Goal: Task Accomplishment & Management: Manage account settings

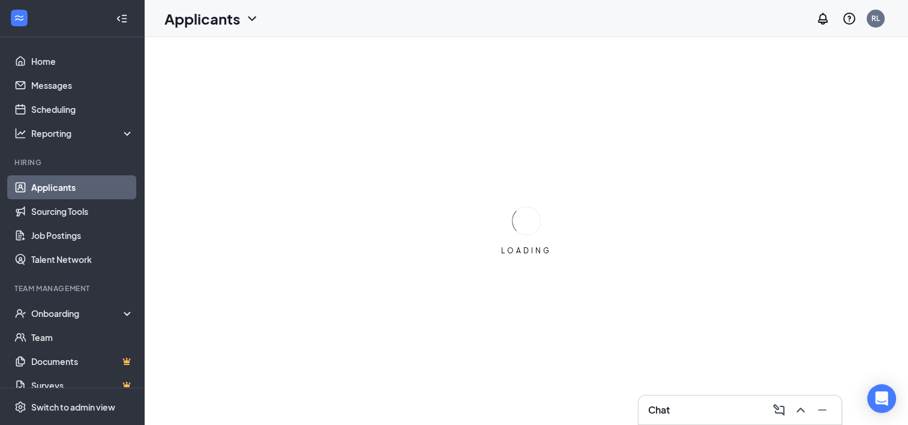
drag, startPoint x: 0, startPoint y: 0, endPoint x: 404, endPoint y: 118, distance: 421.2
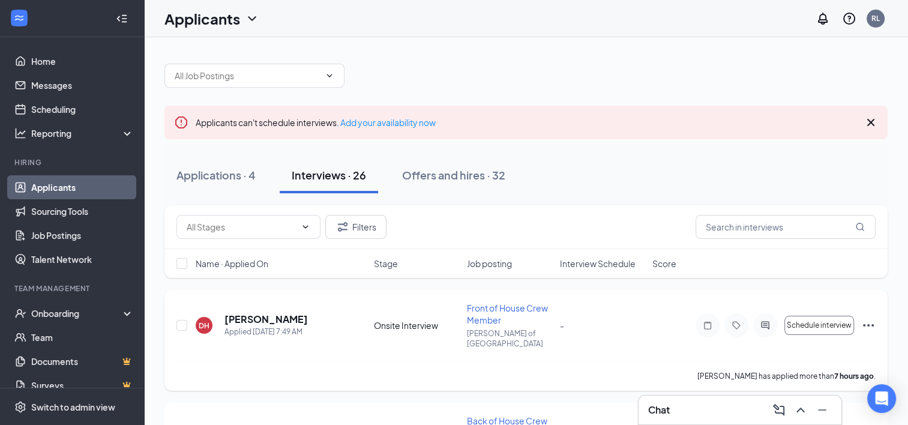
click at [681, 424] on div "Chat" at bounding box center [740, 409] width 203 height 29
click icon "ChevronDown"
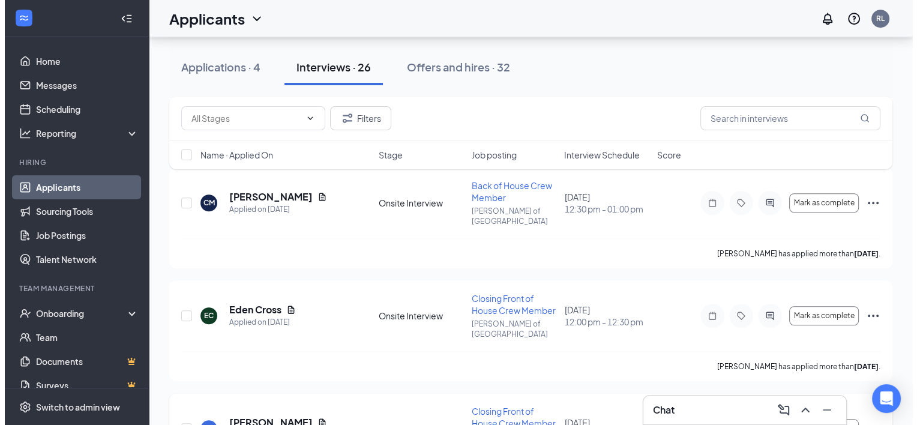
scroll to position [899, 0]
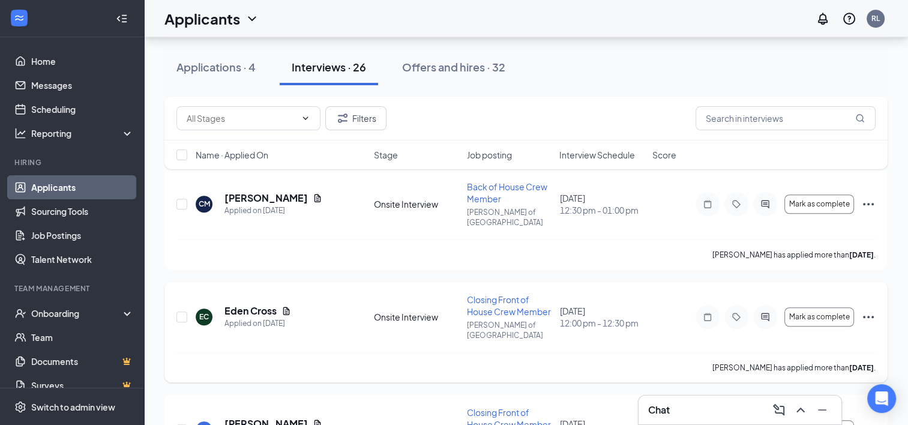
click at [768, 305] on div at bounding box center [765, 317] width 24 height 24
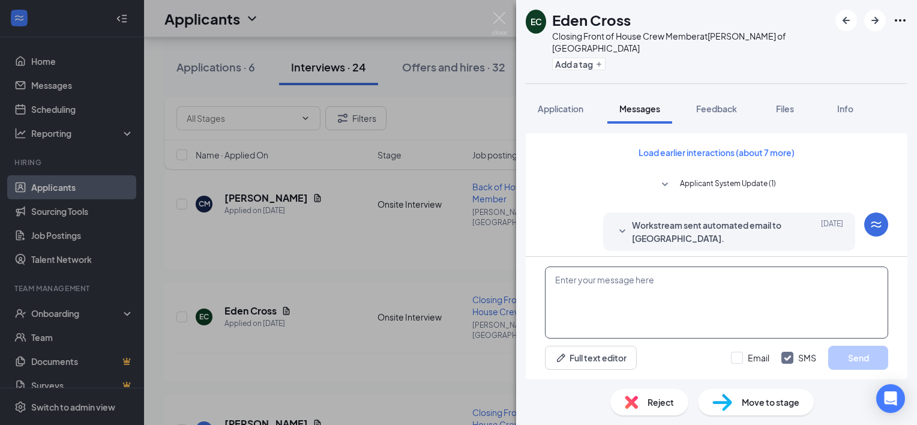
click at [637, 302] on textarea at bounding box center [716, 302] width 343 height 72
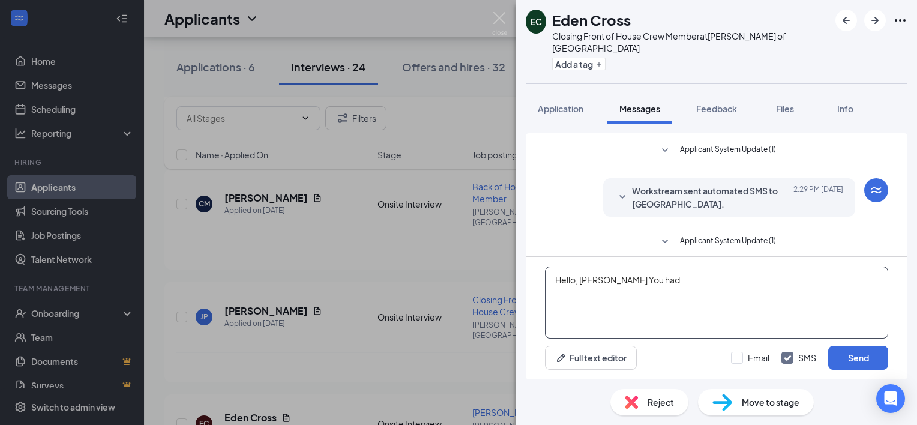
scroll to position [380, 0]
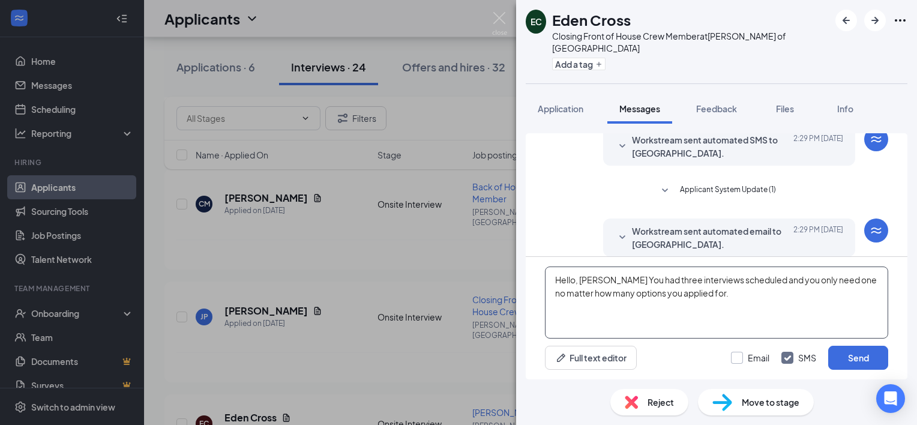
type textarea "Hello, Eden You had three interviews scheduled and you only need one no matter …"
click at [739, 359] on input "Email" at bounding box center [750, 358] width 38 height 12
checkbox input "true"
click at [715, 300] on textarea "Hello, Eden You had three interviews scheduled and you only need one no matter …" at bounding box center [716, 302] width 343 height 72
type textarea "Hello, Eden You had three interviews scheduled and you only need one no matter …"
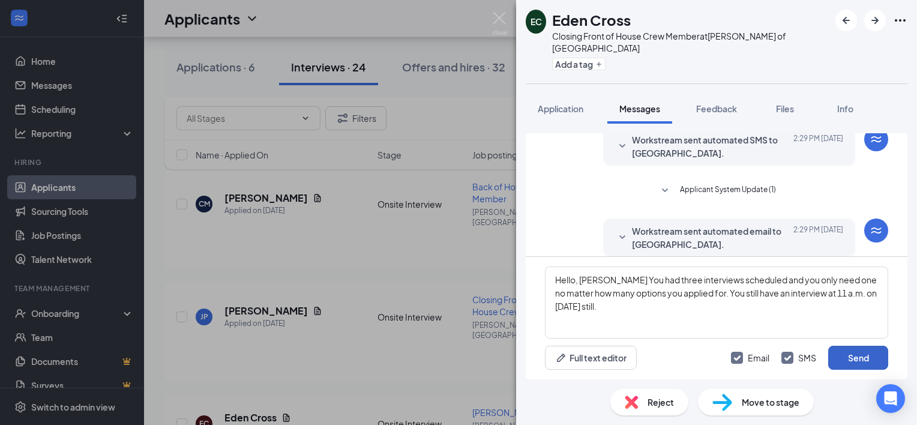
click at [852, 362] on button "Send" at bounding box center [858, 358] width 60 height 24
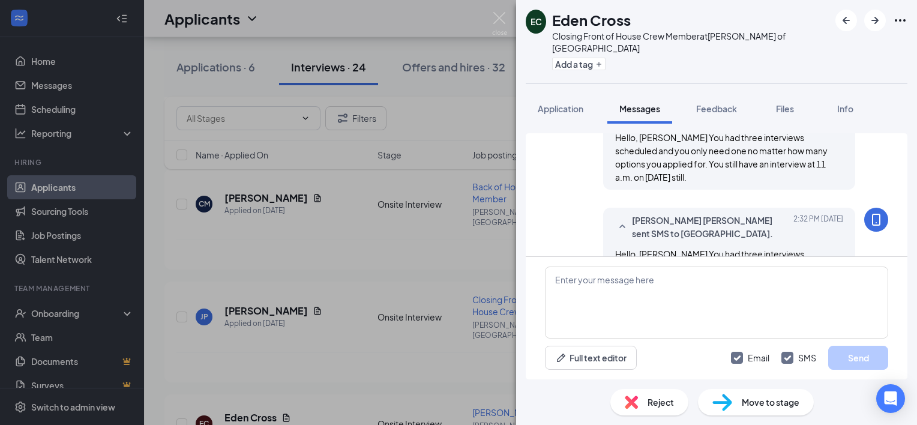
scroll to position [613, 0]
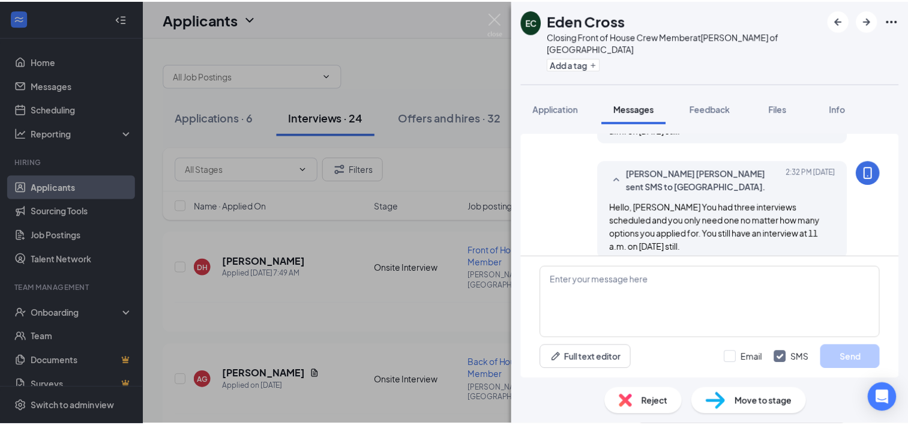
scroll to position [531, 0]
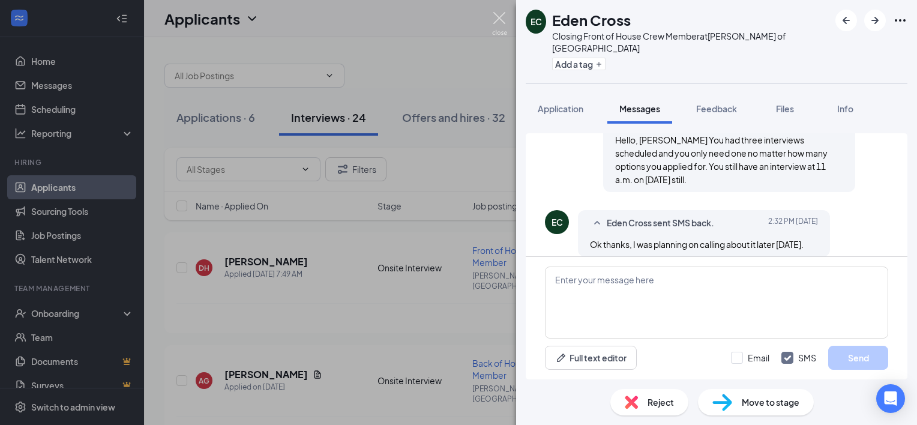
click at [504, 32] on img at bounding box center [499, 23] width 15 height 23
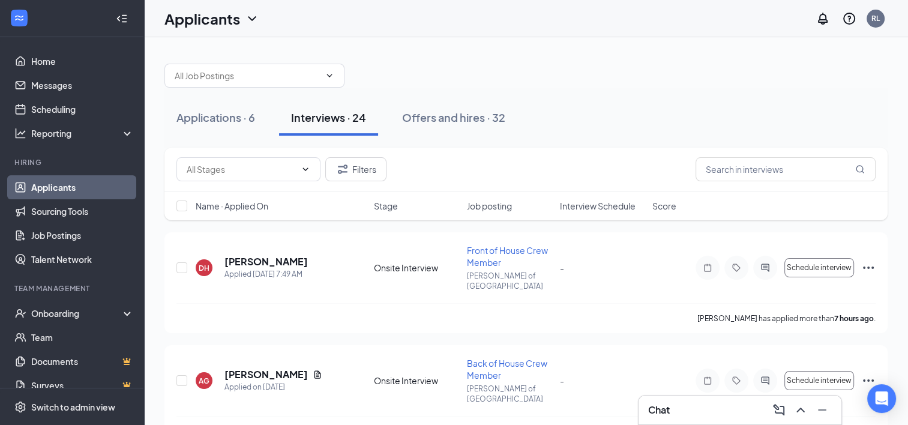
click at [672, 413] on div "Chat" at bounding box center [740, 409] width 184 height 19
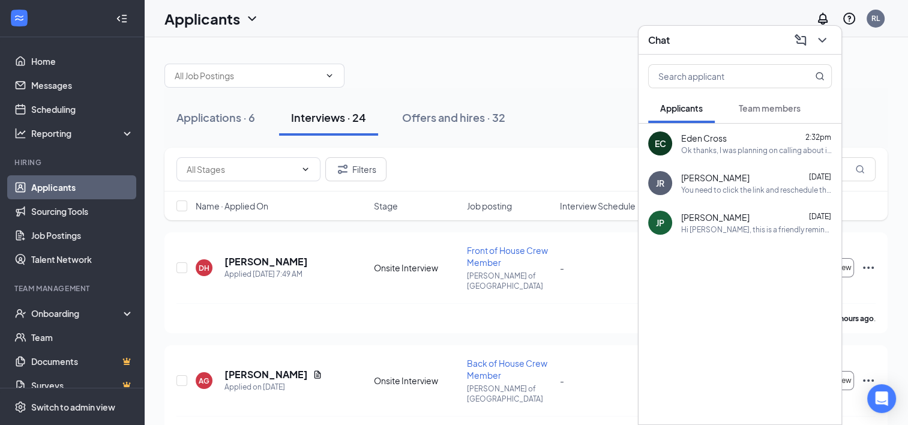
click at [727, 152] on div "Ok thanks, I was planning on calling about it later [DATE]." at bounding box center [756, 150] width 151 height 10
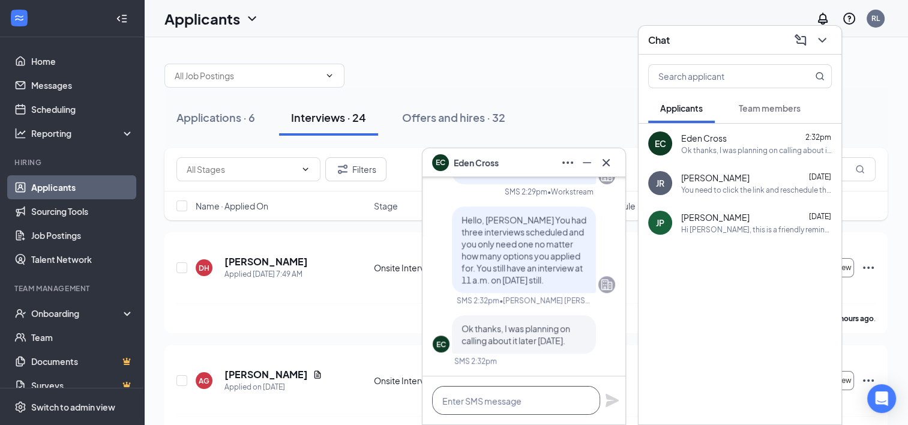
click at [526, 397] on textarea at bounding box center [516, 400] width 168 height 29
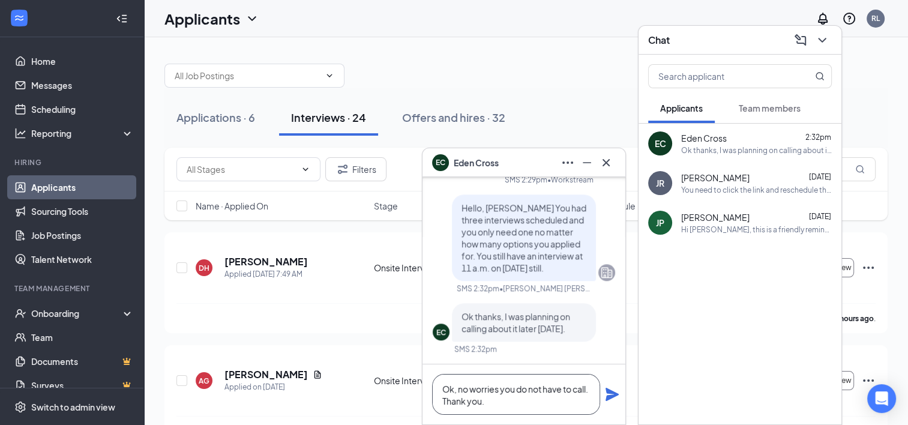
type textarea "Ok, no worries you do not have to call. Thank you."
drag, startPoint x: 603, startPoint y: 385, endPoint x: 609, endPoint y: 389, distance: 7.5
click at [609, 389] on div "Ok, no worries you do not have to call. Thank you." at bounding box center [523, 394] width 203 height 60
click at [609, 389] on icon "Plane" at bounding box center [612, 394] width 13 height 13
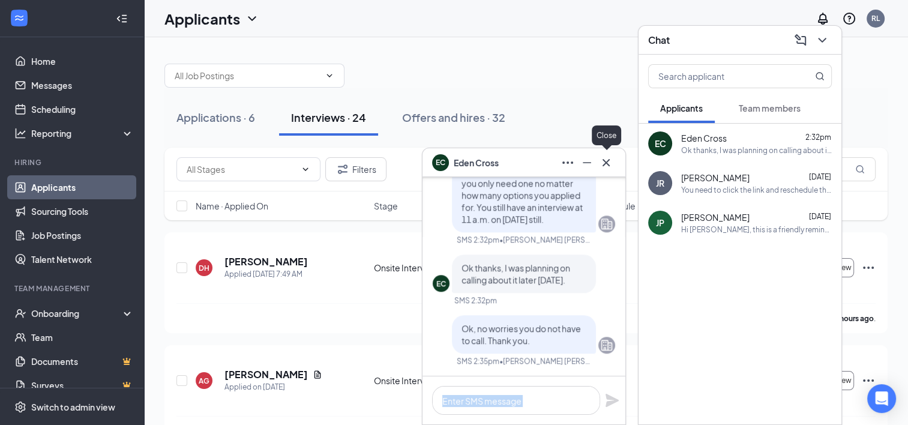
click at [612, 162] on icon "Cross" at bounding box center [606, 162] width 14 height 14
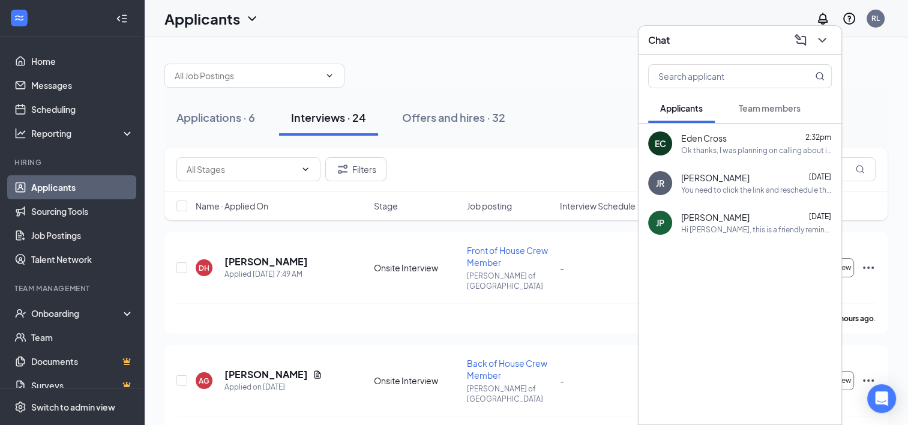
click at [801, 103] on span "Team members" at bounding box center [770, 108] width 62 height 11
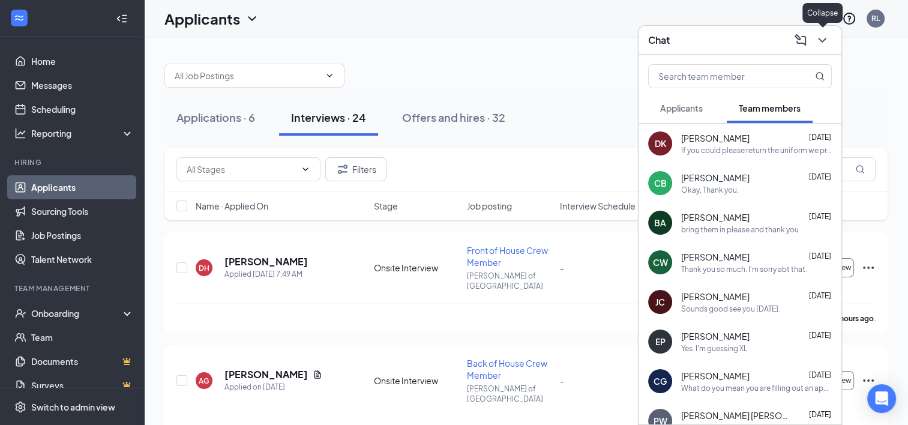
click at [824, 44] on icon "ChevronDown" at bounding box center [822, 40] width 14 height 14
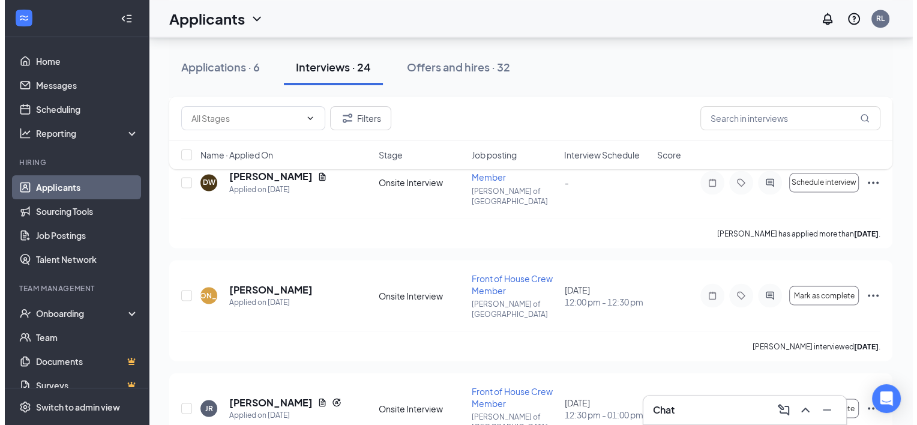
scroll to position [2235, 0]
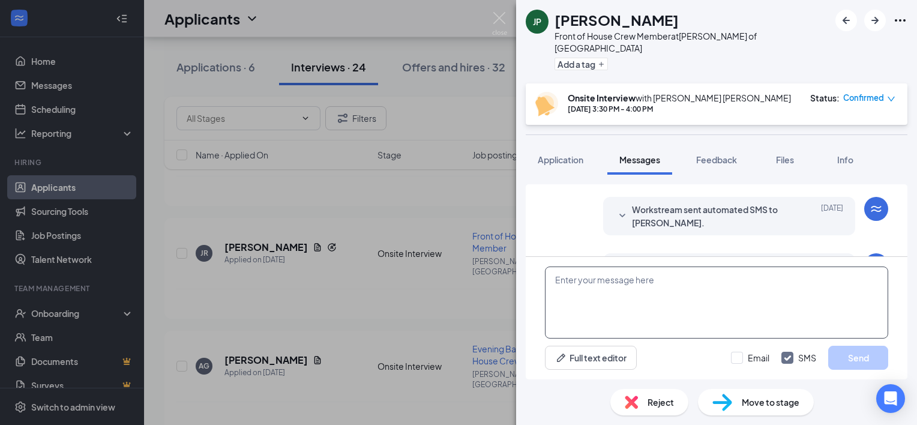
scroll to position [598, 0]
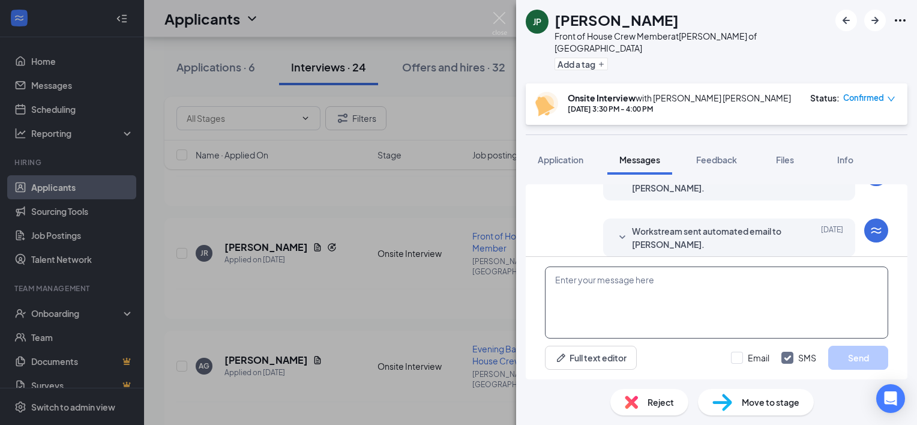
click at [612, 283] on textarea at bounding box center [716, 302] width 343 height 72
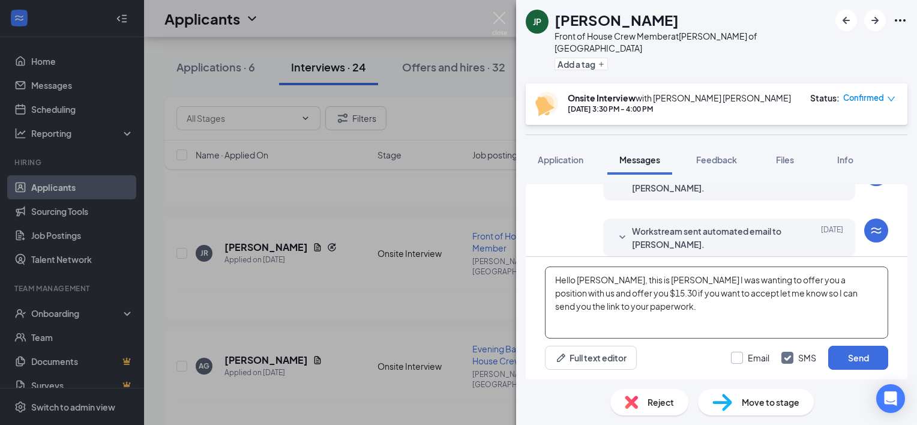
type textarea "Hello [PERSON_NAME], this is [PERSON_NAME] I was wanting to offer you a positio…"
click at [739, 361] on input "Email" at bounding box center [750, 358] width 38 height 12
checkbox input "true"
click at [861, 365] on button "Send" at bounding box center [858, 358] width 60 height 24
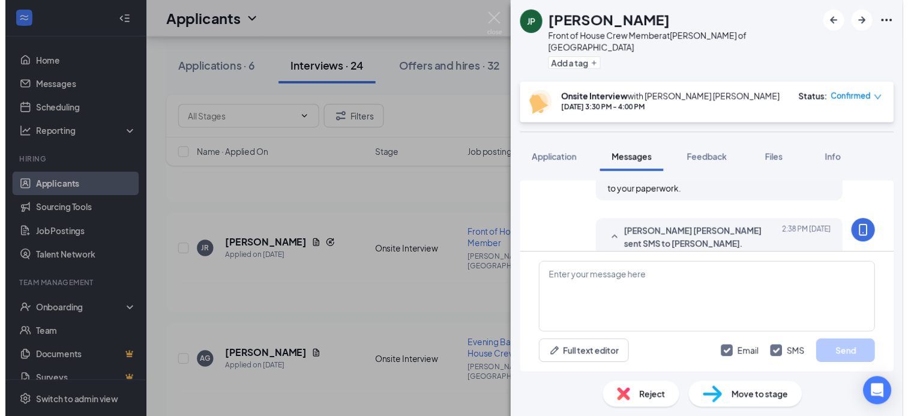
scroll to position [831, 0]
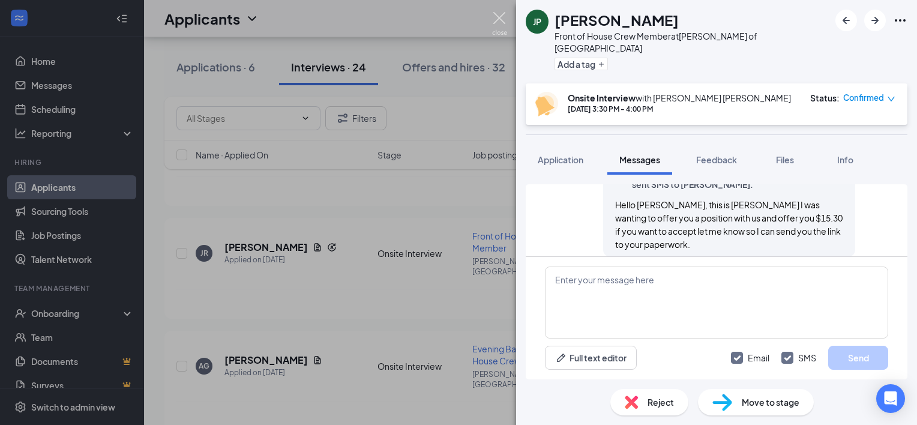
click at [496, 20] on img at bounding box center [499, 23] width 15 height 23
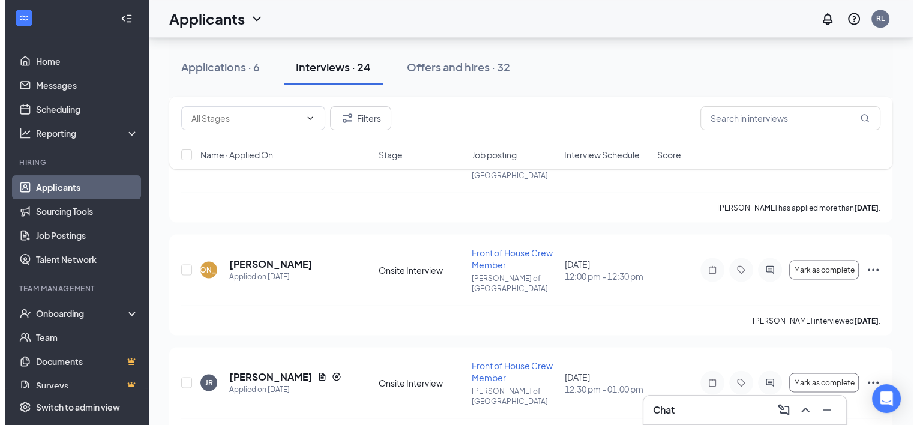
scroll to position [2235, 0]
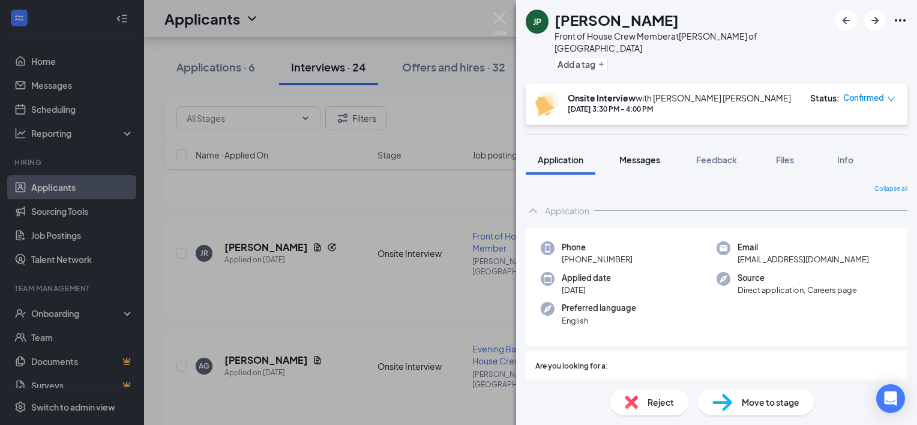
click at [636, 145] on button "Messages" at bounding box center [639, 160] width 65 height 30
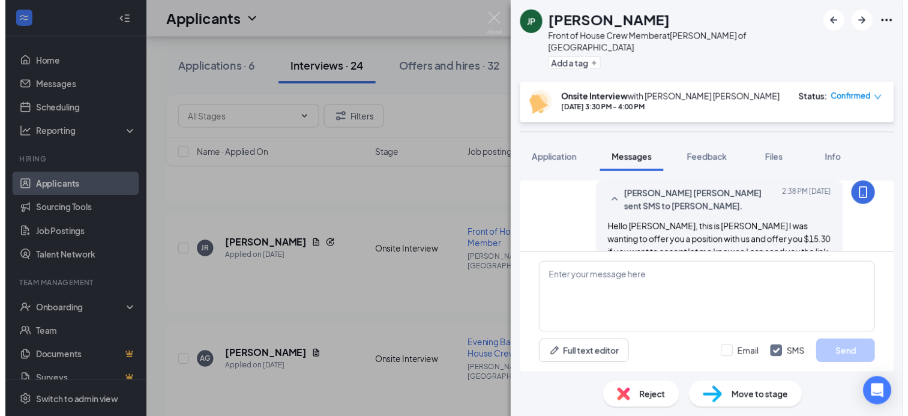
scroll to position [663, 0]
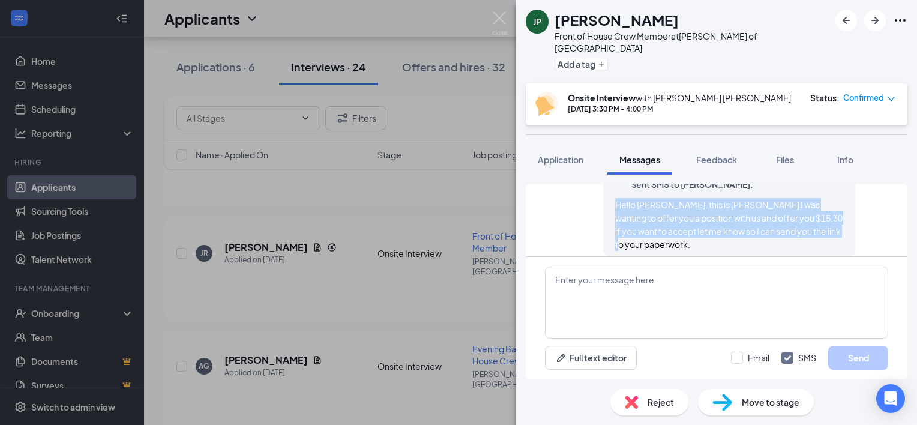
drag, startPoint x: 657, startPoint y: 232, endPoint x: 600, endPoint y: 196, distance: 66.9
click at [603, 196] on div "Rosalinda Figueroa Lara sent SMS to Jayla Pekny. Today 2:38 PM Hello Jayla, thi…" at bounding box center [729, 207] width 252 height 98
copy span "Hello [PERSON_NAME], this is [PERSON_NAME] I was wanting to offer you a positio…"
click at [501, 23] on img at bounding box center [499, 23] width 15 height 23
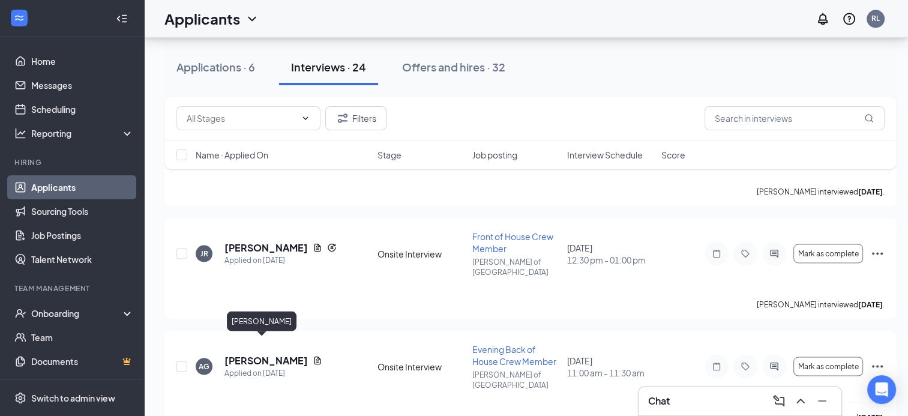
scroll to position [2244, 0]
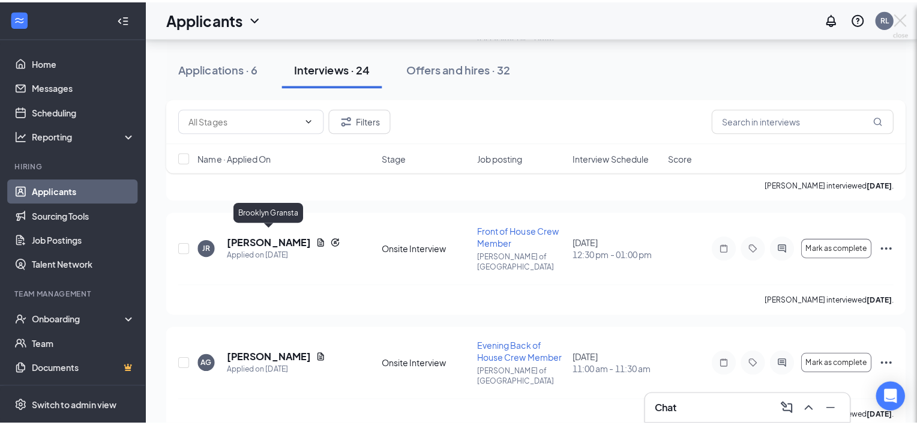
scroll to position [2235, 0]
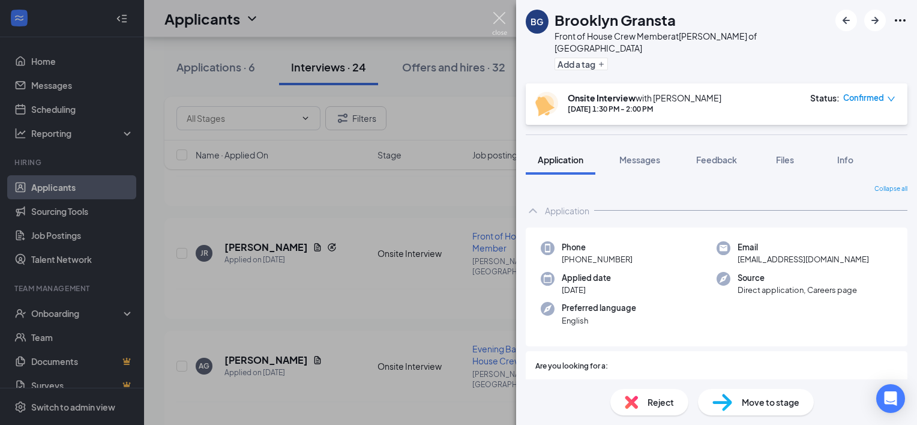
click at [497, 24] on img at bounding box center [499, 23] width 15 height 23
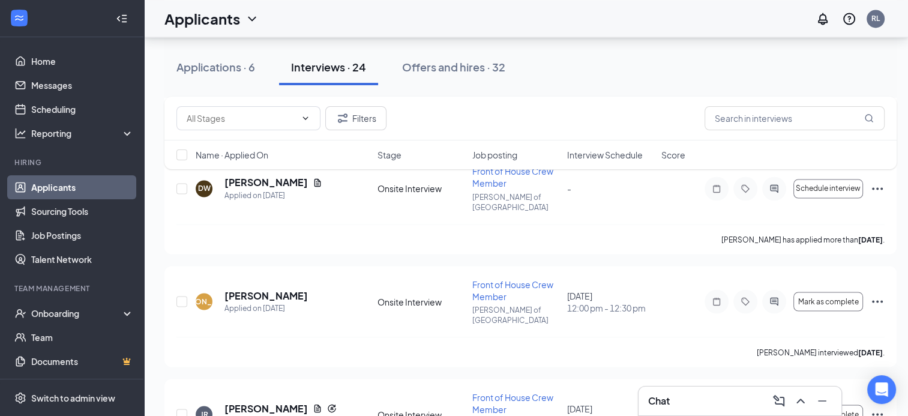
scroll to position [2062, 9]
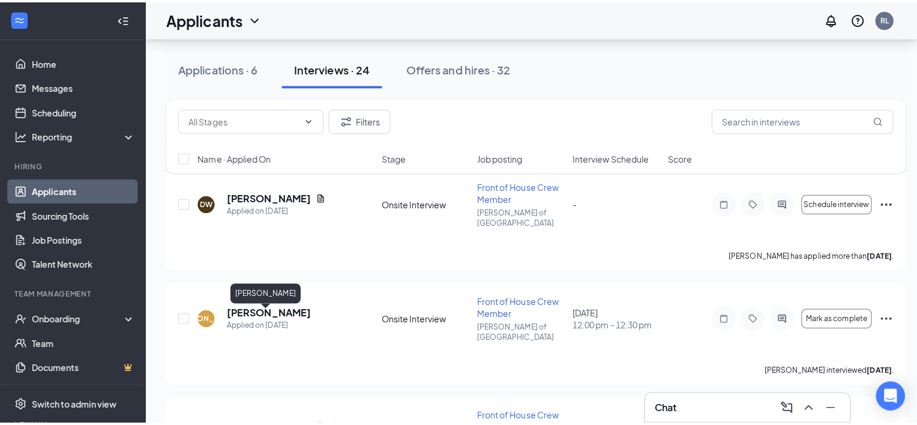
scroll to position [2062, 0]
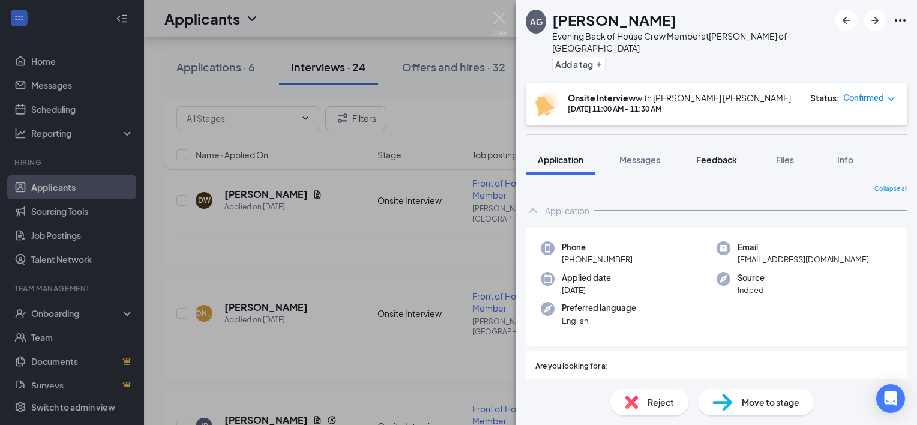
click at [699, 154] on span "Feedback" at bounding box center [716, 159] width 41 height 11
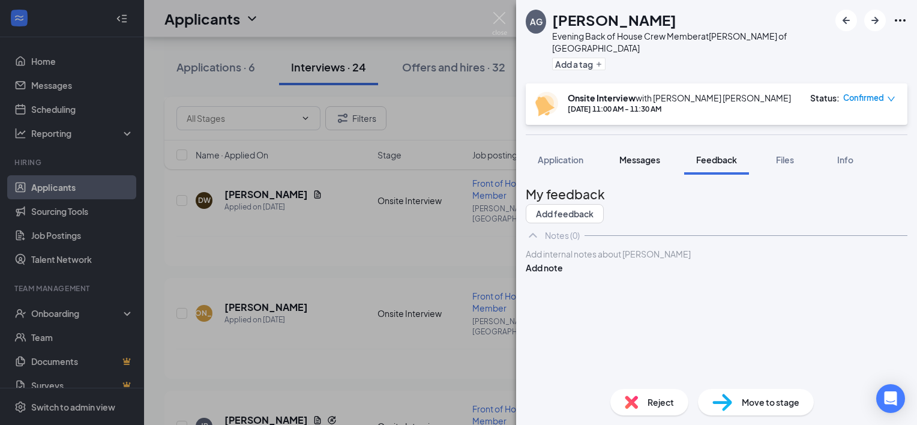
click at [658, 154] on span "Messages" at bounding box center [639, 159] width 41 height 11
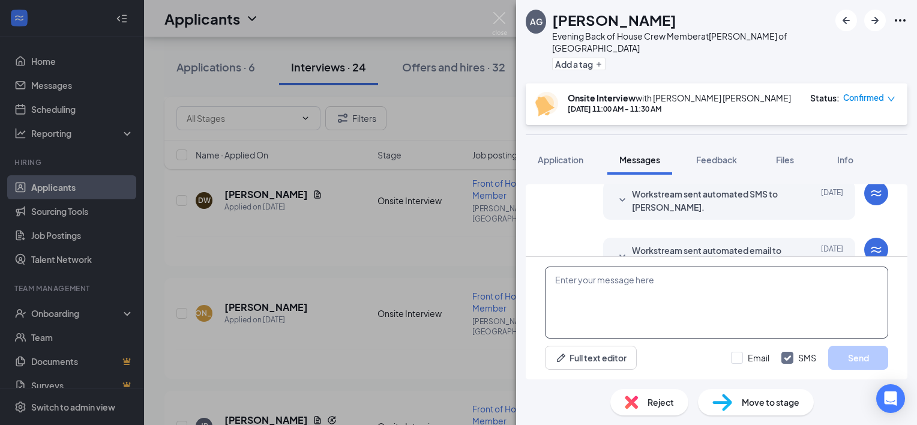
scroll to position [475, 0]
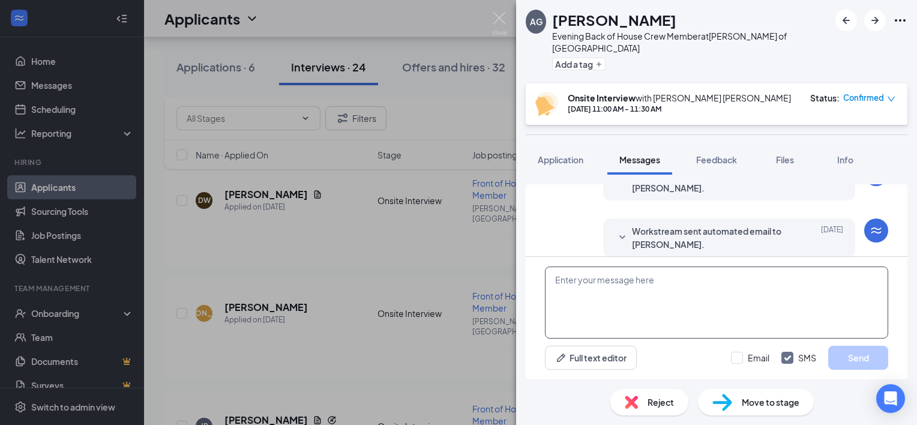
click at [597, 290] on textarea at bounding box center [716, 302] width 343 height 72
paste textarea "Hello [PERSON_NAME], this is [PERSON_NAME] I was wanting to offer you a positio…"
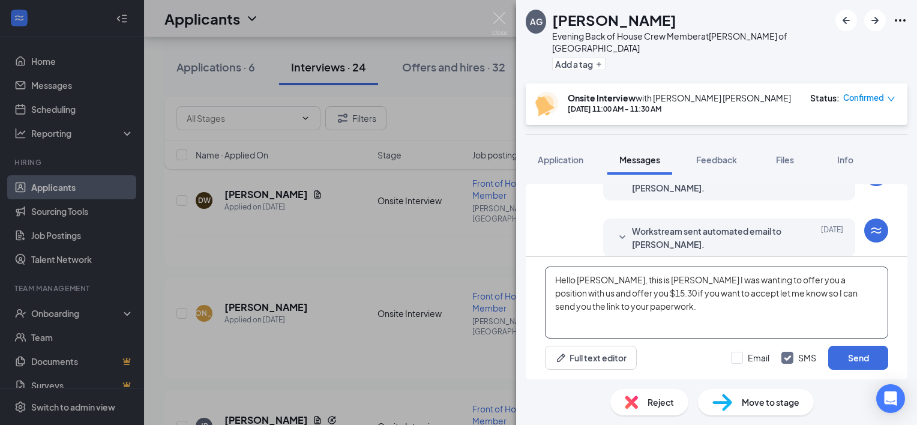
click at [596, 281] on textarea "Hello [PERSON_NAME], this is [PERSON_NAME] I was wanting to offer you a positio…" at bounding box center [716, 302] width 343 height 72
click at [580, 295] on textarea "Hello Alan, this is Rosa I was wanting to offer you a position with us and offe…" at bounding box center [716, 302] width 343 height 72
click at [582, 295] on textarea "Hello Alan, this is Rosa I was wanting to offer you a position with us and offe…" at bounding box center [716, 302] width 343 height 72
type textarea "Hello [PERSON_NAME], this is [PERSON_NAME] I was wanting to offer you a positio…"
click at [737, 361] on input "Email" at bounding box center [750, 358] width 38 height 12
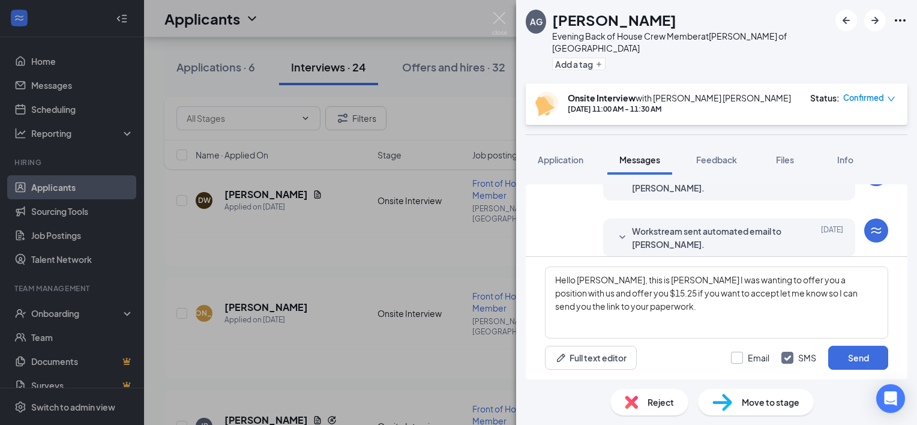
checkbox input "true"
click at [850, 363] on button "Send" at bounding box center [858, 358] width 60 height 24
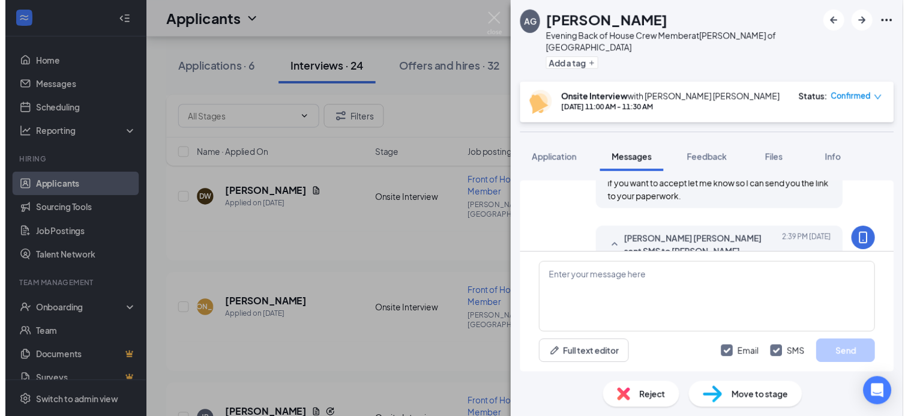
scroll to position [681, 0]
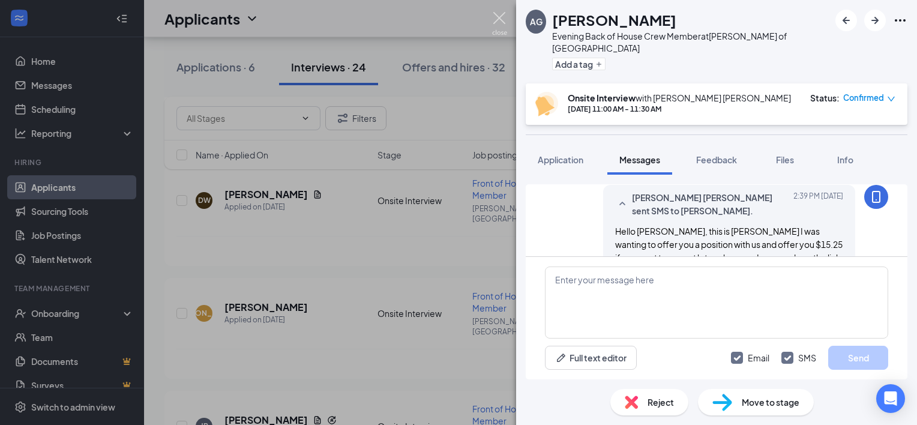
click at [495, 20] on img at bounding box center [499, 23] width 15 height 23
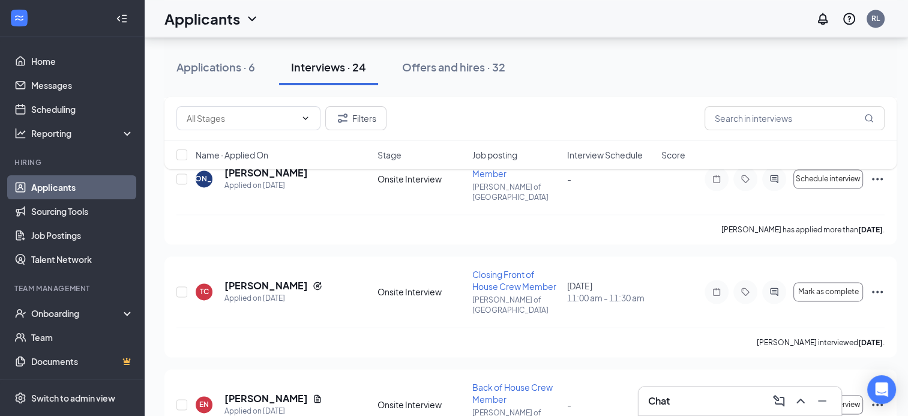
scroll to position [1745, 9]
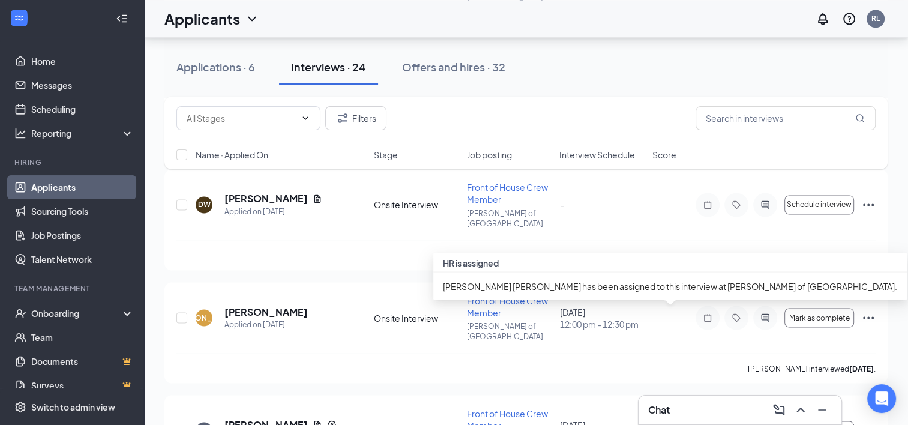
scroll to position [2048, 0]
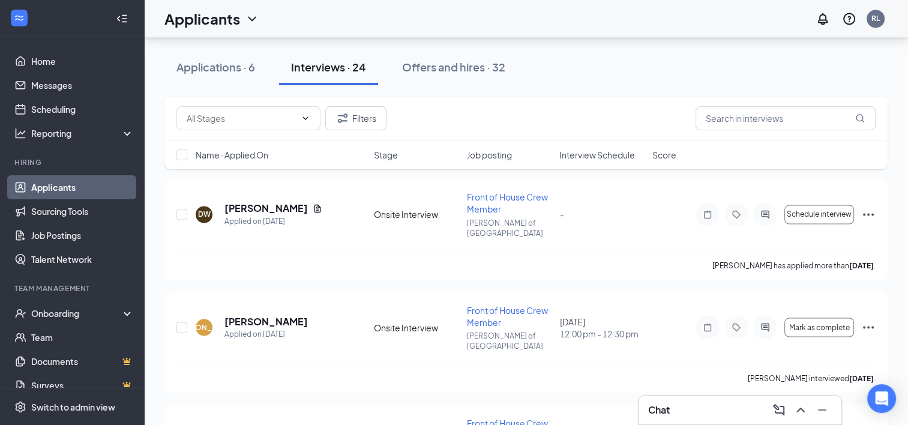
click at [629, 152] on span "Interview Schedule" at bounding box center [597, 155] width 76 height 12
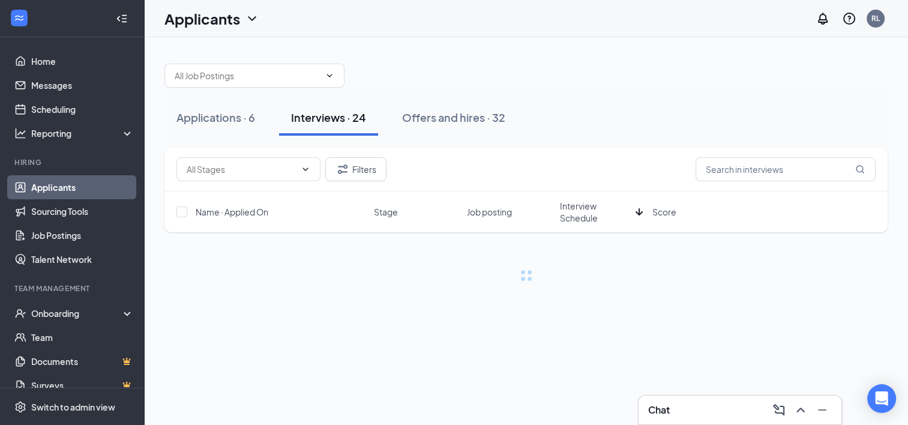
scroll to position [0, 0]
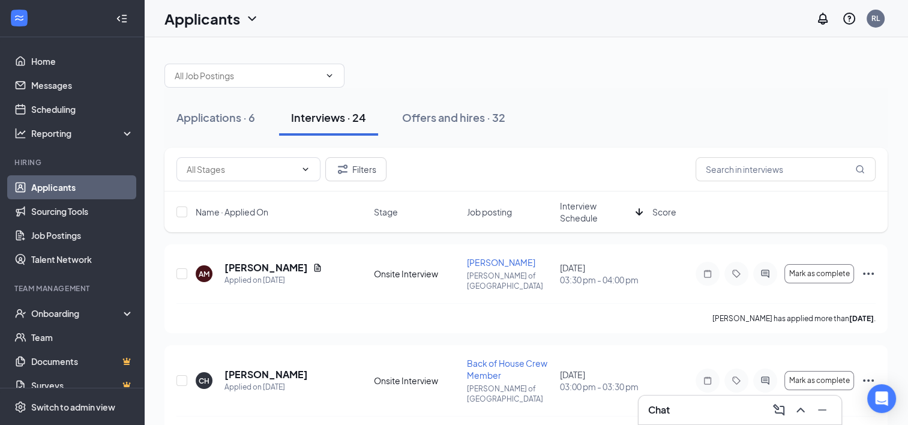
click at [610, 216] on span "Interview Schedule" at bounding box center [594, 212] width 71 height 24
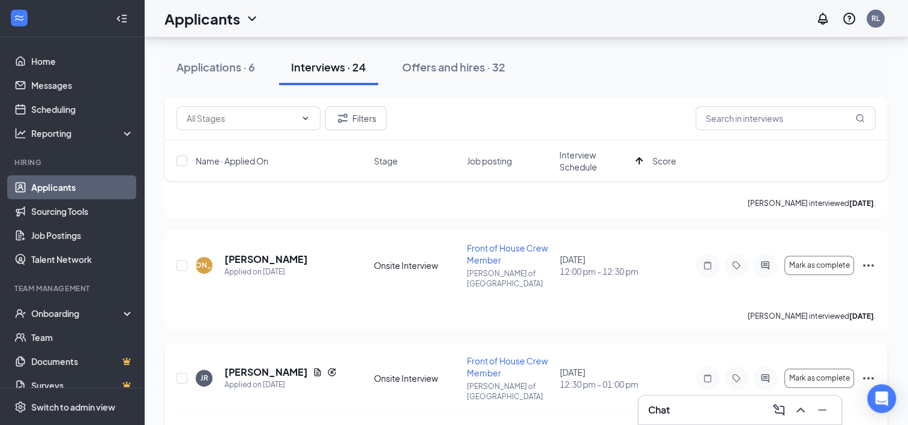
scroll to position [352, 0]
click at [864, 265] on icon "Ellipses" at bounding box center [868, 266] width 11 height 2
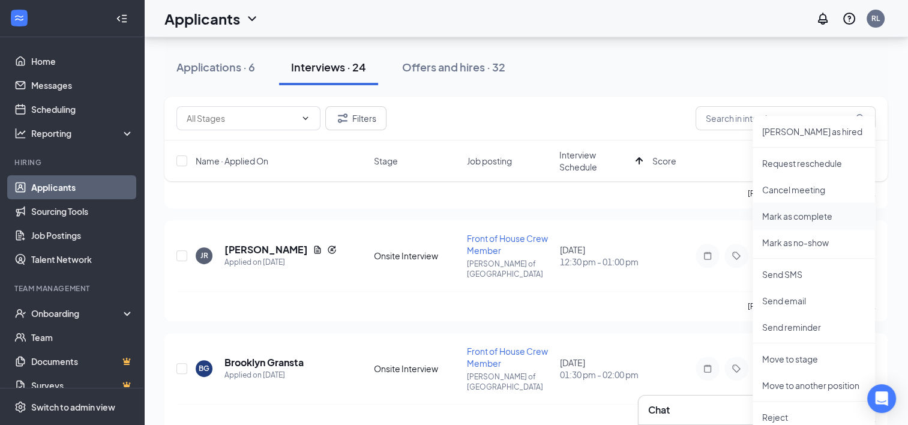
scroll to position [477, 0]
click at [776, 415] on p "Reject" at bounding box center [813, 416] width 103 height 12
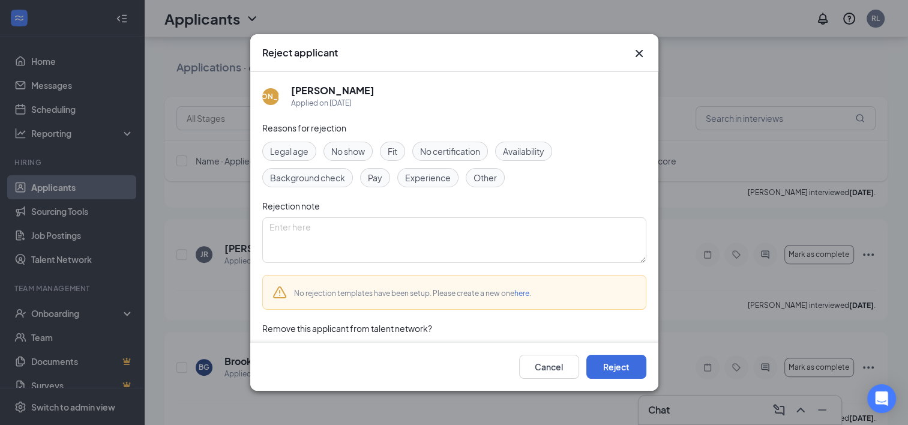
click at [498, 146] on div "Availability" at bounding box center [523, 151] width 57 height 19
click at [355, 223] on textarea at bounding box center [454, 240] width 384 height 46
click at [331, 229] on textarea "limited ava" at bounding box center [454, 240] width 384 height 46
click at [410, 233] on textarea "limited availability" at bounding box center [454, 240] width 384 height 46
type textarea "limited availability"
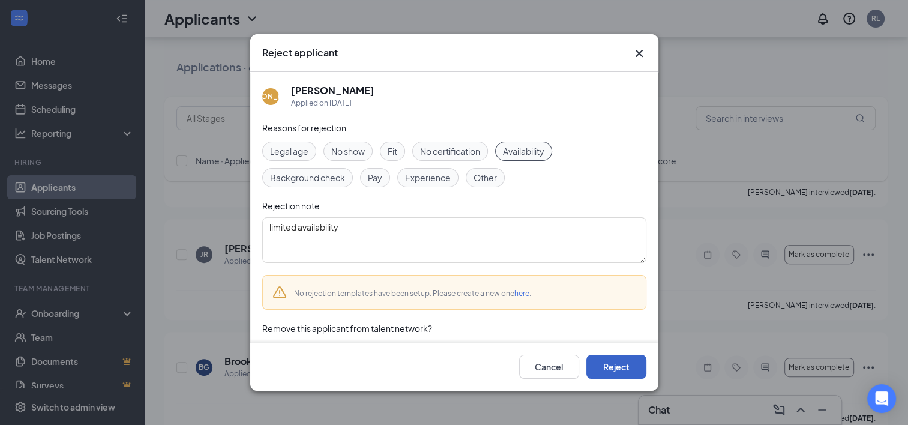
click at [622, 369] on button "Reject" at bounding box center [616, 367] width 60 height 24
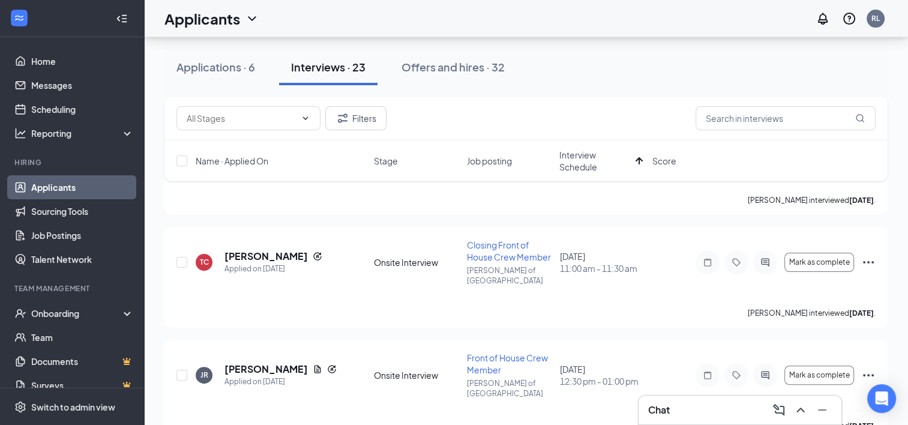
scroll to position [207, 0]
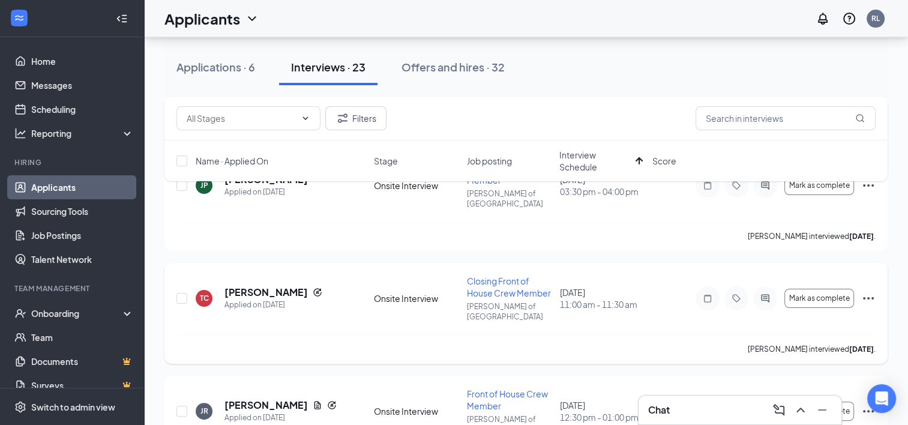
click at [871, 297] on icon "Ellipses" at bounding box center [868, 298] width 11 height 2
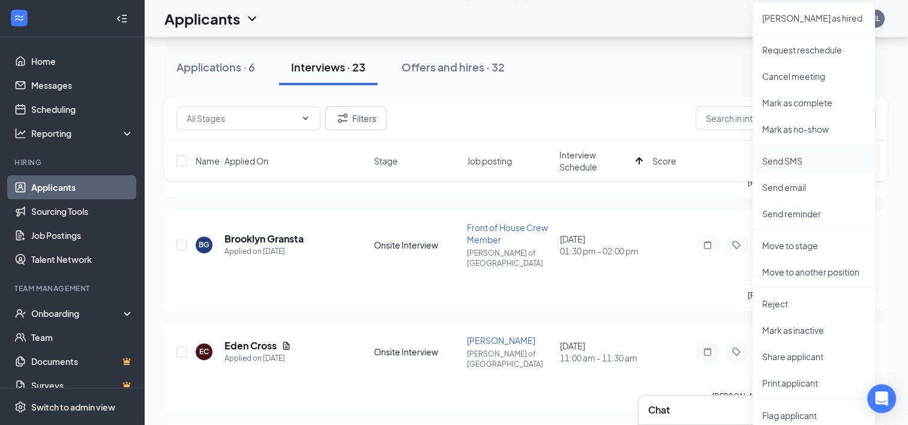
scroll to position [495, 0]
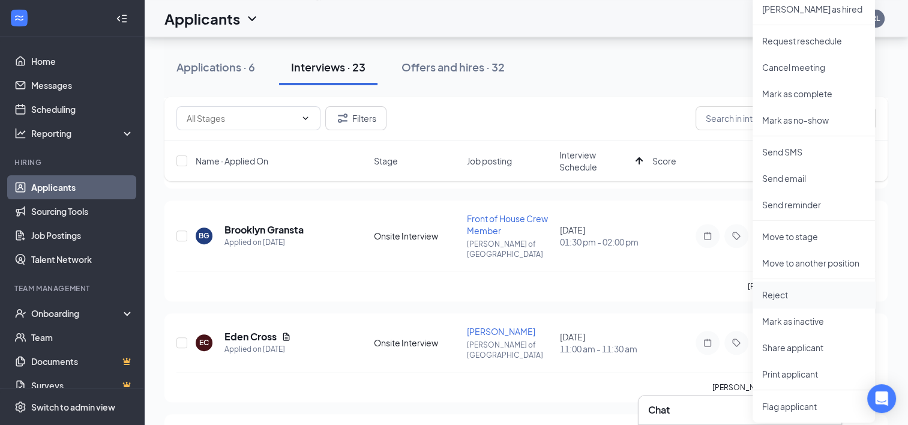
click at [801, 296] on p "Reject" at bounding box center [813, 295] width 103 height 12
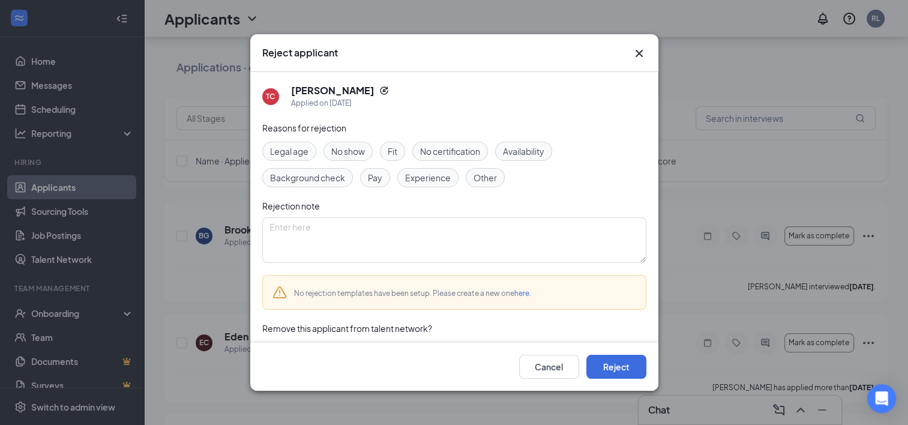
click at [539, 146] on span "Availability" at bounding box center [523, 151] width 41 height 13
click at [614, 359] on button "Reject" at bounding box center [616, 367] width 60 height 24
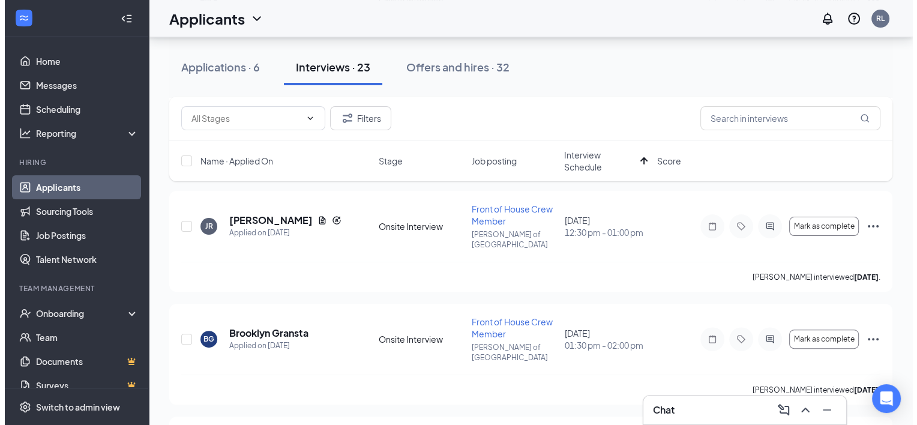
scroll to position [277, 0]
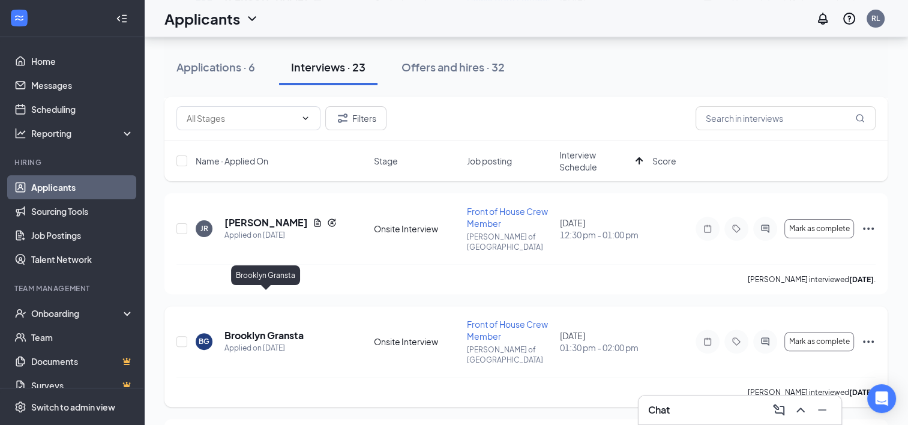
click at [283, 329] on h5 "Brooklyn Gransta" at bounding box center [263, 335] width 79 height 13
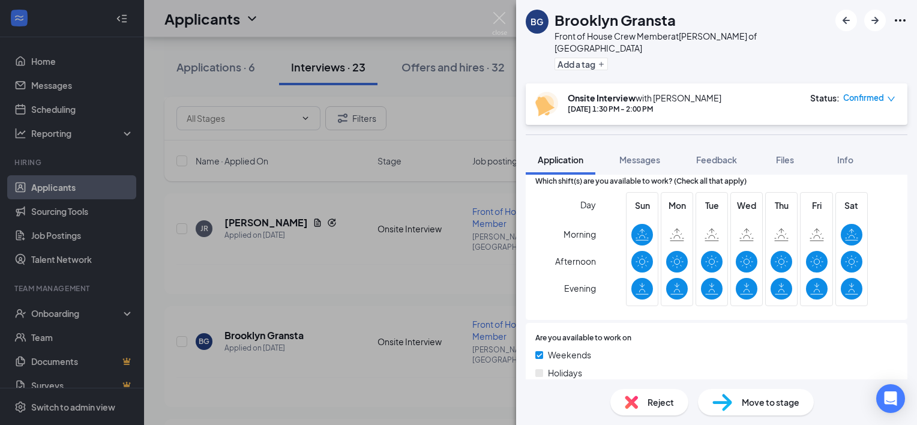
scroll to position [591, 0]
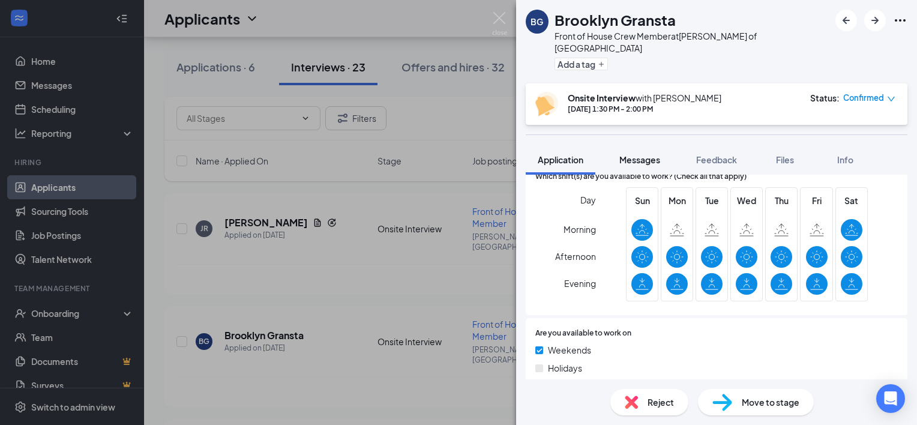
click at [634, 145] on button "Messages" at bounding box center [639, 160] width 65 height 30
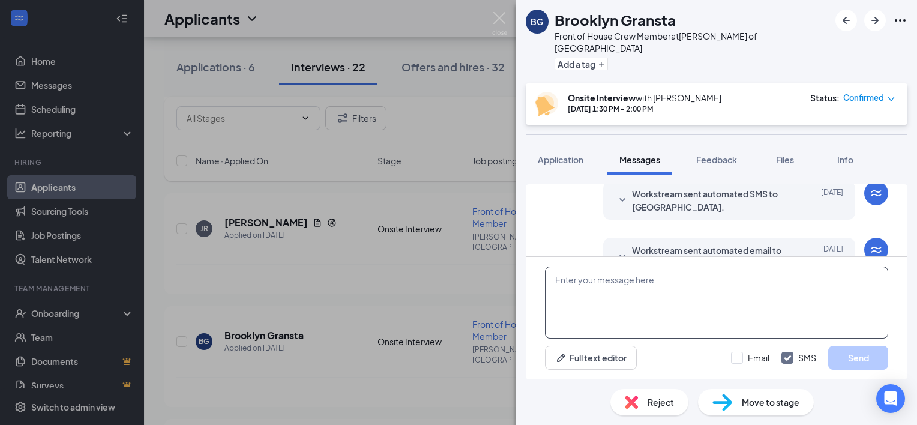
scroll to position [475, 0]
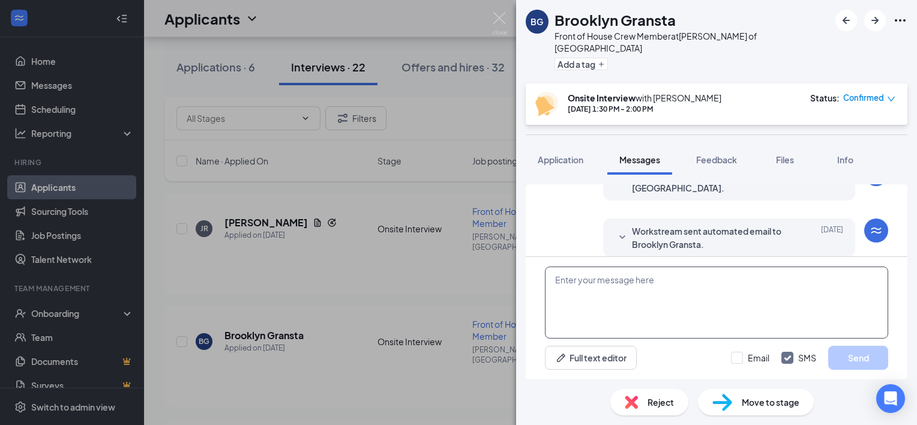
click at [607, 298] on textarea at bounding box center [716, 302] width 343 height 72
paste textarea "Hello [PERSON_NAME], this is [PERSON_NAME] I was wanting to offer you a positio…"
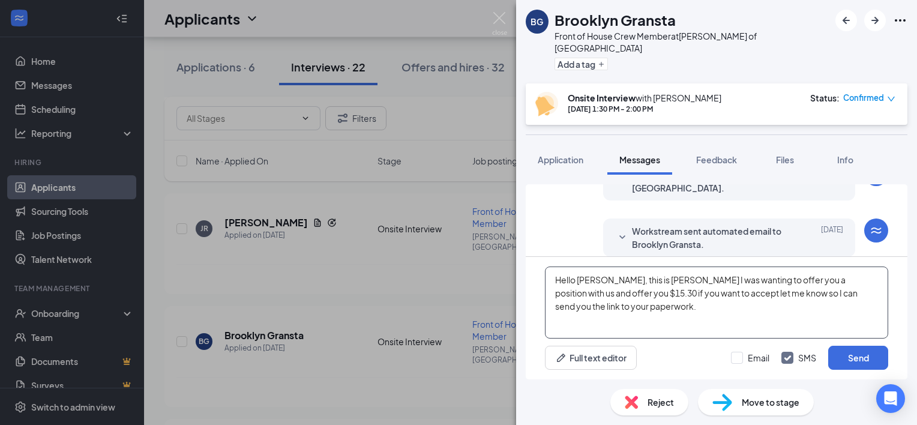
click at [594, 279] on textarea "Hello [PERSON_NAME], this is [PERSON_NAME] I was wanting to offer you a positio…" at bounding box center [716, 302] width 343 height 72
click at [600, 292] on textarea "Hello Brooklyn, this is [PERSON_NAME] I was wanting to offer you a position wit…" at bounding box center [716, 302] width 343 height 72
type textarea "Hello Brooklyn, this is [PERSON_NAME] I was wanting to offer you a position wit…"
click at [860, 357] on button "Send" at bounding box center [858, 358] width 60 height 24
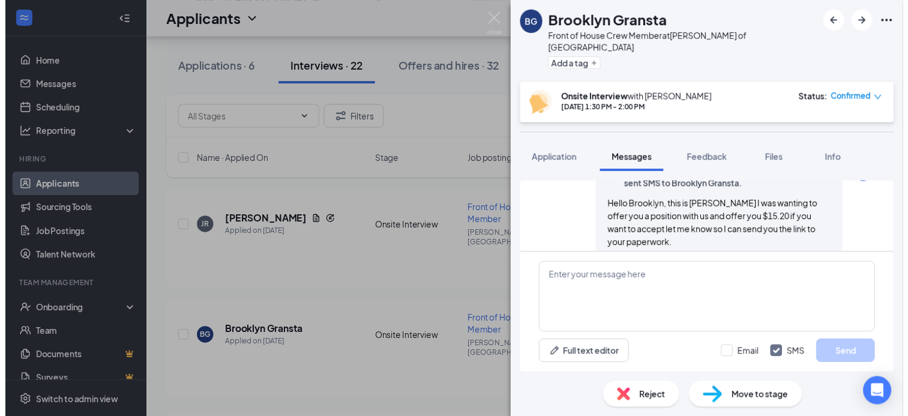
scroll to position [591, 0]
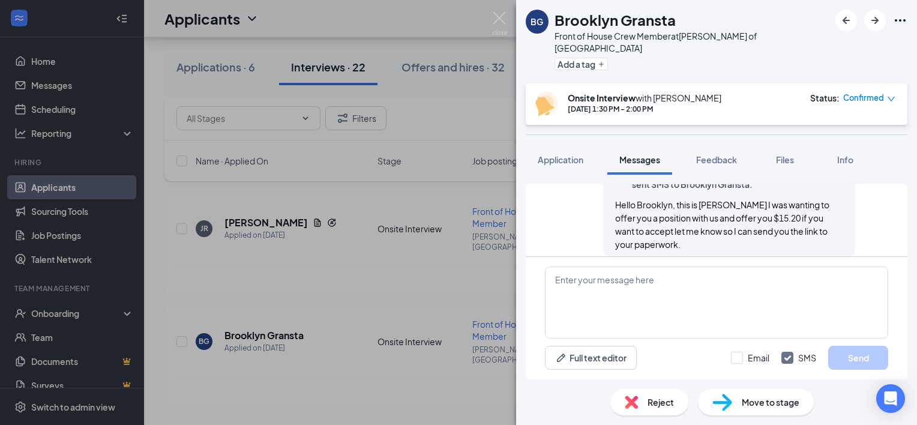
click at [508, 19] on div "BG Brooklyn Gransta Front of House Crew Member at [PERSON_NAME] of Norfolk Add …" at bounding box center [458, 212] width 917 height 425
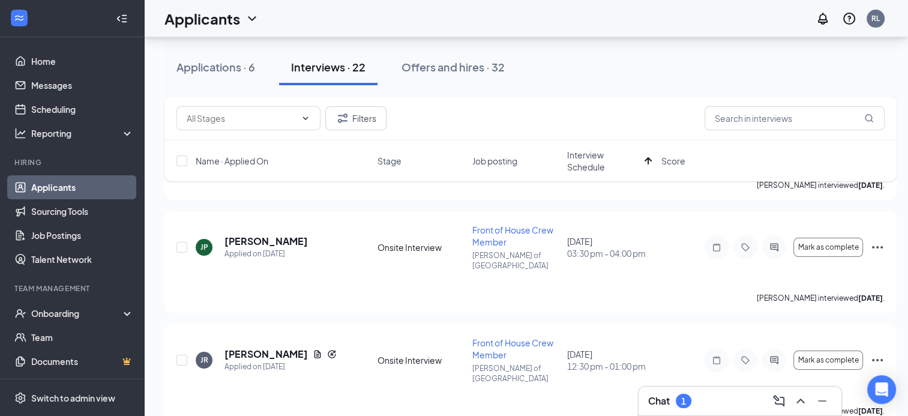
scroll to position [145, 0]
click at [365, 119] on button "Filters" at bounding box center [355, 118] width 61 height 24
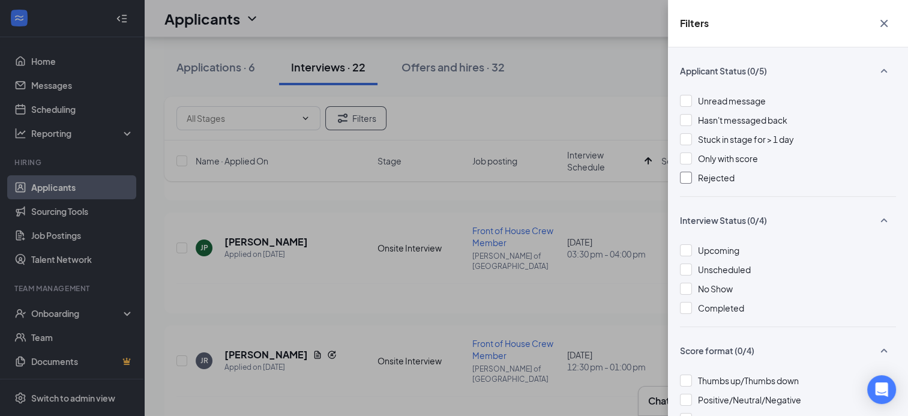
click at [686, 173] on div at bounding box center [686, 178] width 12 height 12
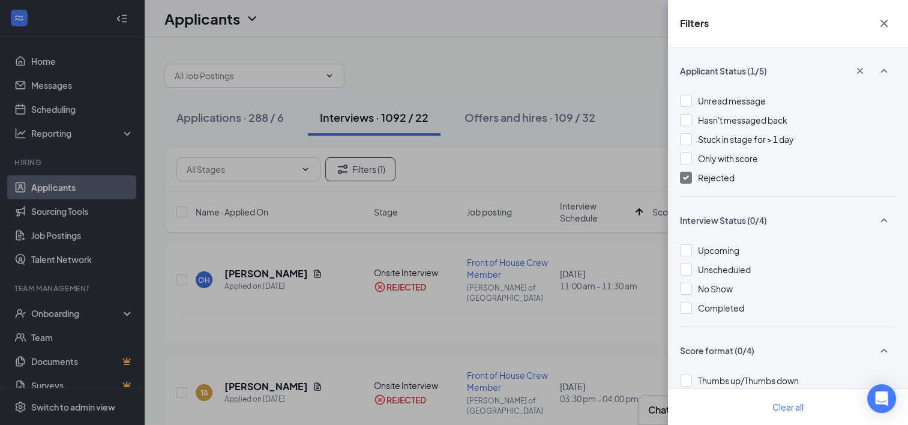
click at [891, 25] on button "button" at bounding box center [884, 23] width 24 height 23
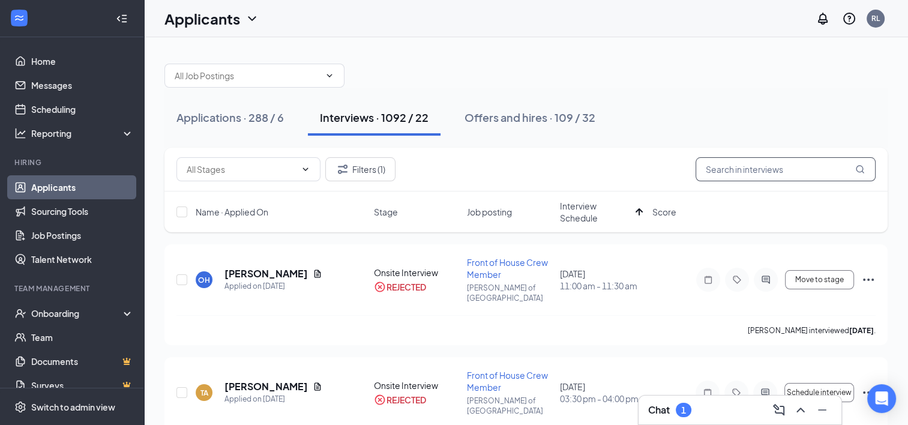
click at [746, 162] on input "text" at bounding box center [786, 169] width 180 height 24
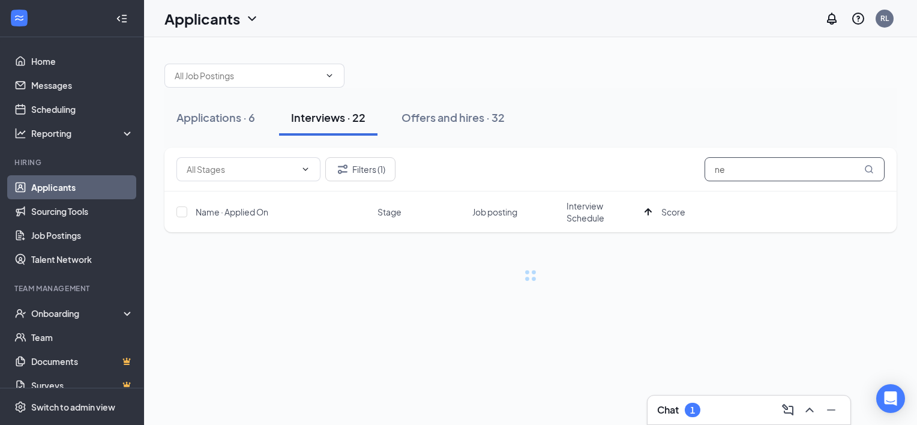
type input "n"
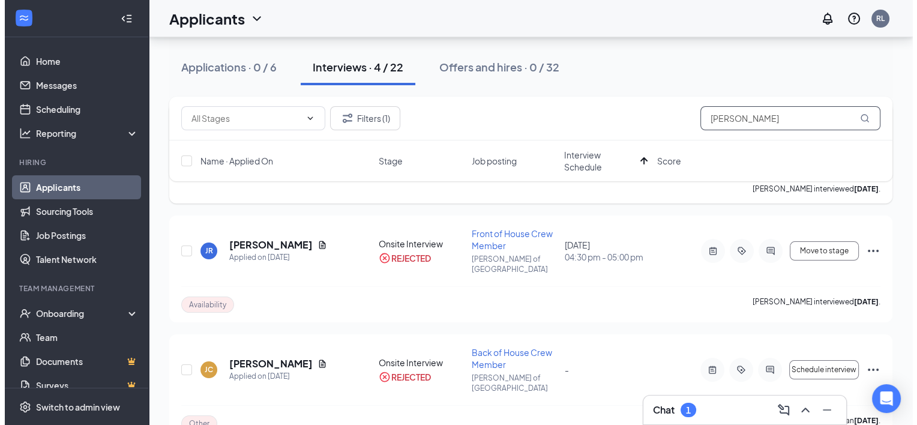
scroll to position [143, 0]
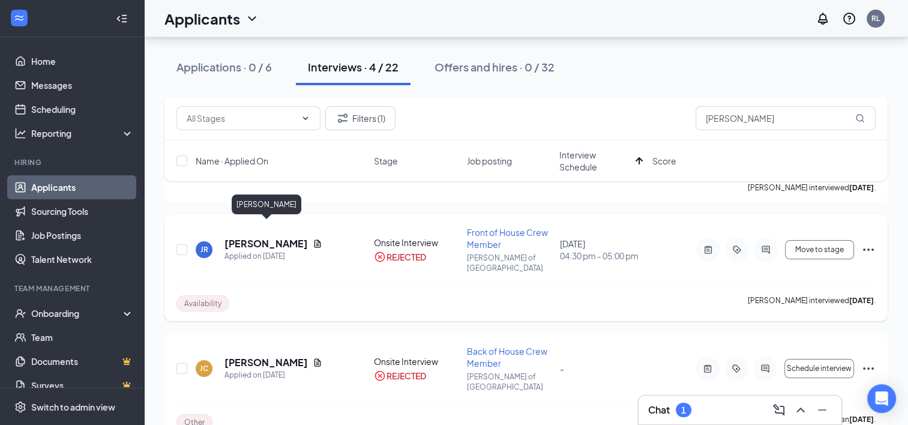
click at [295, 237] on h5 "[PERSON_NAME]" at bounding box center [265, 243] width 83 height 13
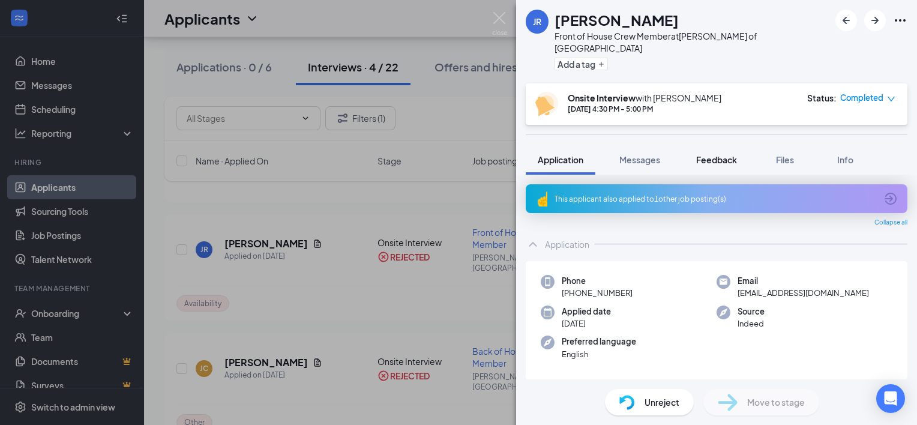
click at [730, 156] on button "Feedback" at bounding box center [716, 160] width 65 height 30
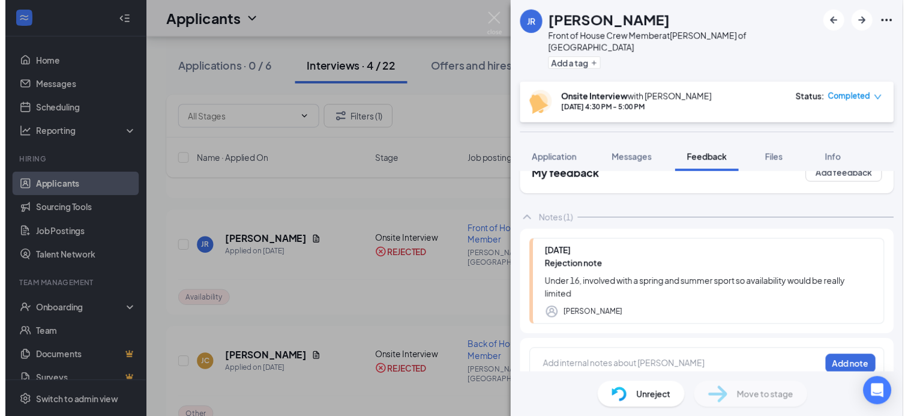
scroll to position [34, 0]
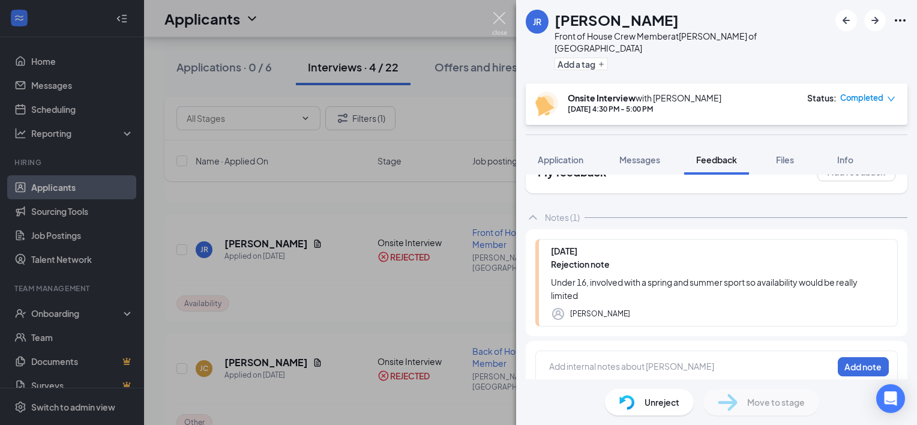
click at [505, 22] on img at bounding box center [499, 23] width 15 height 23
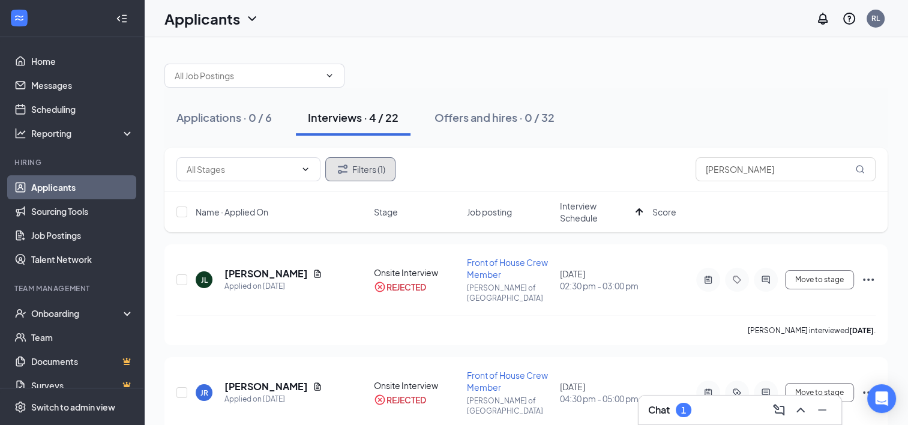
click at [362, 169] on button "Filters (1)" at bounding box center [360, 169] width 70 height 24
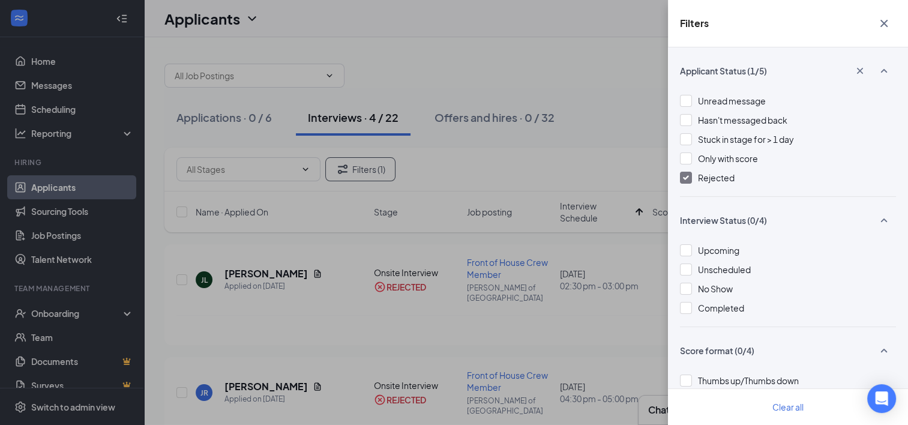
click at [684, 173] on div at bounding box center [686, 178] width 12 height 12
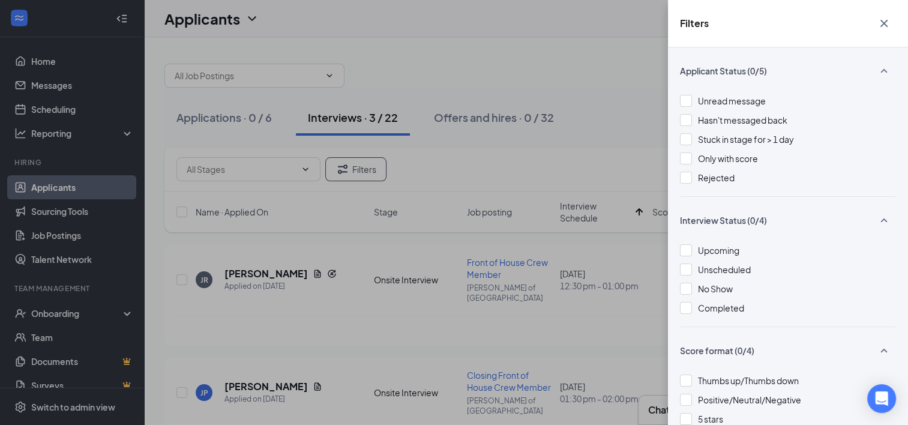
click at [888, 25] on icon "Cross" at bounding box center [884, 23] width 14 height 14
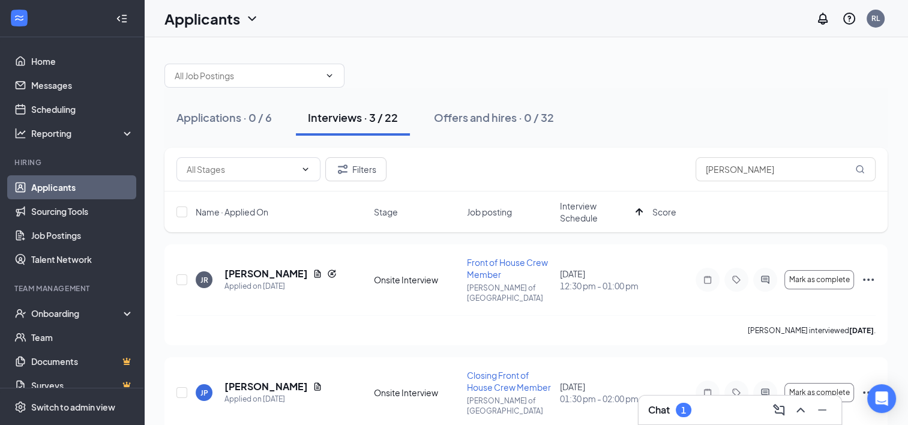
click at [670, 411] on h3 "Chat" at bounding box center [659, 409] width 22 height 13
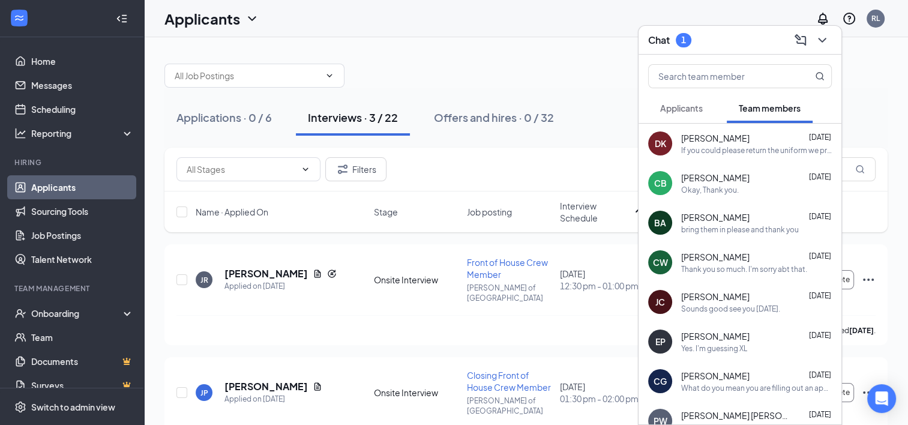
click at [696, 105] on span "Applicants" at bounding box center [681, 108] width 43 height 11
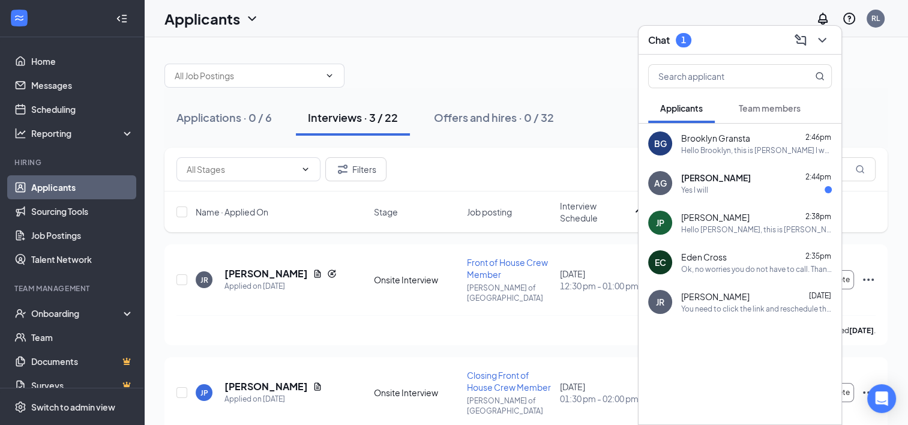
click at [704, 194] on div "Yes I will" at bounding box center [694, 190] width 27 height 10
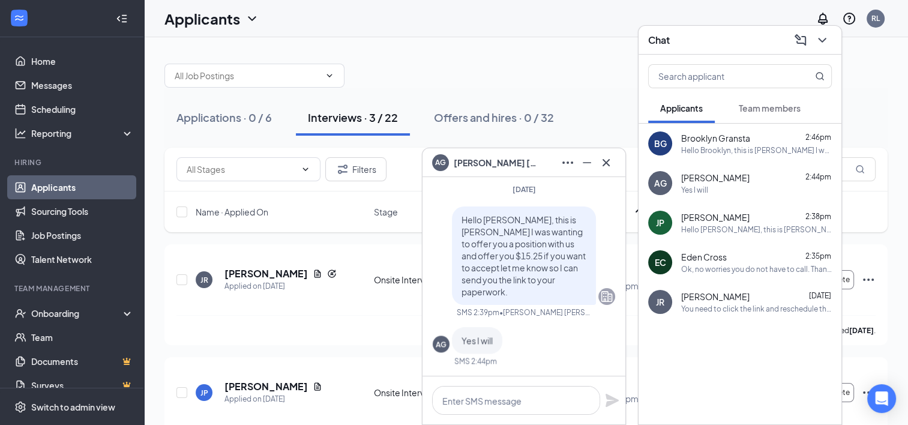
click at [490, 164] on span "[PERSON_NAME]" at bounding box center [496, 162] width 84 height 13
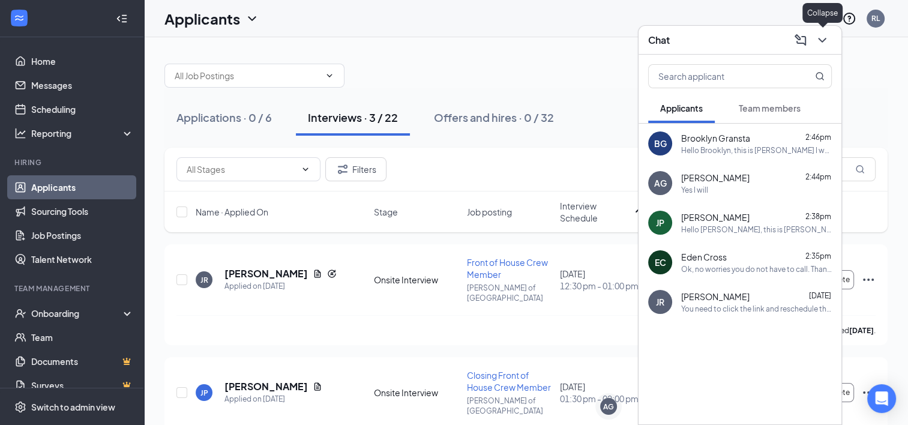
click at [820, 41] on icon "ChevronDown" at bounding box center [822, 40] width 14 height 14
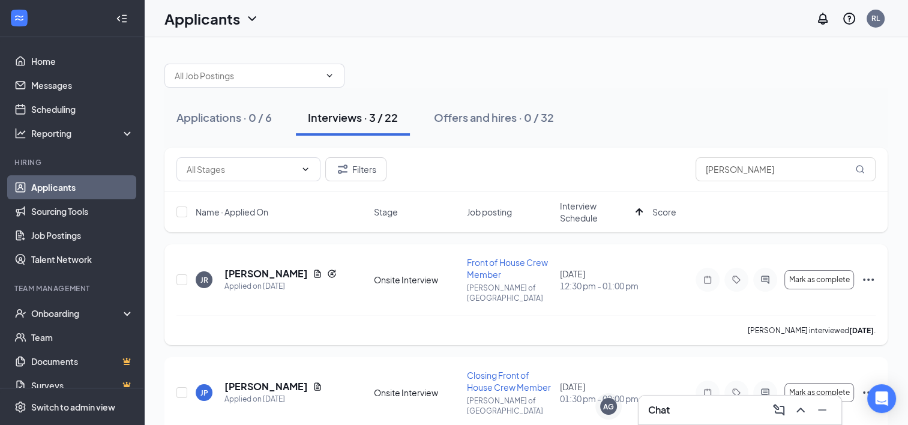
scroll to position [25, 0]
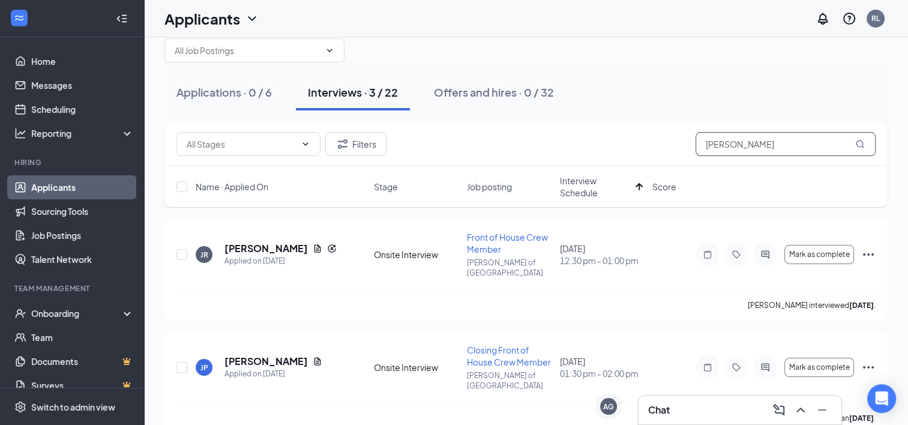
click at [778, 139] on input "[PERSON_NAME]" at bounding box center [786, 144] width 180 height 24
type input "j"
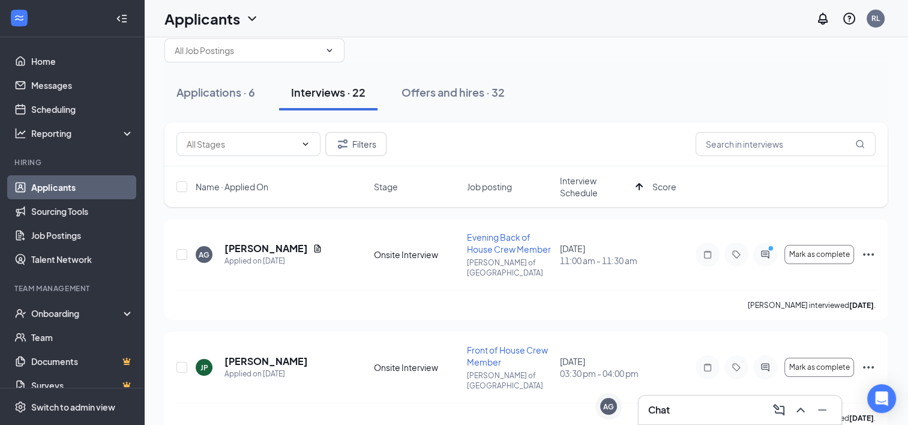
click at [546, 133] on div "Filters" at bounding box center [525, 144] width 699 height 24
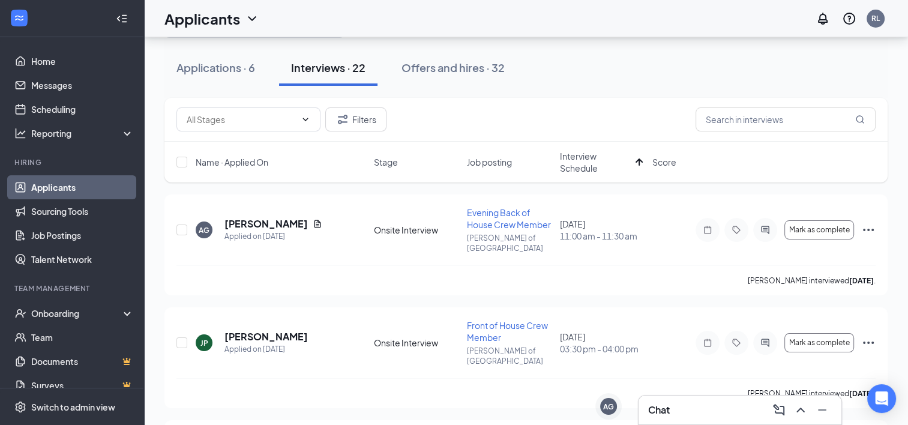
scroll to position [49, 0]
click at [870, 227] on icon "Ellipses" at bounding box center [868, 230] width 14 height 14
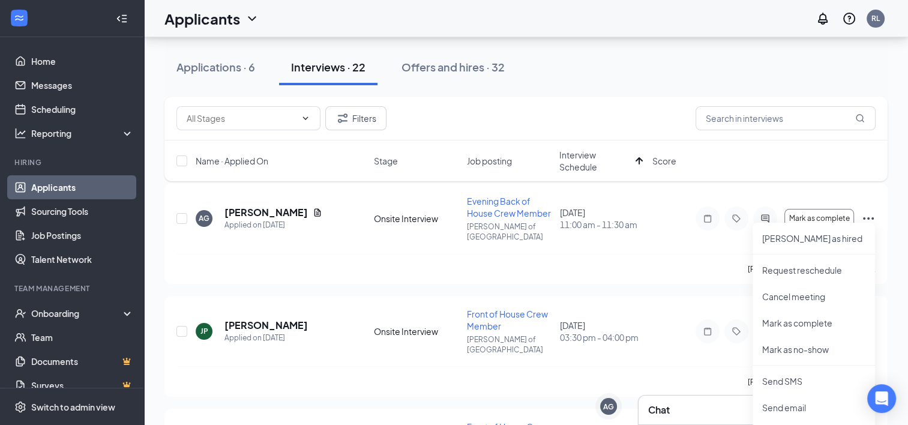
scroll to position [64, 0]
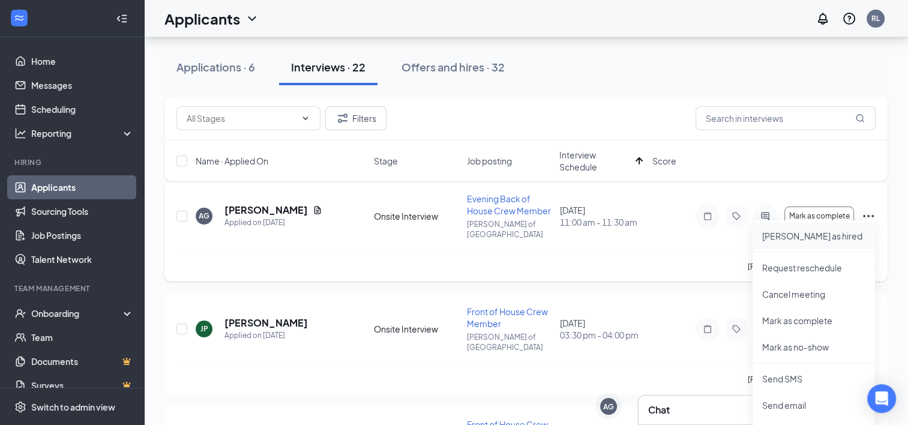
click at [772, 238] on p "[PERSON_NAME] as hired" at bounding box center [813, 236] width 103 height 12
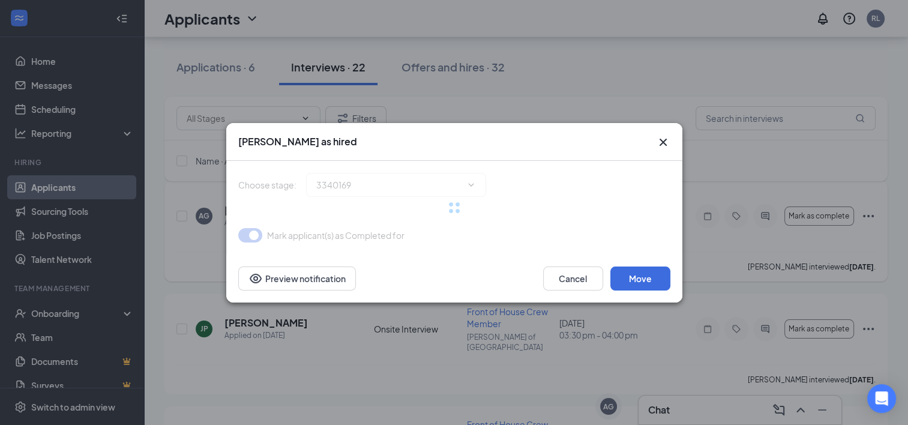
type input "Hiring Complete (final stage)"
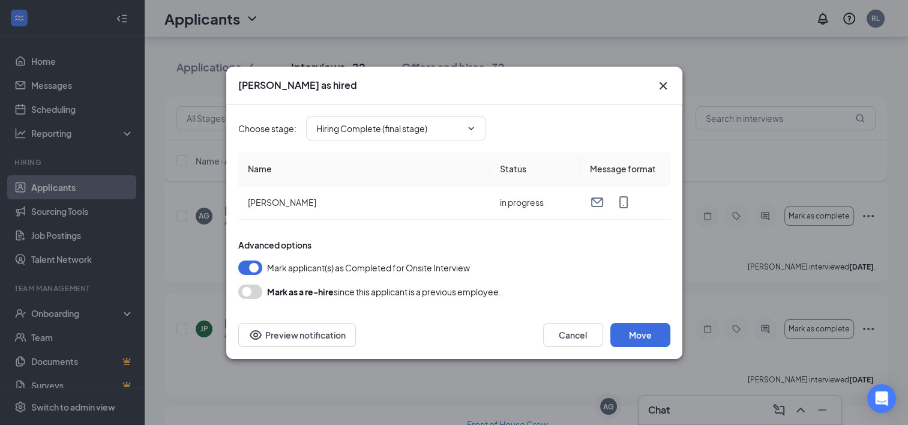
click at [662, 85] on icon "Cross" at bounding box center [662, 85] width 7 height 7
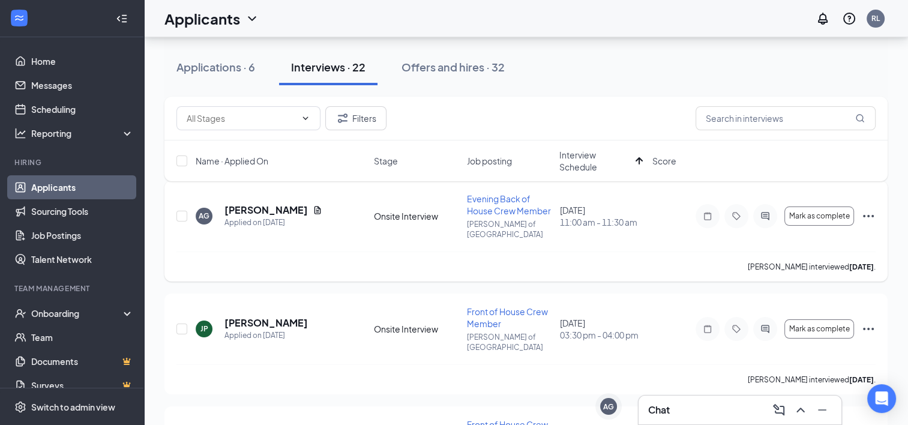
click at [868, 209] on icon "Ellipses" at bounding box center [868, 216] width 14 height 14
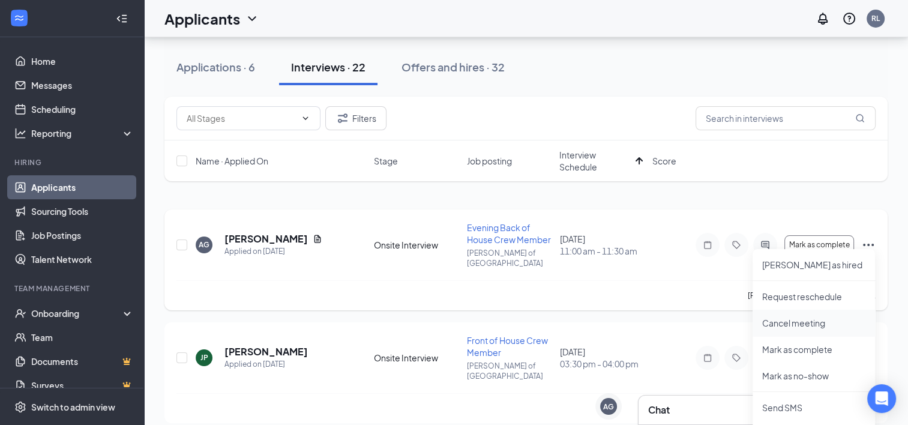
scroll to position [29, 0]
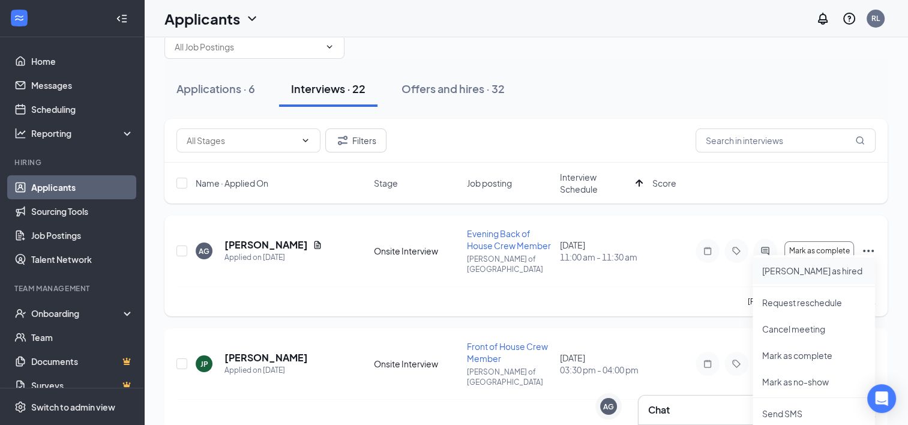
click at [803, 266] on p "[PERSON_NAME] as hired" at bounding box center [813, 271] width 103 height 12
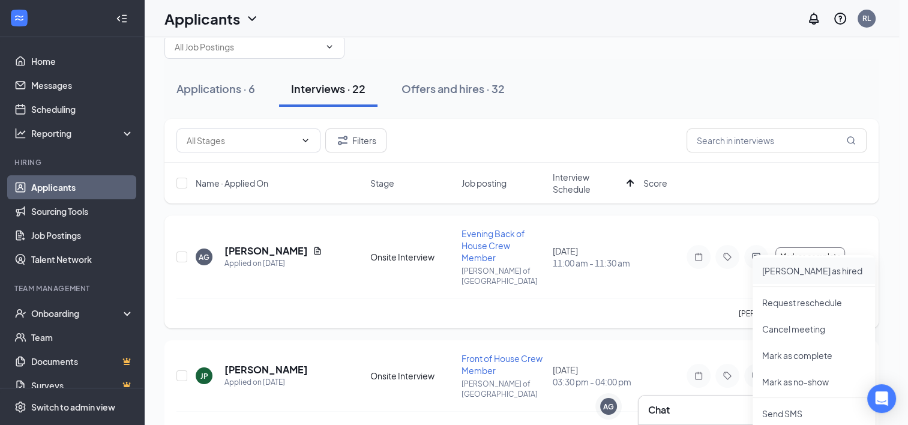
type input "Hiring Complete (final stage)"
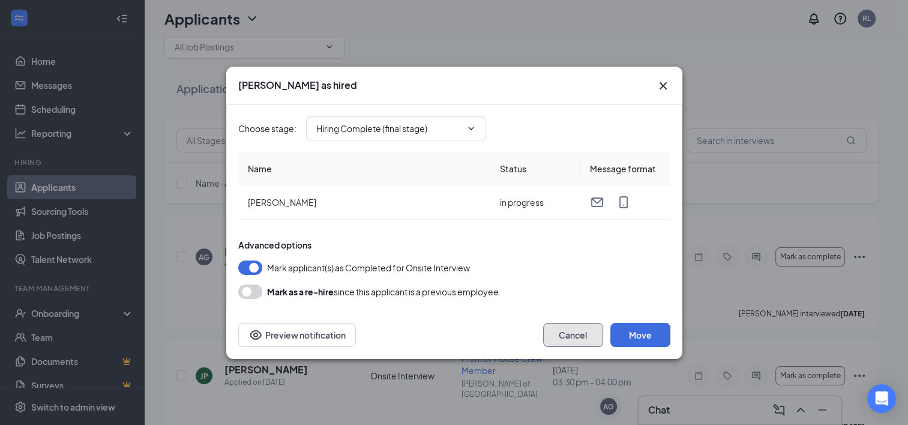
click at [574, 329] on button "Cancel" at bounding box center [573, 335] width 60 height 24
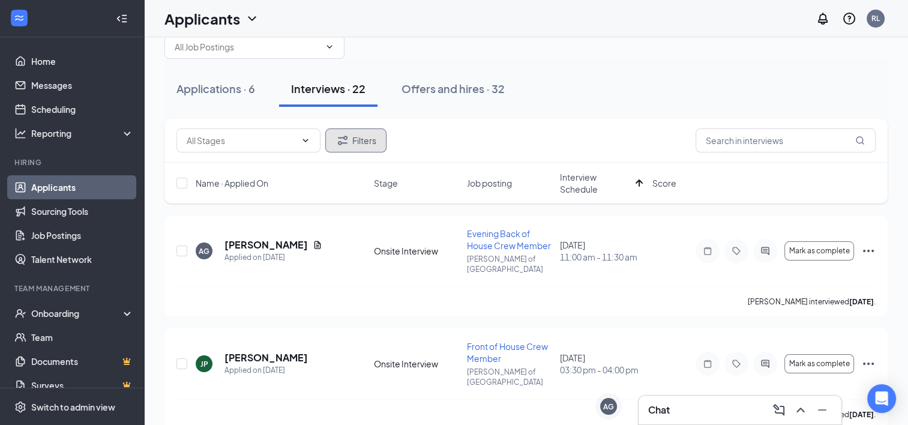
click at [365, 136] on button "Filters" at bounding box center [355, 140] width 61 height 24
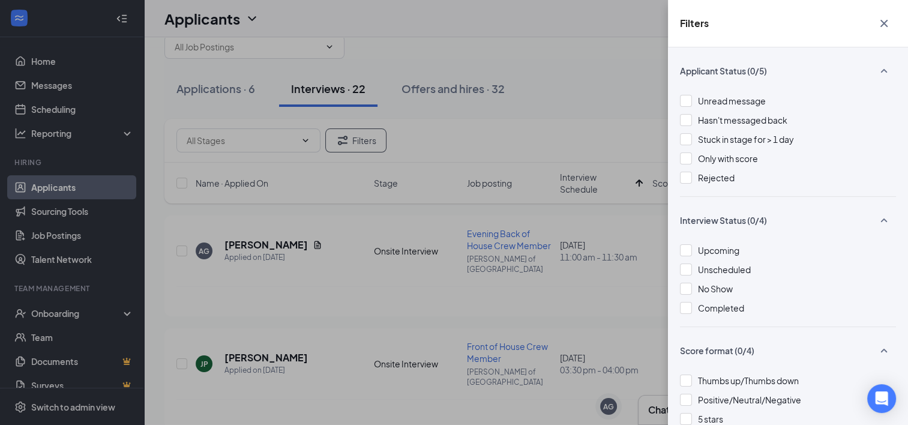
click at [882, 20] on icon "Cross" at bounding box center [883, 23] width 7 height 7
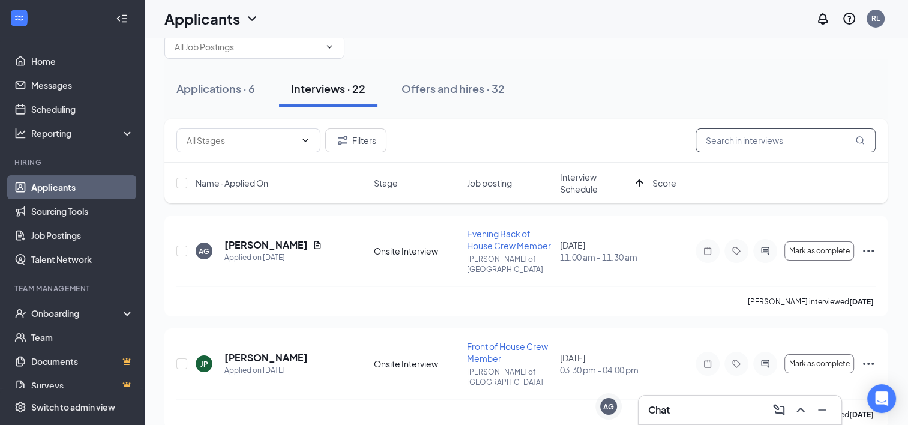
click at [780, 142] on input "text" at bounding box center [786, 140] width 180 height 24
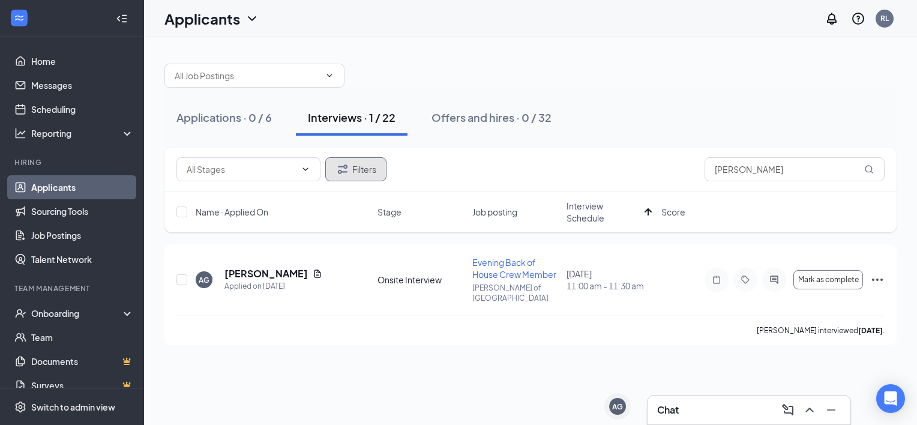
click at [368, 170] on button "Filters" at bounding box center [355, 169] width 61 height 24
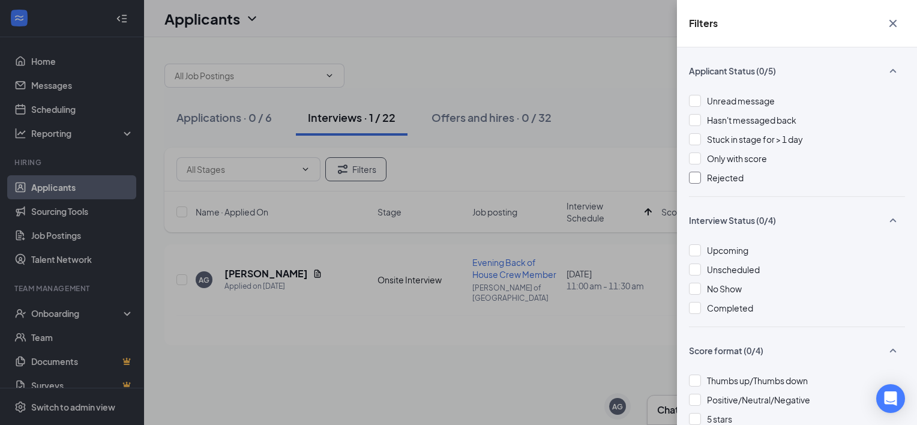
click at [706, 173] on div "Rejected" at bounding box center [797, 177] width 216 height 13
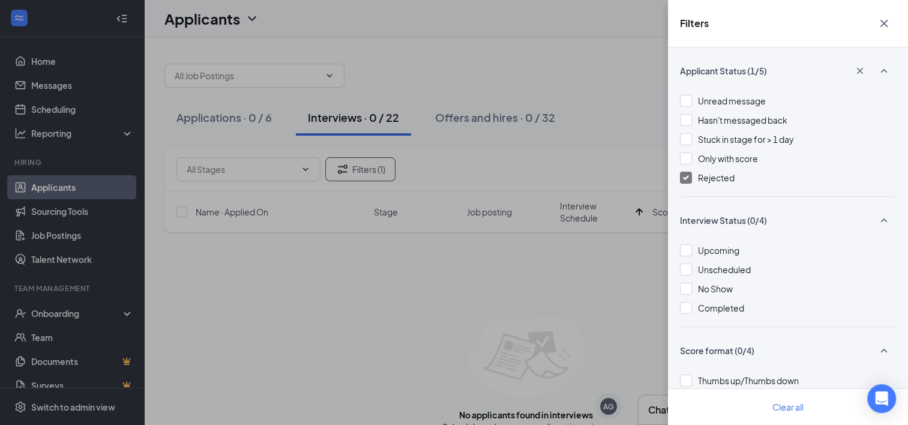
click at [690, 172] on div at bounding box center [686, 178] width 12 height 12
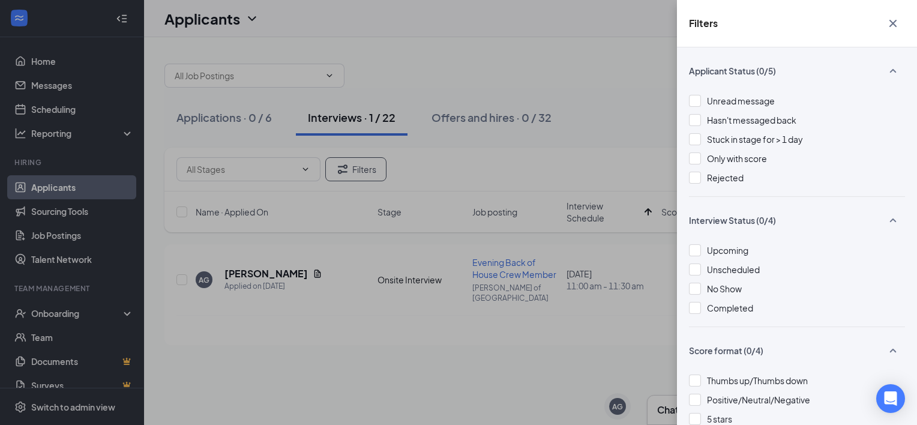
click at [894, 23] on icon "Cross" at bounding box center [893, 23] width 14 height 14
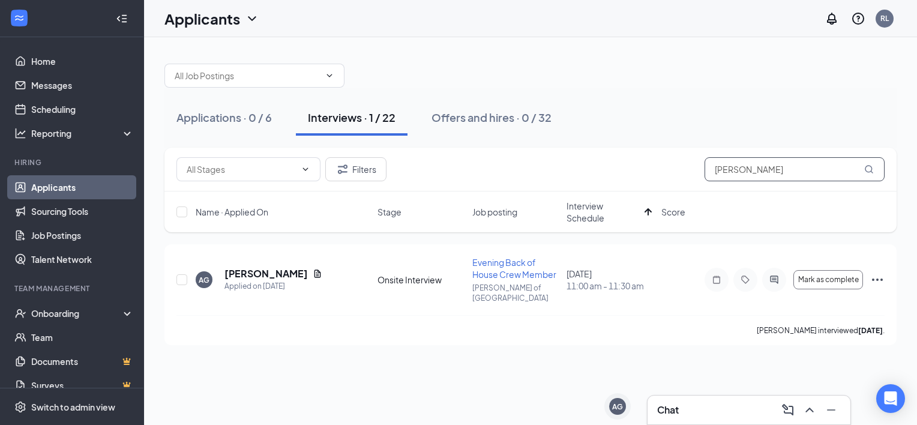
click at [757, 170] on input "[PERSON_NAME]" at bounding box center [795, 169] width 180 height 24
click at [771, 167] on input "[PERSON_NAME]" at bounding box center [795, 169] width 180 height 24
type input "a"
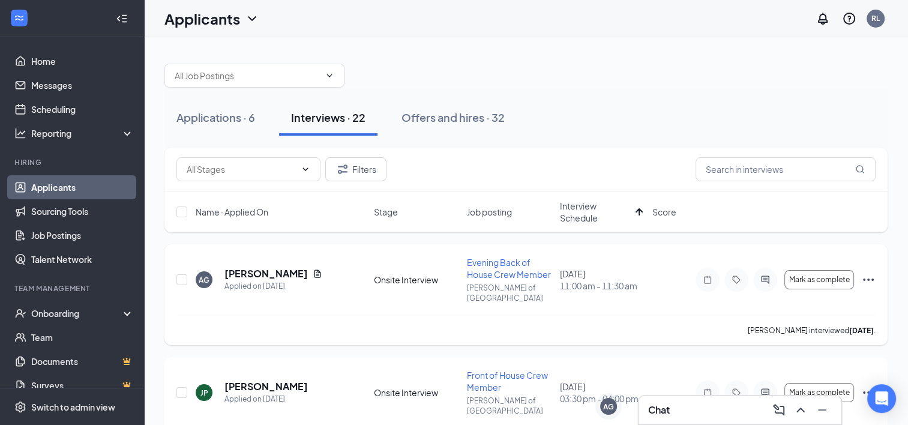
click at [870, 276] on icon "Ellipses" at bounding box center [868, 279] width 14 height 14
click at [837, 278] on button "Mark as complete" at bounding box center [819, 279] width 70 height 19
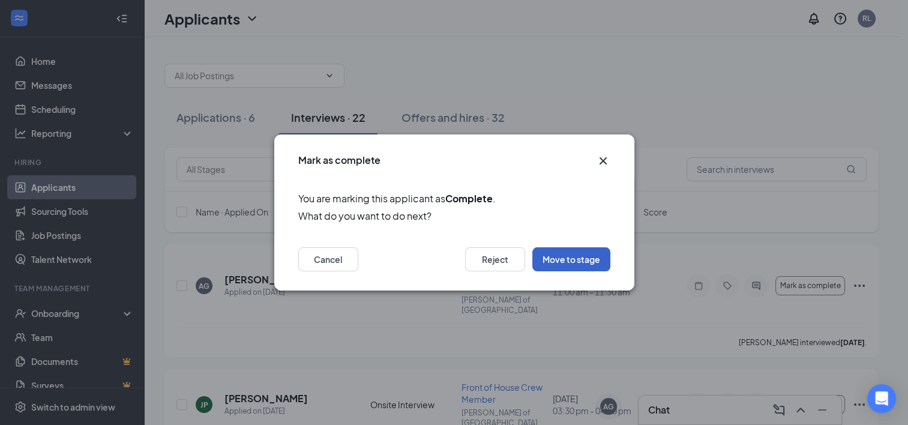
click at [579, 260] on button "Move to stage" at bounding box center [571, 259] width 78 height 24
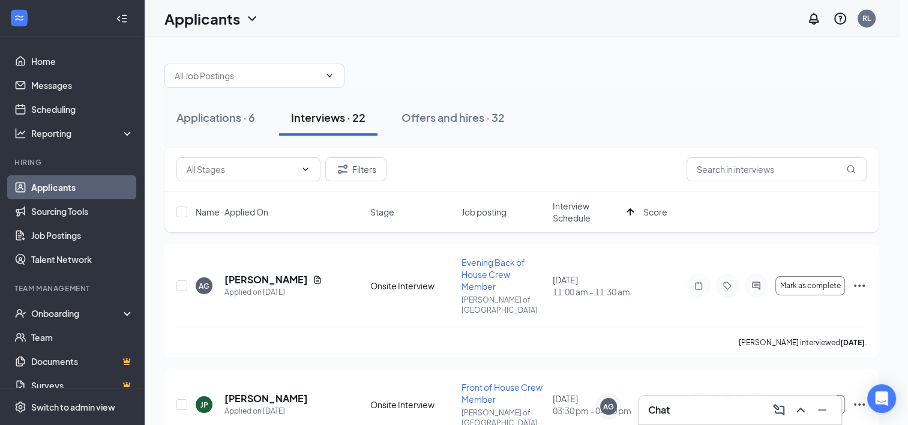
type input "Hiring Complete (final stage)"
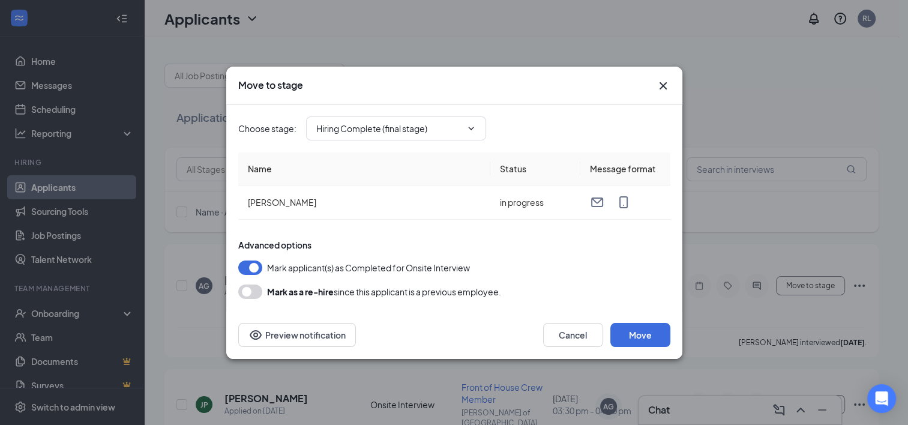
click at [250, 290] on button "button" at bounding box center [250, 291] width 24 height 14
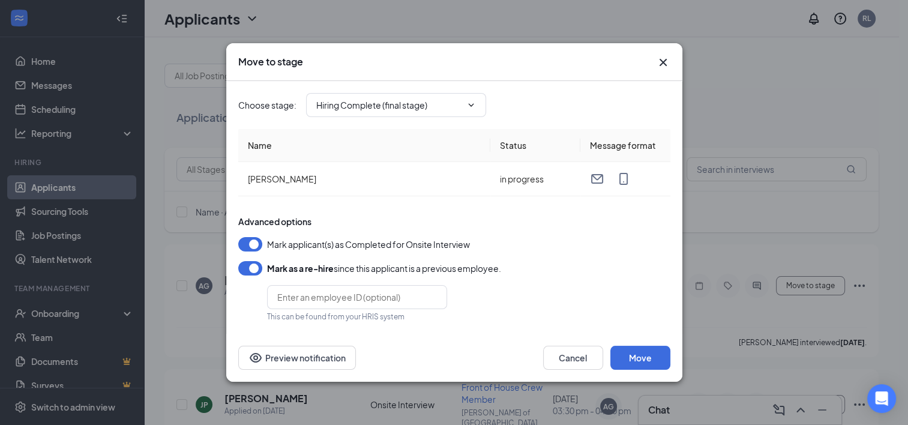
click at [256, 267] on button "button" at bounding box center [250, 268] width 24 height 14
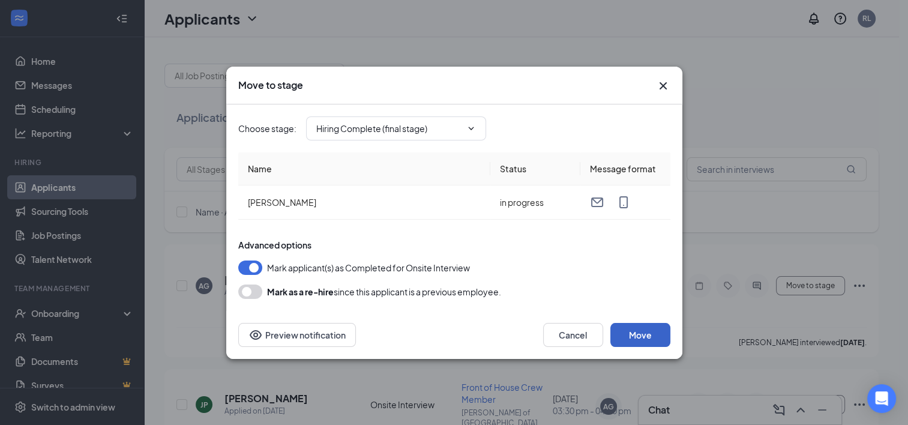
click at [632, 331] on button "Move" at bounding box center [640, 335] width 60 height 24
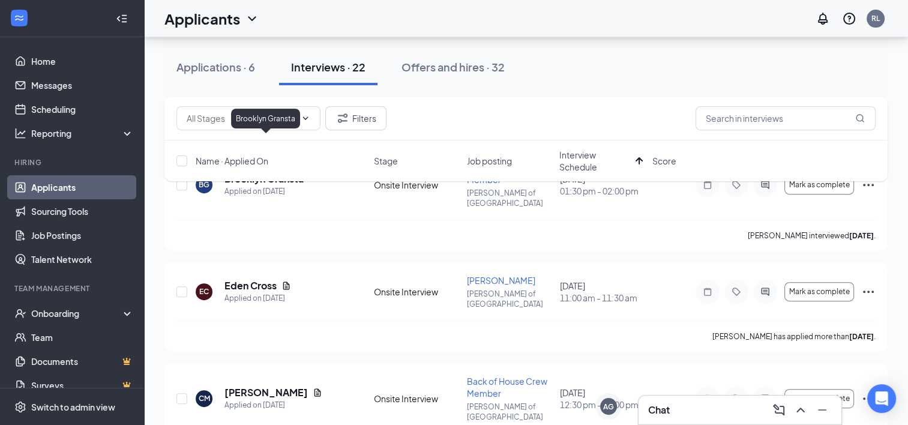
scroll to position [461, 0]
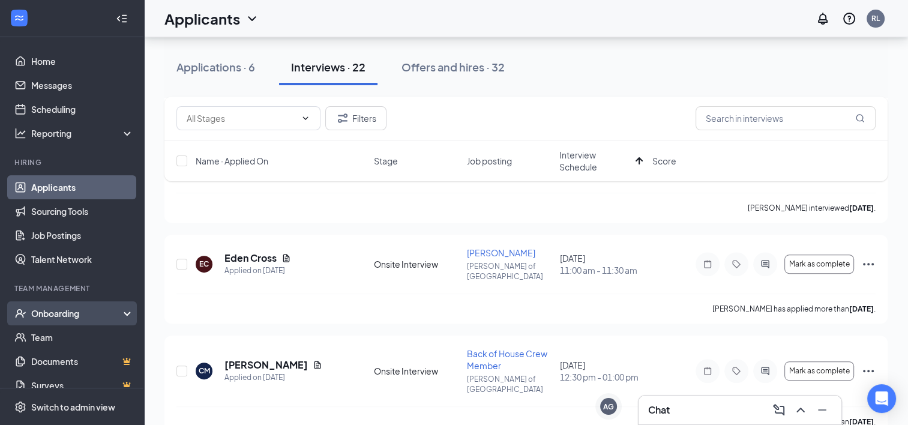
click at [28, 311] on div "Onboarding" at bounding box center [72, 313] width 144 height 24
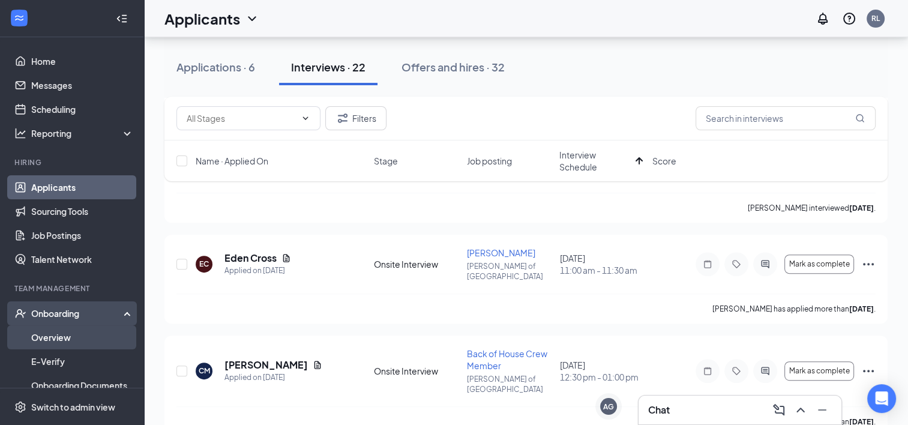
click at [41, 339] on link "Overview" at bounding box center [82, 337] width 103 height 24
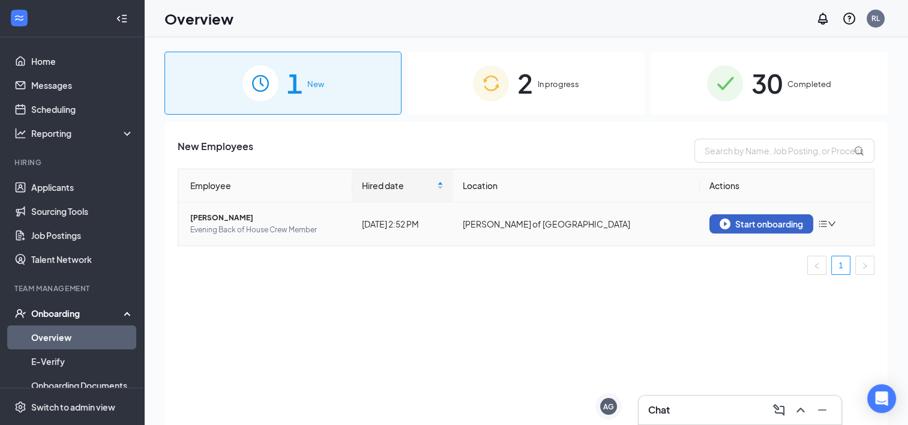
click at [744, 229] on button "Start onboarding" at bounding box center [761, 223] width 104 height 19
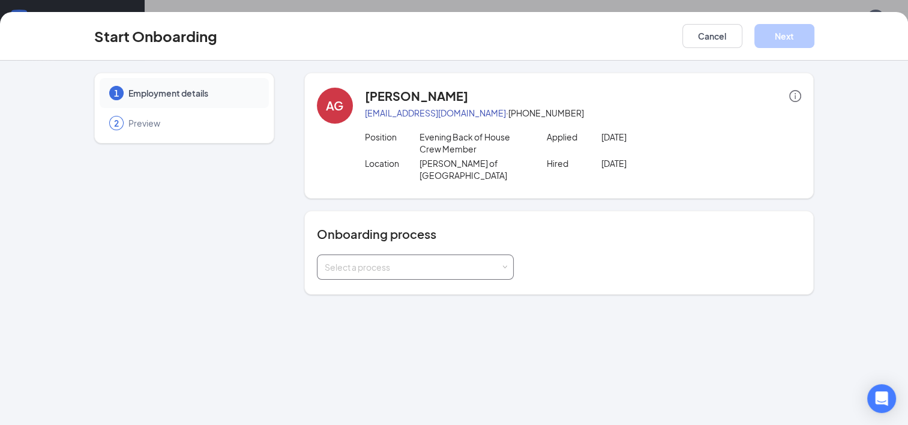
click at [455, 261] on div "Select a process" at bounding box center [415, 267] width 181 height 24
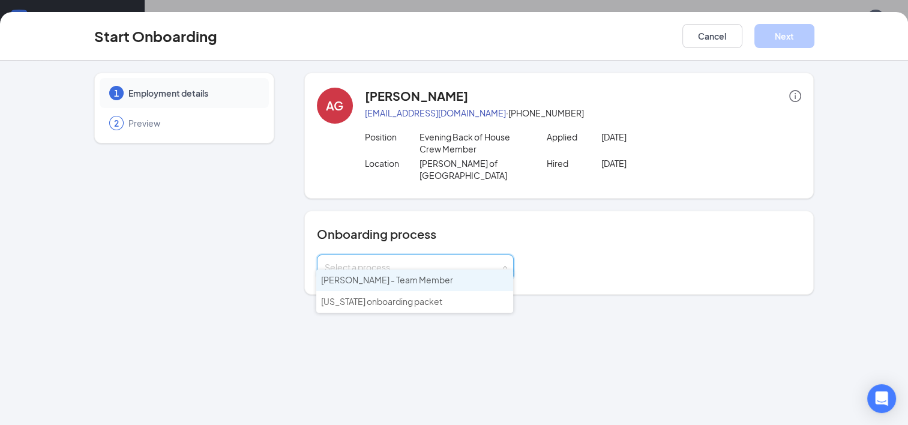
click at [457, 276] on li "[PERSON_NAME] - Team Member" at bounding box center [414, 280] width 197 height 22
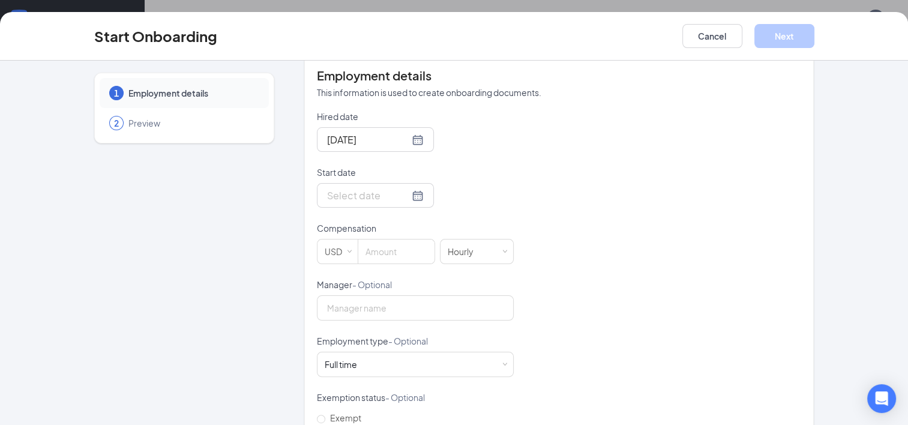
scroll to position [254, 0]
click at [401, 188] on div at bounding box center [375, 195] width 97 height 15
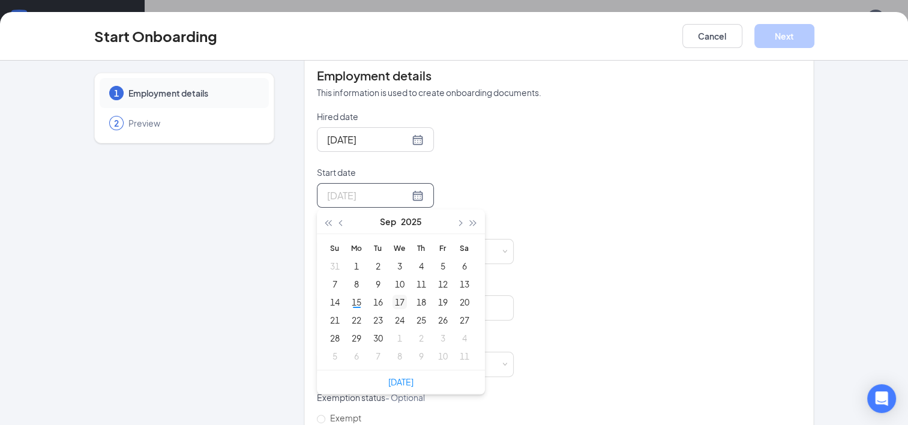
type input "[DATE]"
click at [400, 295] on div "17" at bounding box center [399, 302] width 14 height 14
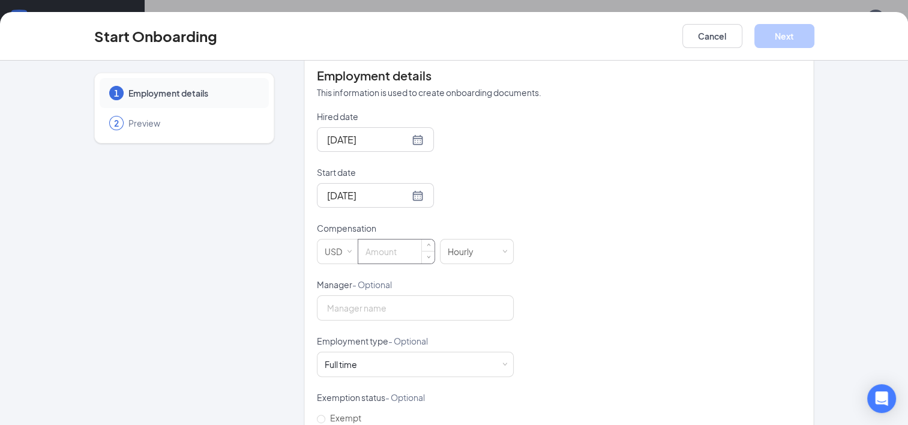
click at [404, 239] on input at bounding box center [396, 251] width 76 height 24
type input "15.25"
click at [552, 176] on div "Hired date [DATE] Start date [DATE] [DATE] Su Mo Tu We Th Fr Sa 31 1 2 3 4 5 6 …" at bounding box center [559, 306] width 485 height 392
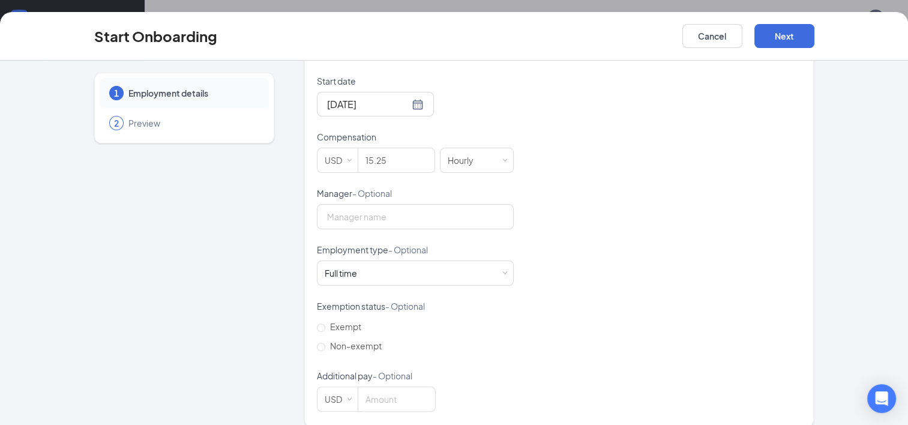
scroll to position [346, 0]
click at [415, 204] on input "Manager - Optional" at bounding box center [415, 216] width 197 height 25
click at [385, 261] on div "Full time Works 30+ hours per week and is reasonably expected to work" at bounding box center [415, 273] width 181 height 24
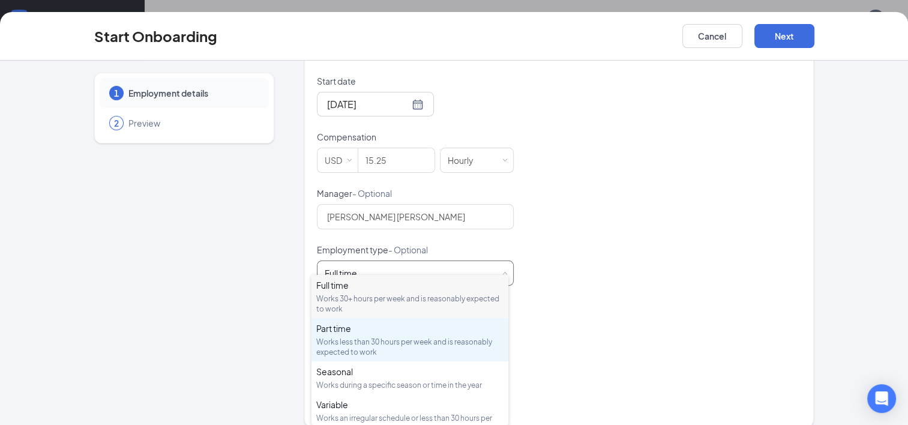
click at [368, 344] on div "Works less than 30 hours per week and is reasonably expected to work" at bounding box center [409, 347] width 187 height 20
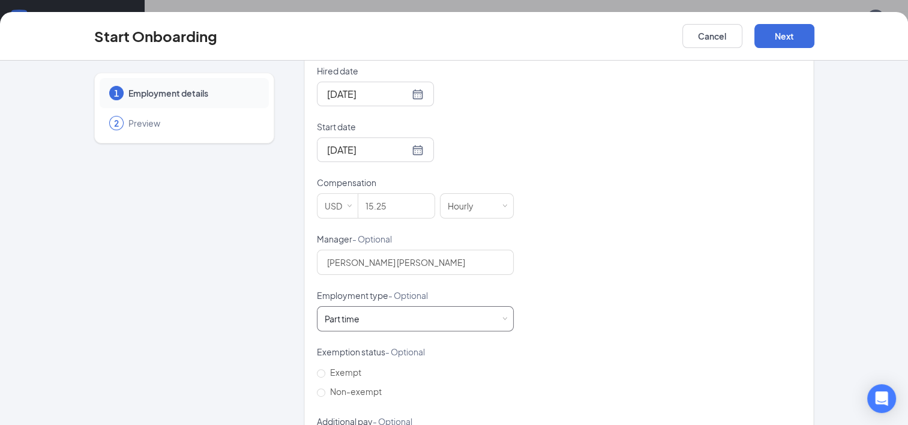
scroll to position [300, 0]
click at [427, 250] on input "[PERSON_NAME] [PERSON_NAME]" at bounding box center [415, 262] width 197 height 25
type input "R"
click at [393, 307] on div "Part time Works less than 30 hours per week and is reasonably expected to work" at bounding box center [415, 319] width 181 height 24
click at [607, 247] on div "Hired date [DATE] Start date [DATE] [DATE] Su Mo Tu We Th Fr Sa 31 1 2 3 4 5 6 …" at bounding box center [559, 261] width 485 height 392
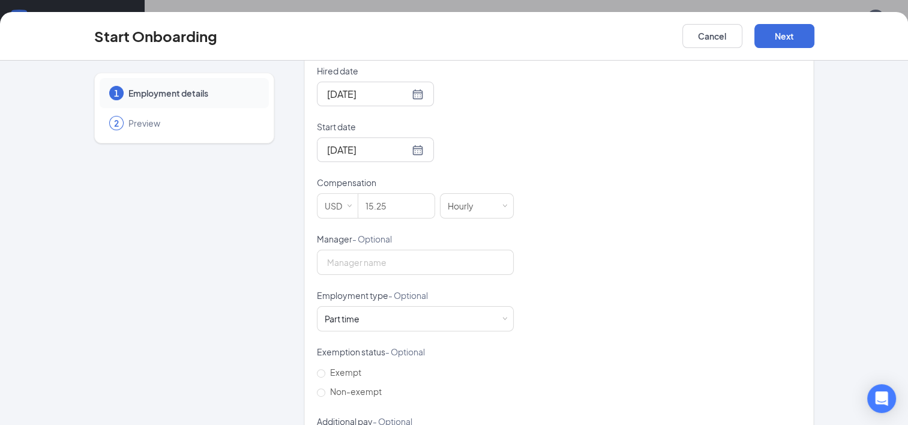
scroll to position [346, 0]
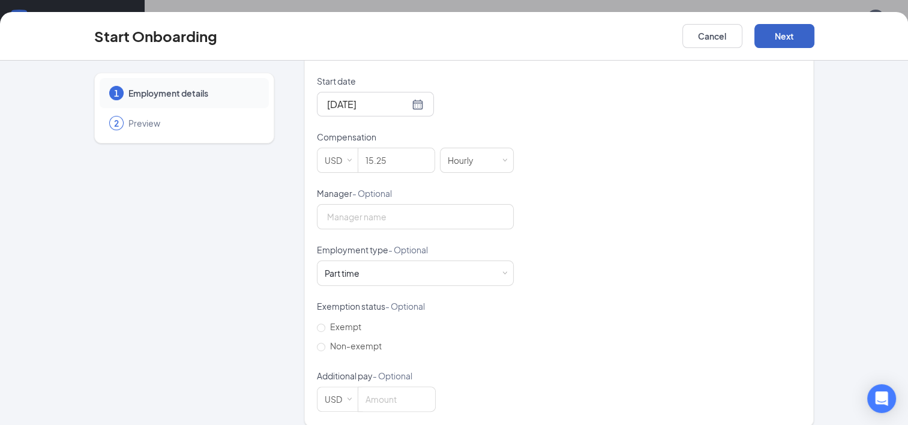
click at [797, 32] on button "Next" at bounding box center [784, 36] width 60 height 24
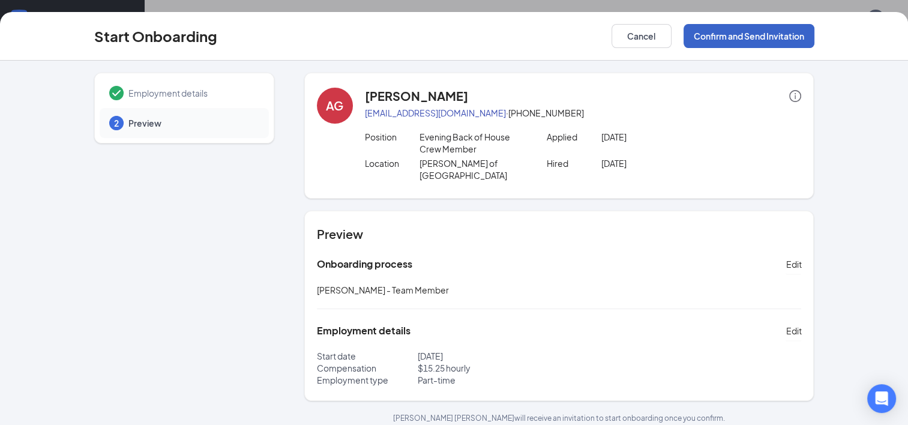
click at [736, 31] on button "Confirm and Send Invitation" at bounding box center [749, 36] width 131 height 24
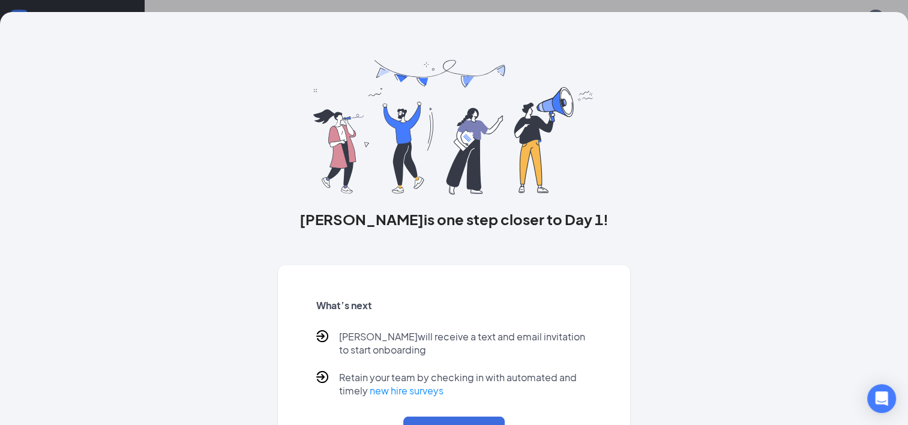
scroll to position [52, 0]
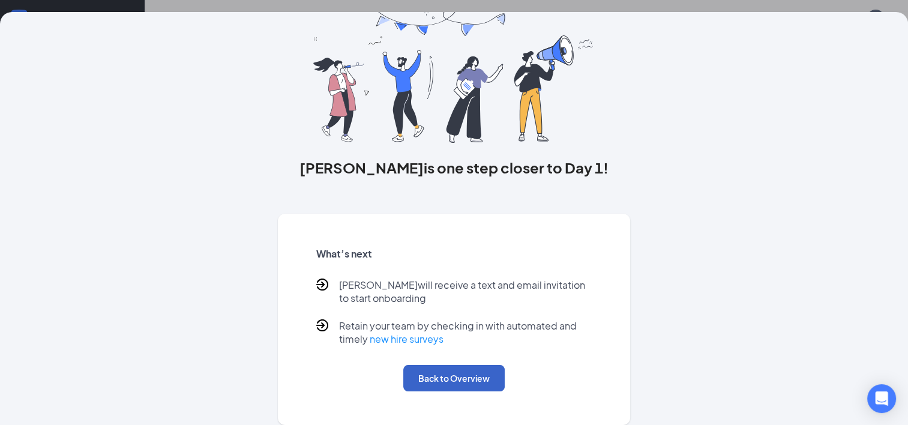
click at [474, 379] on button "Back to Overview" at bounding box center [453, 378] width 101 height 26
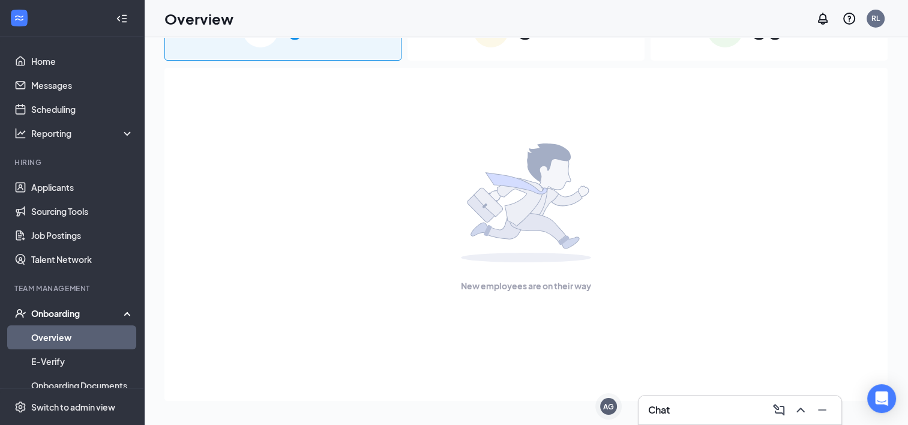
scroll to position [0, 0]
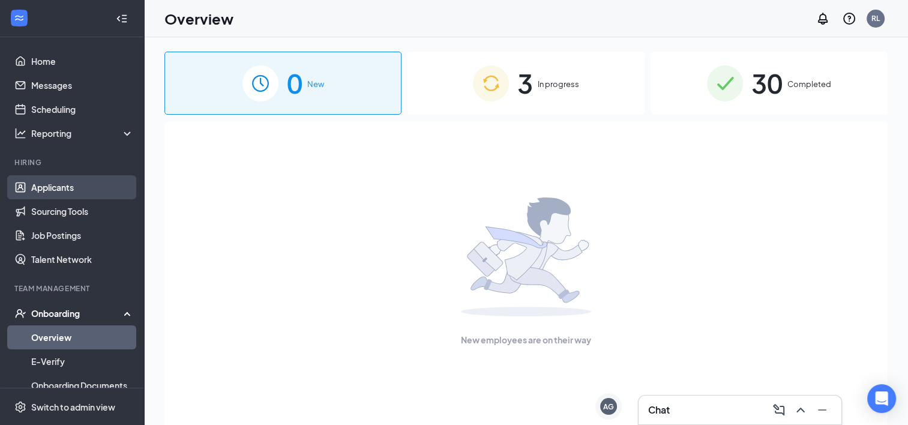
click at [55, 187] on link "Applicants" at bounding box center [82, 187] width 103 height 24
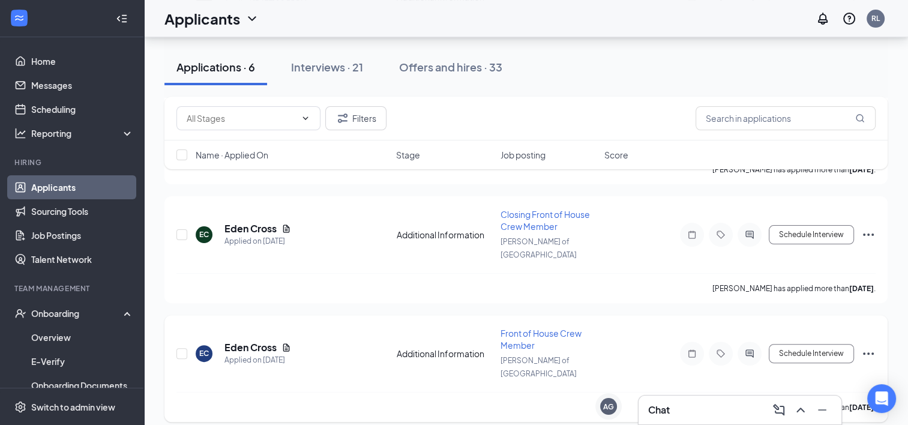
scroll to position [275, 0]
click at [655, 409] on h3 "Chat" at bounding box center [659, 409] width 22 height 13
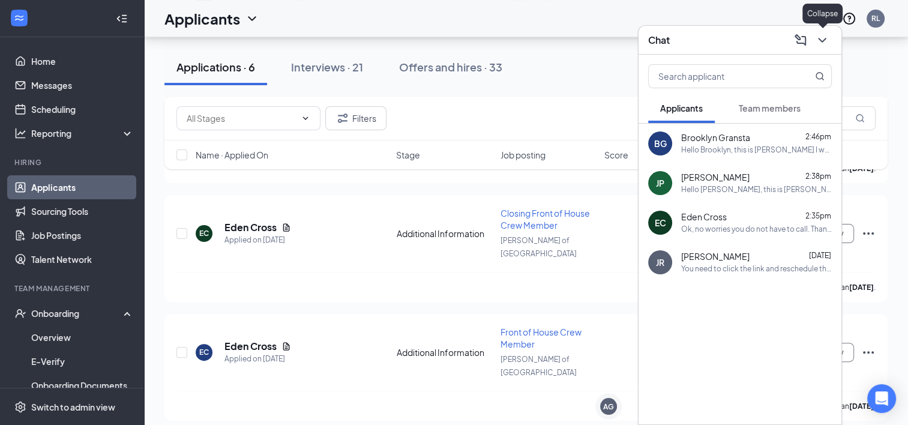
click at [829, 45] on icon "ChevronDown" at bounding box center [822, 40] width 14 height 14
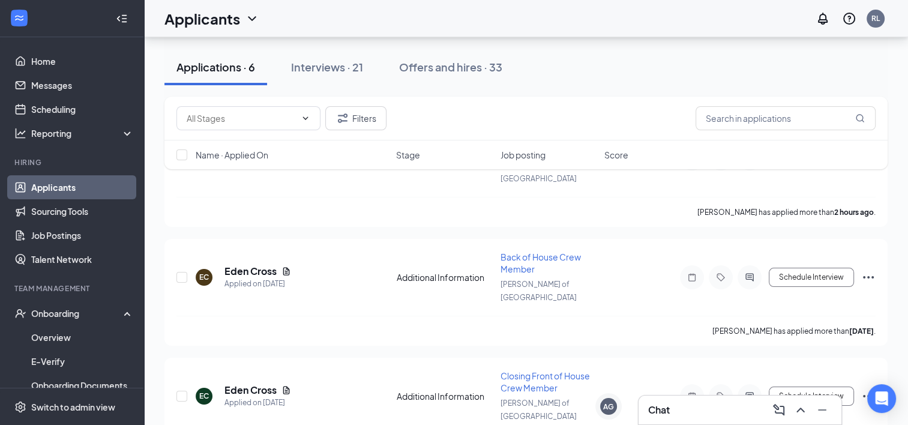
scroll to position [0, 0]
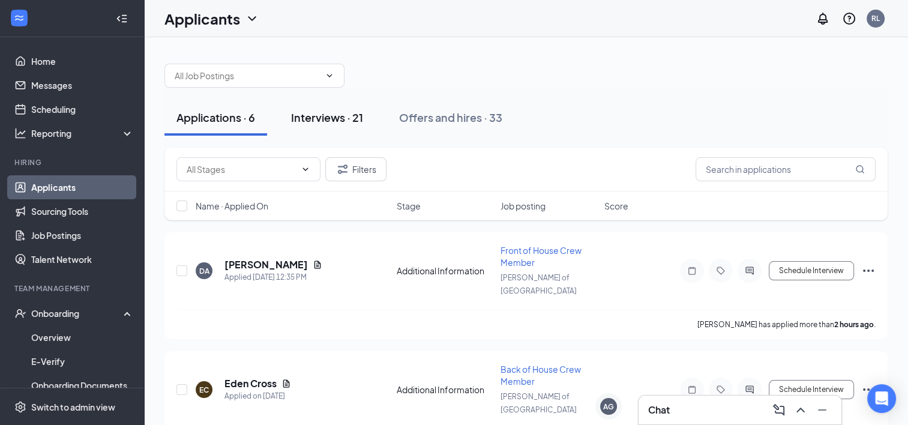
click at [362, 113] on div "Interviews · 21" at bounding box center [327, 117] width 72 height 15
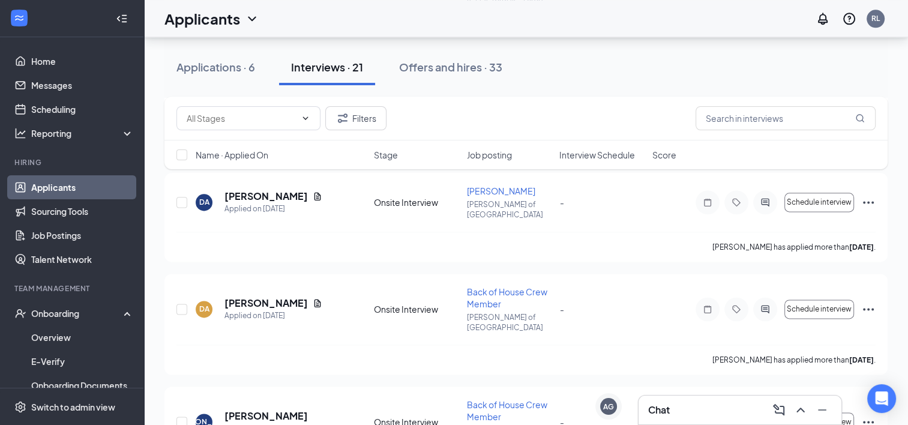
scroll to position [1505, 0]
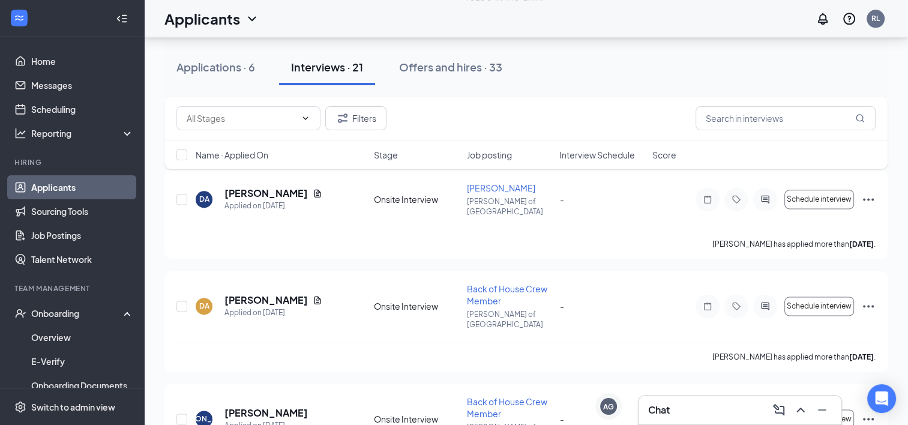
click at [637, 158] on div "Interview Schedule" at bounding box center [602, 155] width 86 height 12
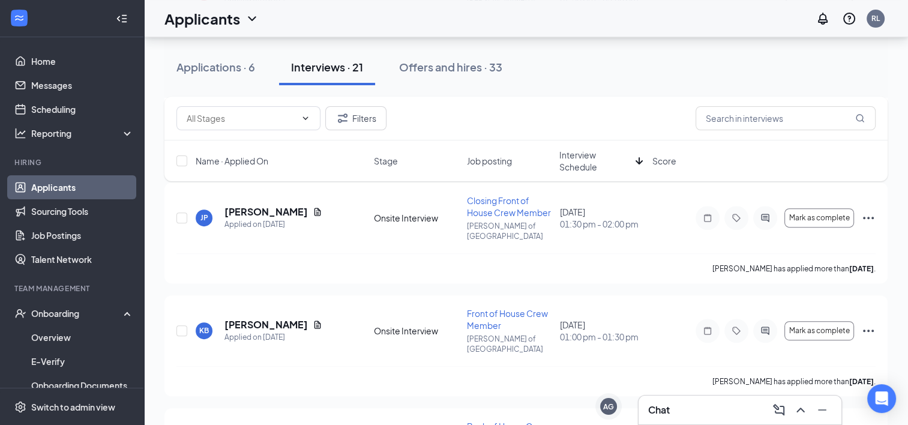
scroll to position [501, 0]
click at [609, 411] on div "AG" at bounding box center [608, 406] width 17 height 17
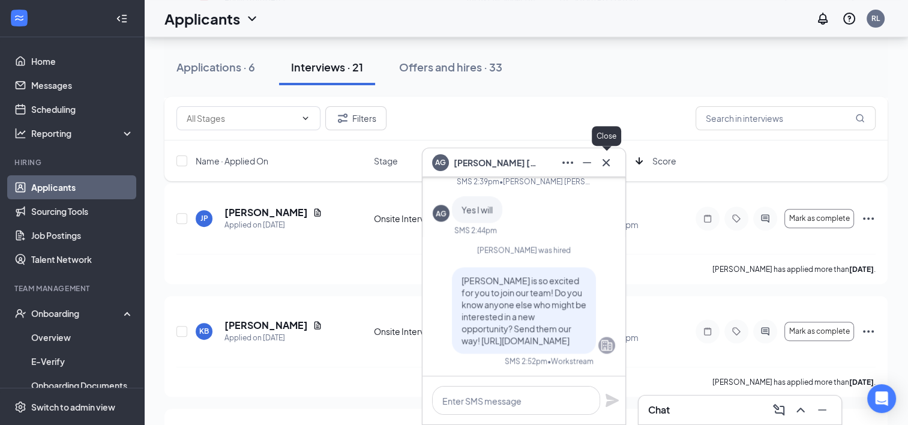
click at [610, 170] on button at bounding box center [606, 162] width 19 height 19
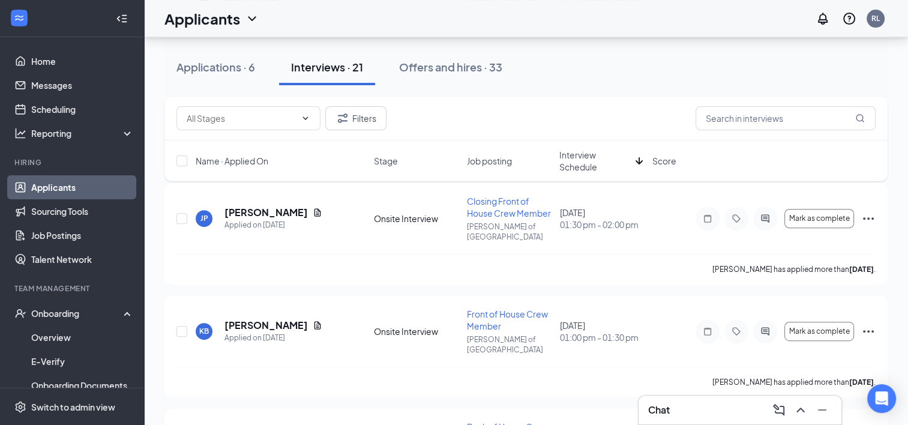
click at [688, 411] on div "Chat" at bounding box center [740, 409] width 184 height 19
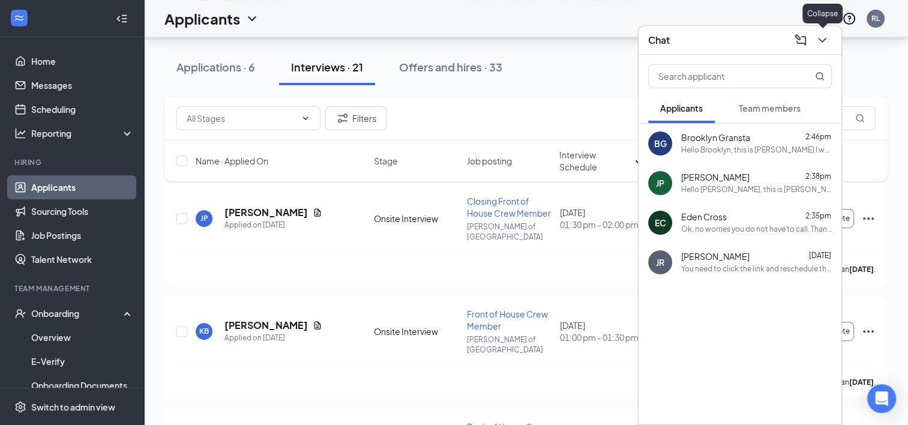
click at [828, 40] on icon "ChevronDown" at bounding box center [822, 40] width 14 height 14
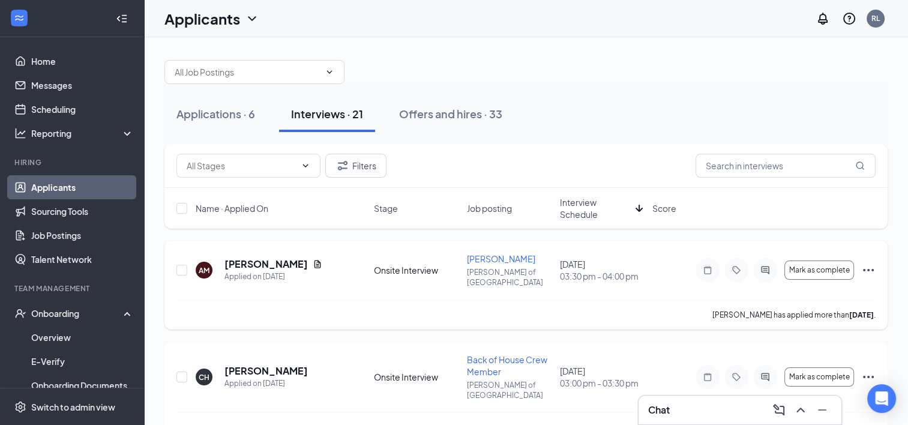
scroll to position [0, 0]
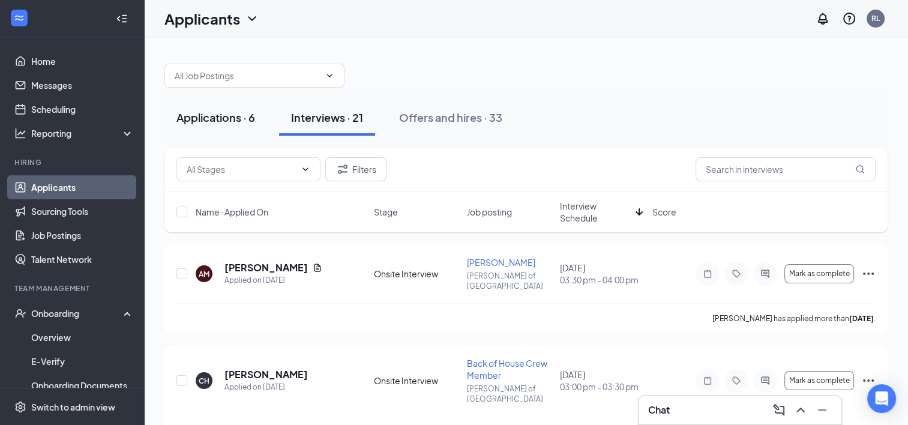
click at [223, 127] on button "Applications · 6" at bounding box center [215, 118] width 103 height 36
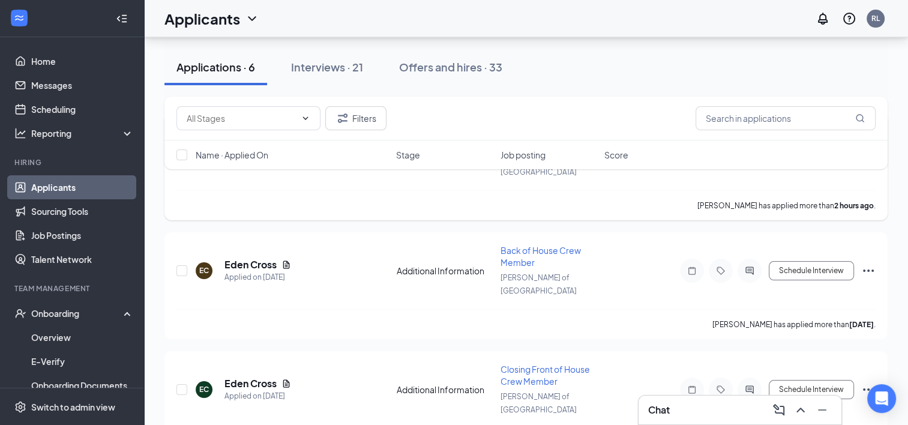
scroll to position [120, 0]
click at [869, 268] on icon "Ellipses" at bounding box center [868, 269] width 11 height 2
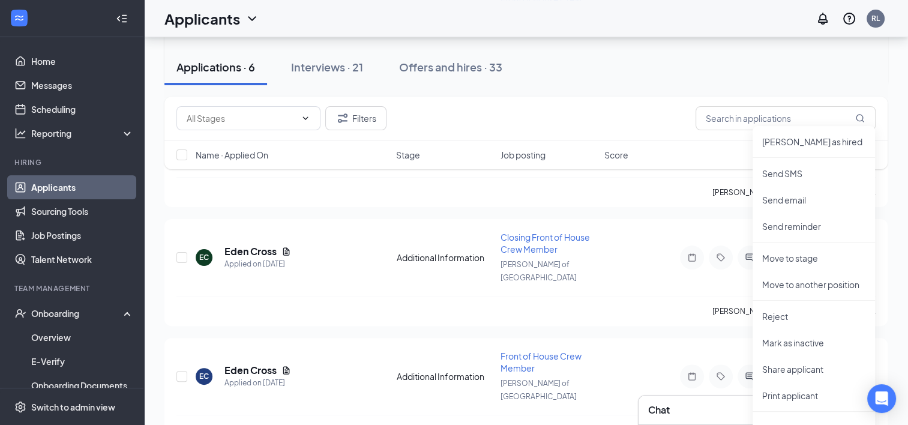
scroll to position [253, 0]
click at [788, 318] on p "Reject" at bounding box center [813, 314] width 103 height 12
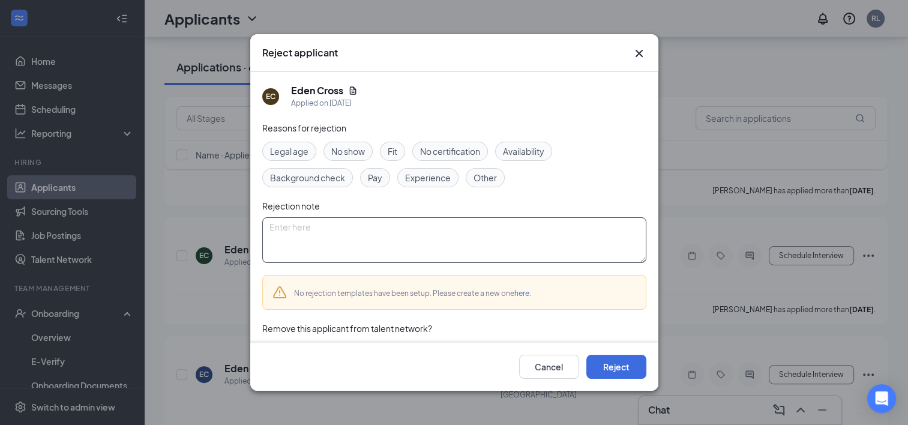
click at [444, 247] on textarea at bounding box center [454, 240] width 384 height 46
drag, startPoint x: 406, startPoint y: 230, endPoint x: 250, endPoint y: 260, distance: 158.9
click at [250, 260] on div "[PERSON_NAME] Cross Applied on [DATE] Reasons for rejection Legal age No show F…" at bounding box center [454, 207] width 408 height 271
type textarea "duplicate application"
click at [612, 373] on button "Reject" at bounding box center [616, 367] width 60 height 24
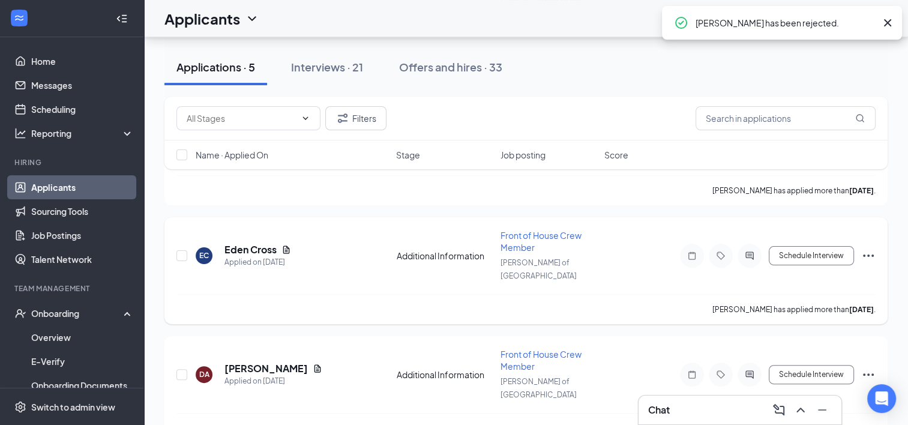
click at [870, 248] on icon "Ellipses" at bounding box center [868, 255] width 14 height 14
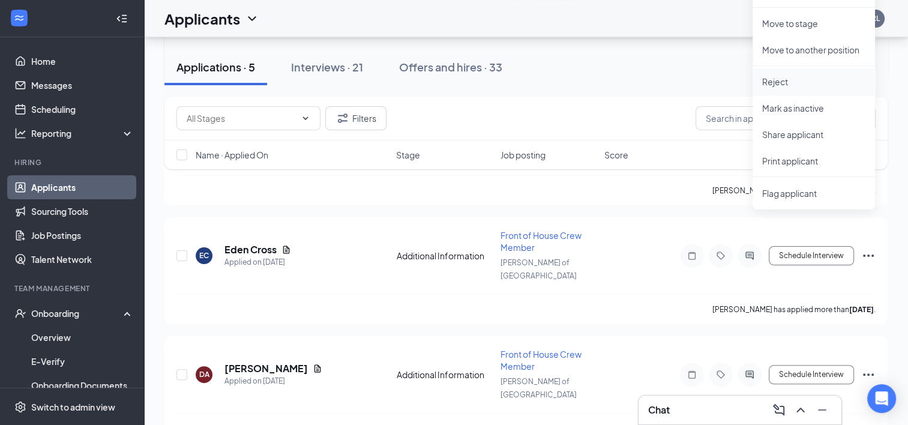
click at [785, 78] on p "Reject" at bounding box center [813, 82] width 103 height 12
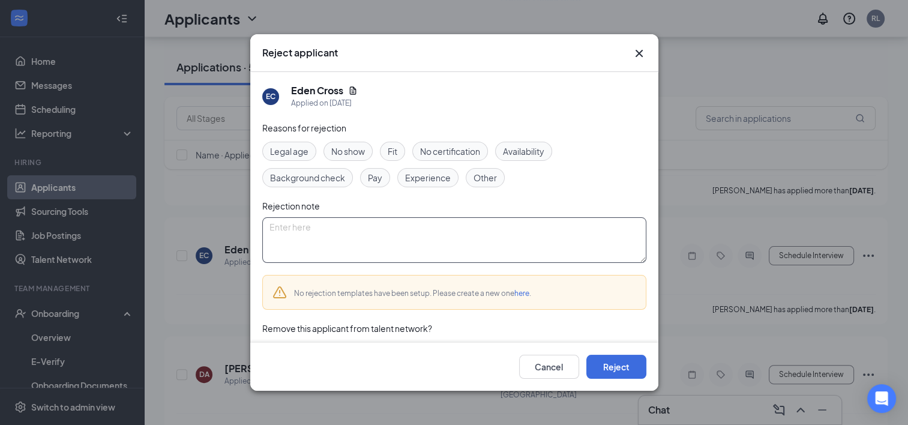
click at [321, 223] on textarea at bounding box center [454, 240] width 384 height 46
paste textarea "duplicate application"
type textarea "duplicate application"
click at [612, 368] on button "Reject" at bounding box center [616, 367] width 60 height 24
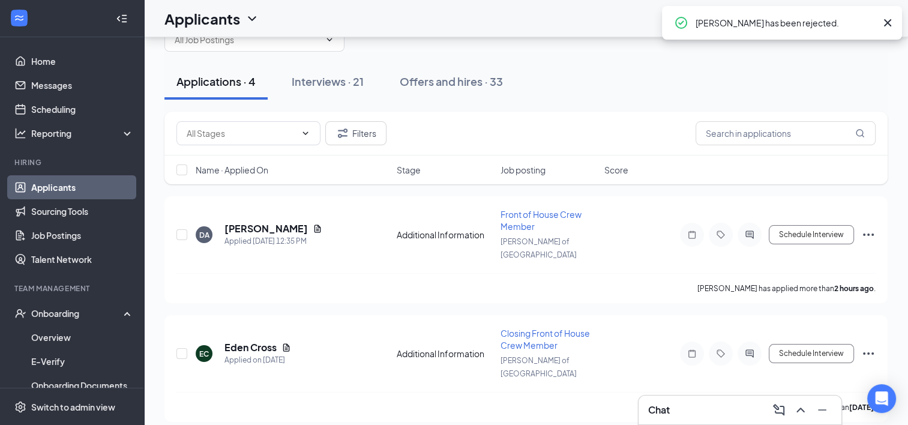
scroll to position [31, 0]
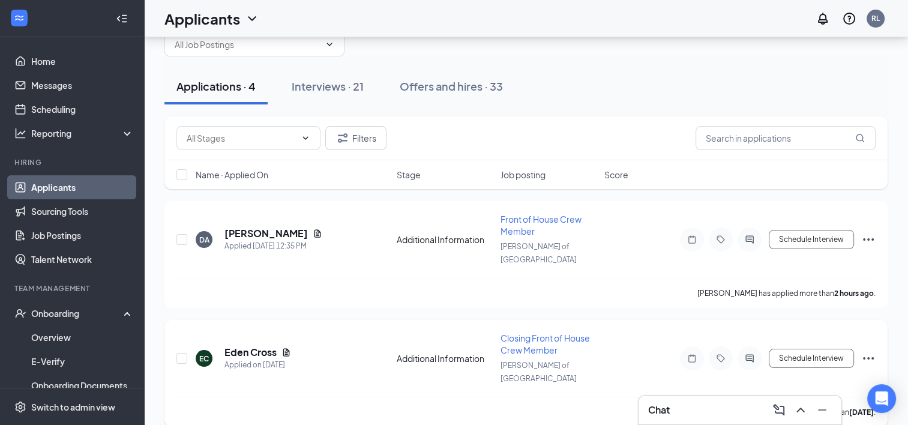
click at [862, 351] on icon "Ellipses" at bounding box center [868, 358] width 14 height 14
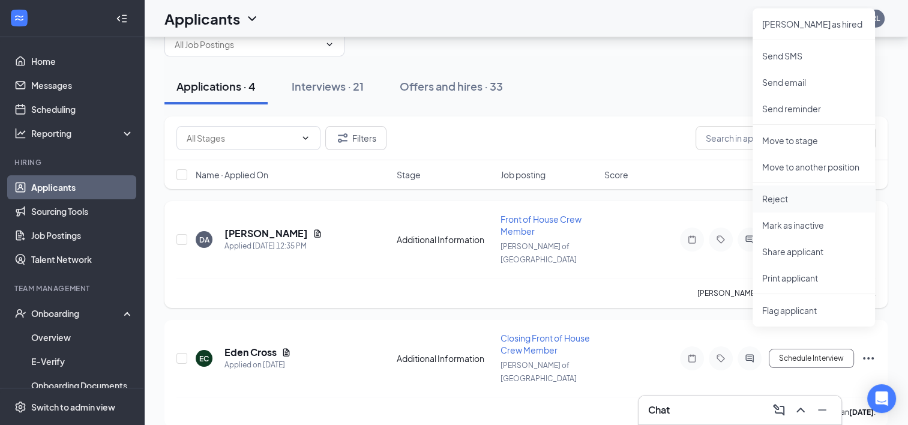
click at [781, 204] on li "Reject" at bounding box center [814, 198] width 122 height 26
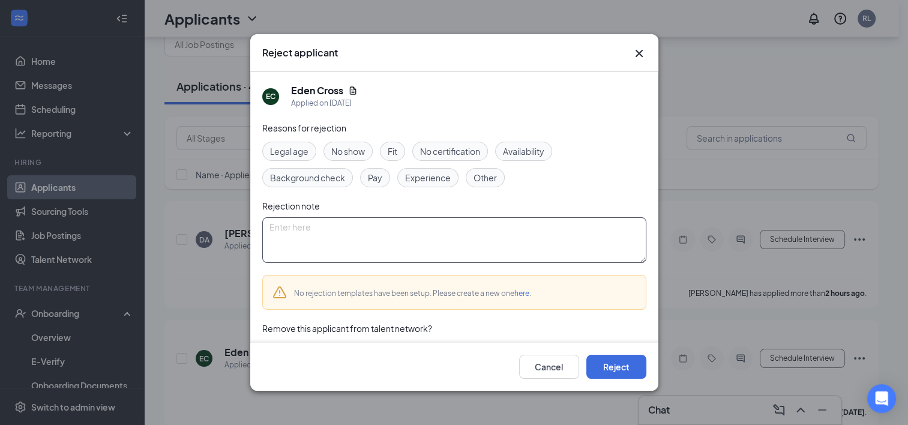
click at [334, 220] on textarea at bounding box center [454, 240] width 384 height 46
paste textarea "duplicate application"
type textarea "duplicate application"
click at [620, 370] on button "Reject" at bounding box center [616, 367] width 60 height 24
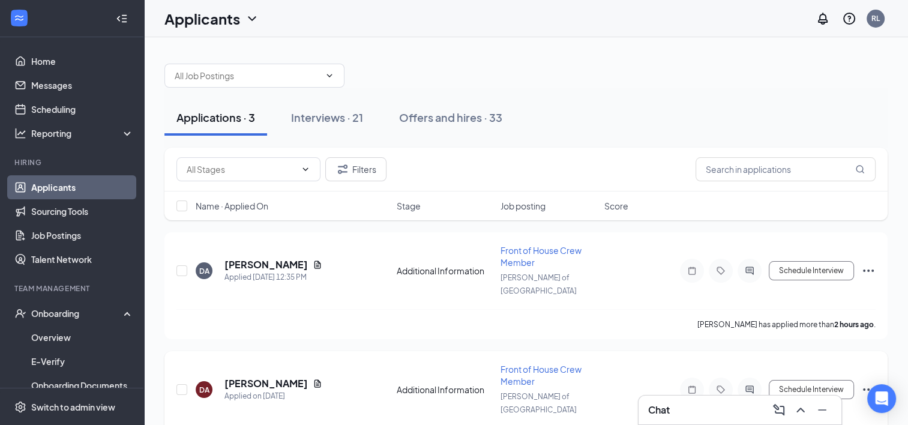
scroll to position [122, 0]
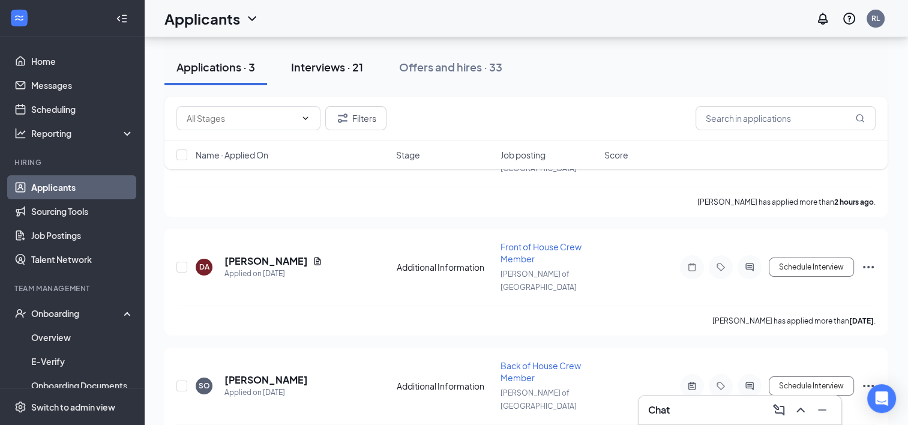
click at [319, 67] on div "Interviews · 21" at bounding box center [327, 66] width 72 height 15
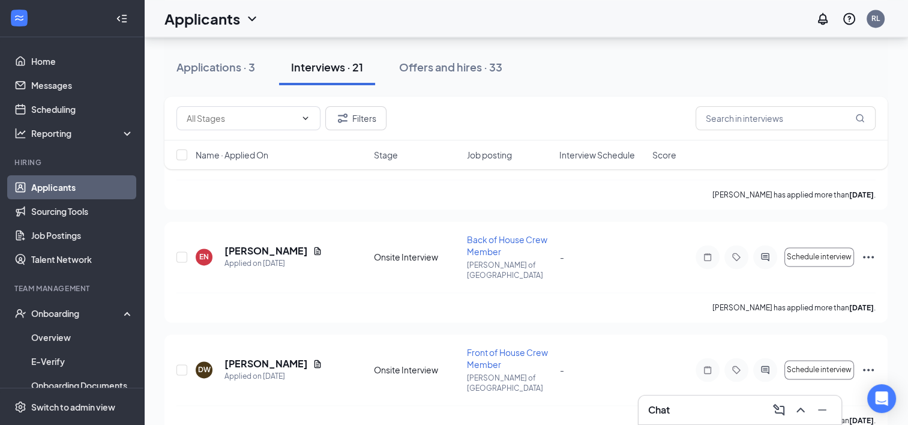
scroll to position [1928, 0]
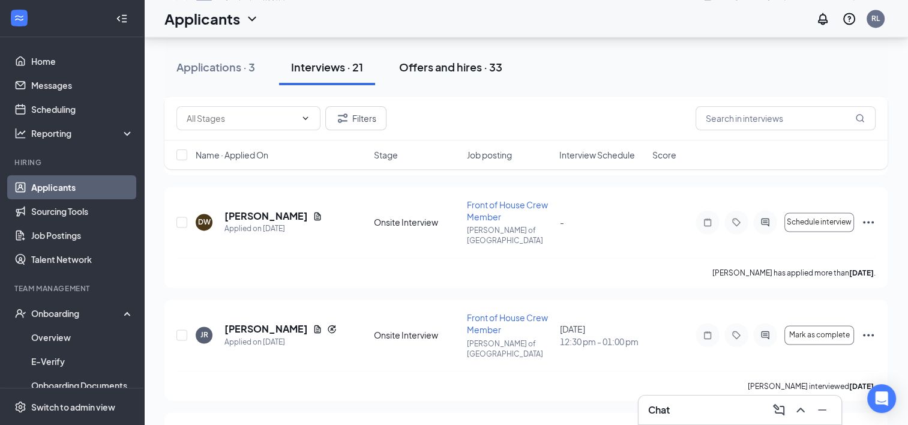
click at [466, 67] on div "Offers and hires · 33" at bounding box center [450, 66] width 103 height 15
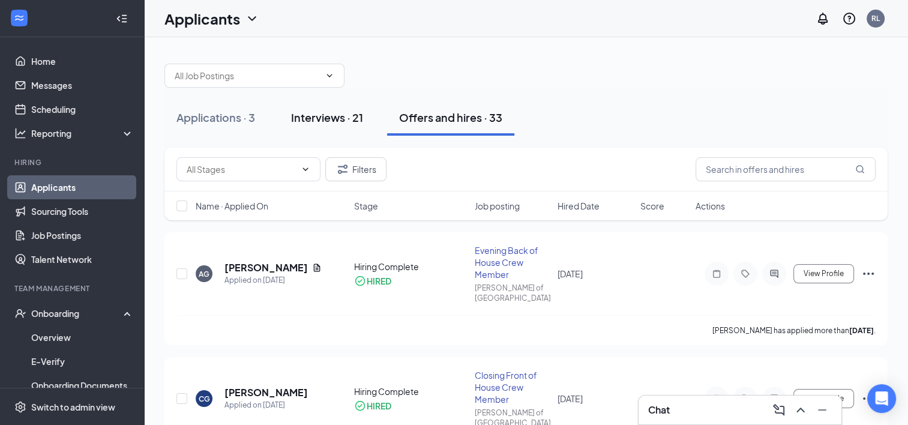
click at [332, 113] on div "Interviews · 21" at bounding box center [327, 117] width 72 height 15
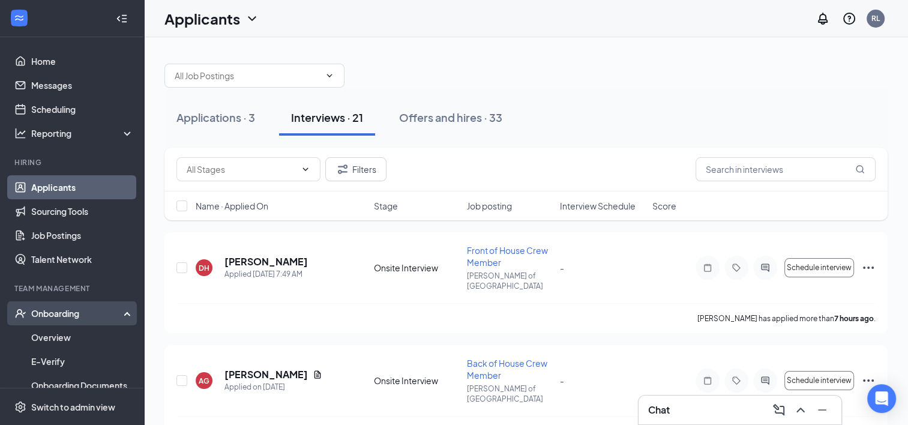
click at [60, 314] on div "Onboarding" at bounding box center [77, 313] width 92 height 12
click at [53, 319] on div "Onboarding" at bounding box center [77, 313] width 92 height 12
click at [38, 337] on link "Overview" at bounding box center [82, 337] width 103 height 24
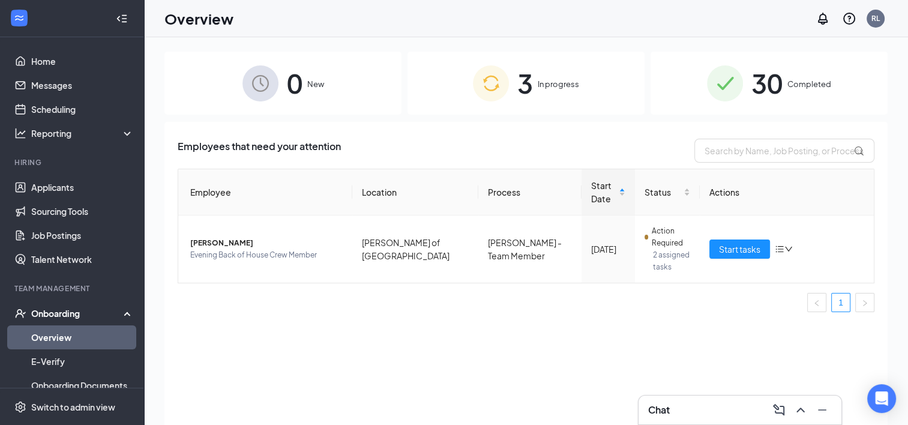
click at [754, 106] on div "30 Completed" at bounding box center [769, 83] width 237 height 63
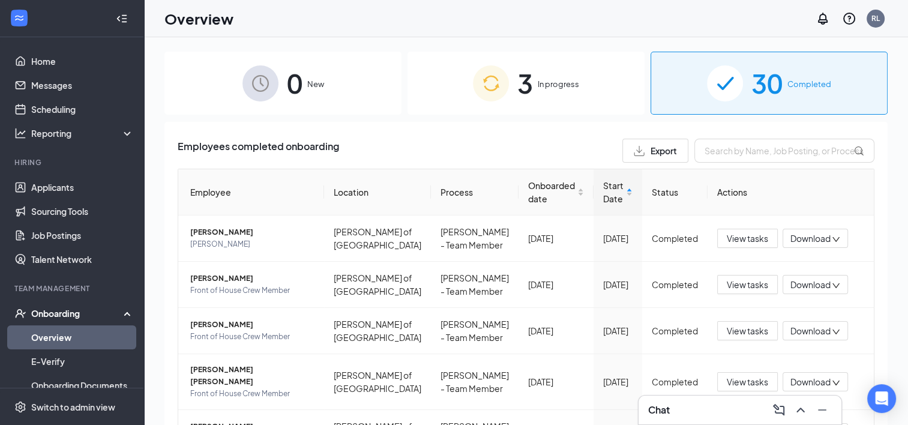
click at [286, 110] on div "0 New" at bounding box center [282, 83] width 237 height 63
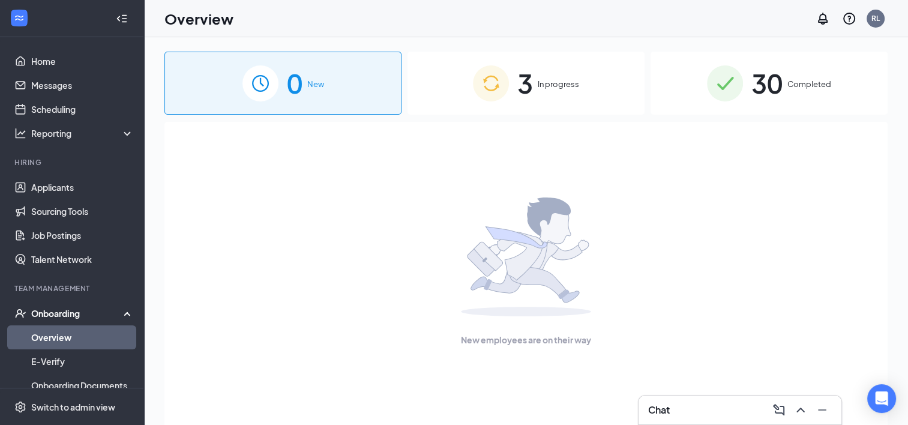
click at [564, 87] on span "In progress" at bounding box center [558, 84] width 41 height 12
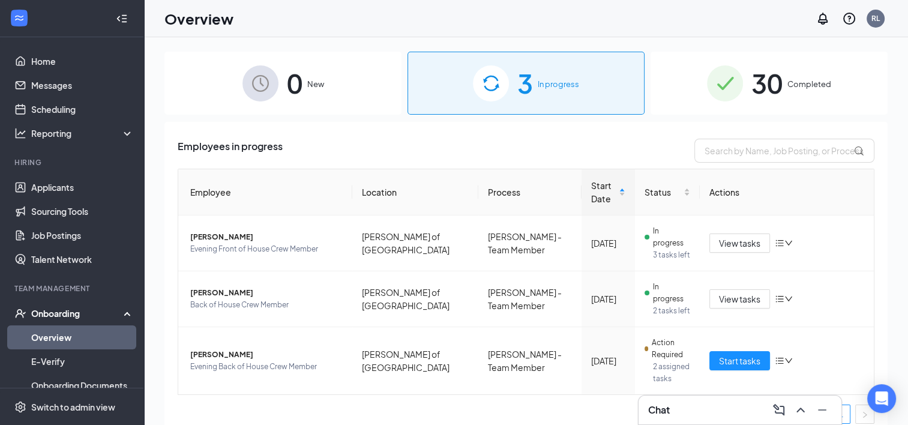
click at [740, 91] on img at bounding box center [725, 83] width 36 height 36
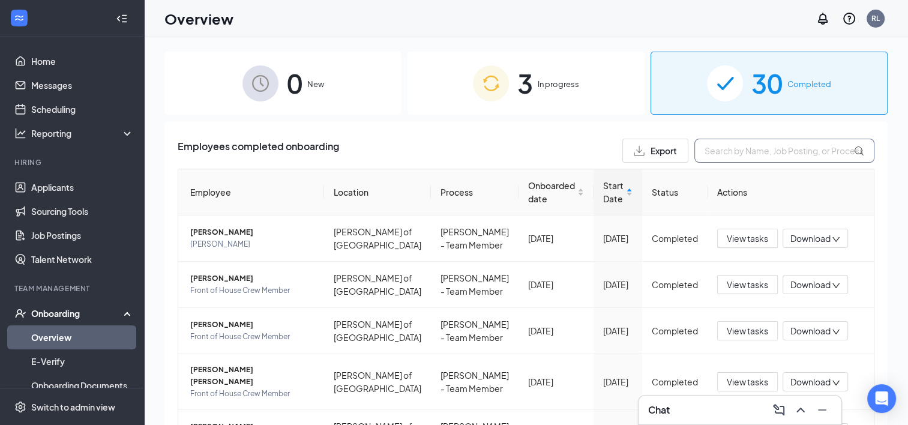
click at [699, 154] on input "text" at bounding box center [784, 151] width 180 height 24
type input "ginger"
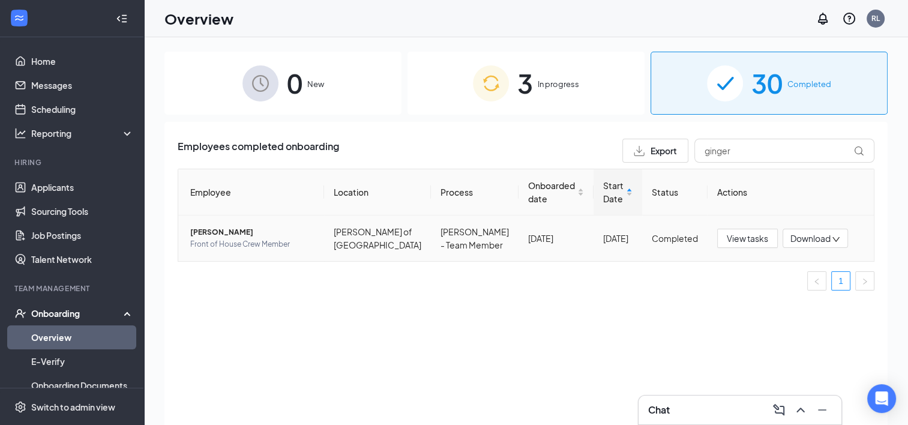
click at [221, 235] on span "[PERSON_NAME]" at bounding box center [252, 232] width 124 height 12
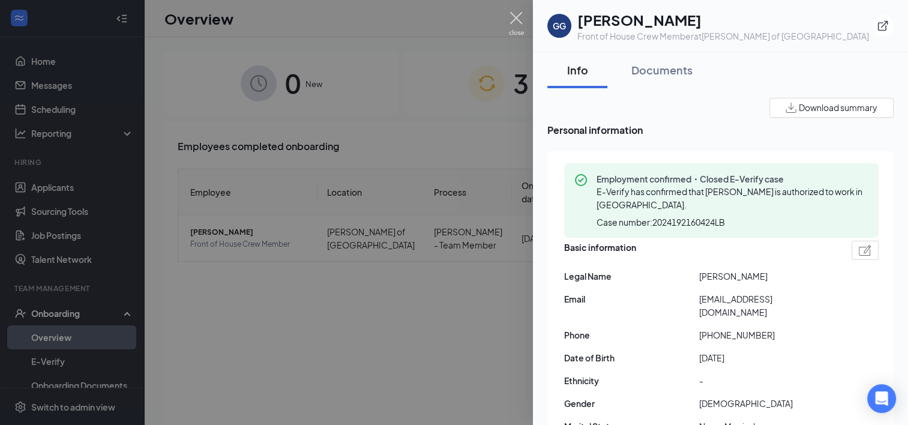
click at [523, 26] on img at bounding box center [516, 23] width 15 height 23
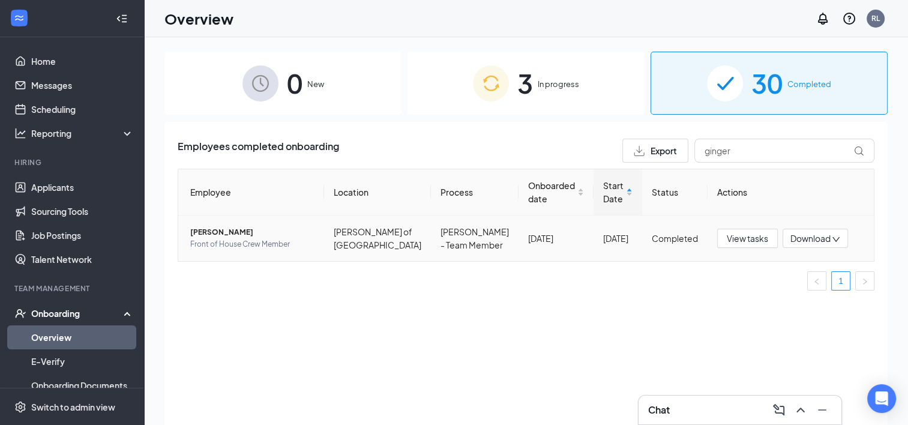
click at [220, 238] on span "[PERSON_NAME]" at bounding box center [252, 232] width 124 height 12
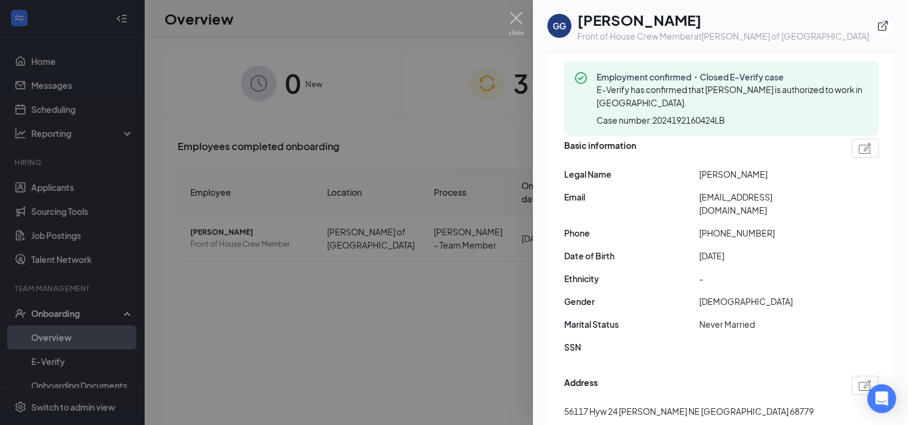
scroll to position [103, 0]
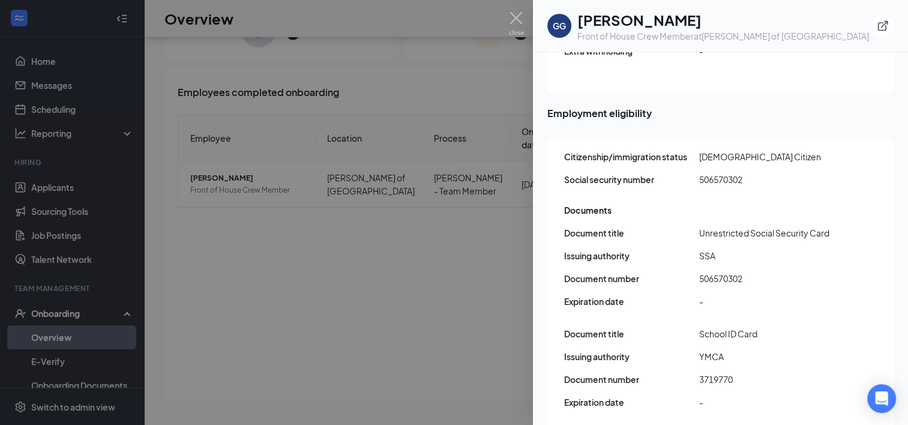
scroll to position [54, 0]
click at [514, 31] on img at bounding box center [516, 23] width 15 height 23
